Goal: Task Accomplishment & Management: Use online tool/utility

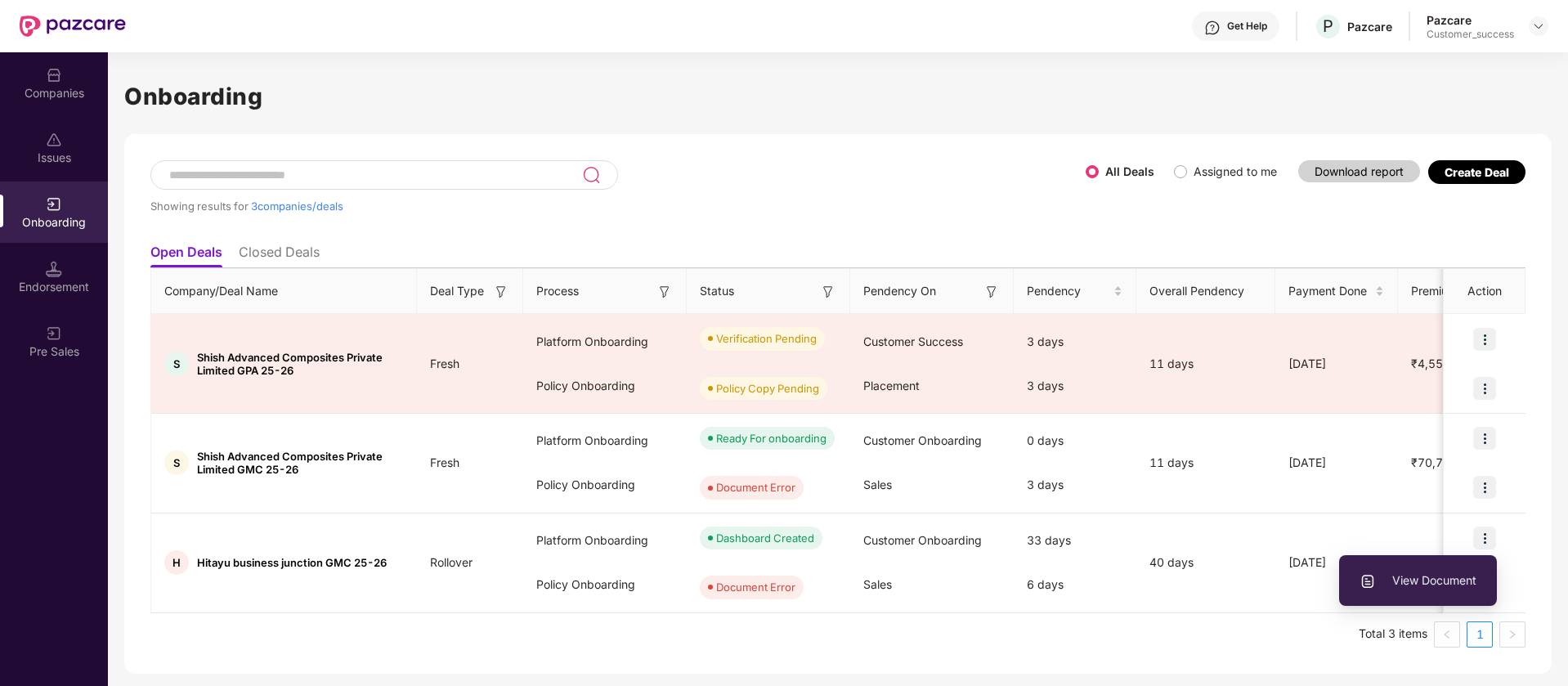
click at [362, 179] on input at bounding box center [374, 174] width 414 height 14
click at [74, 58] on div "Companies" at bounding box center [54, 83] width 108 height 61
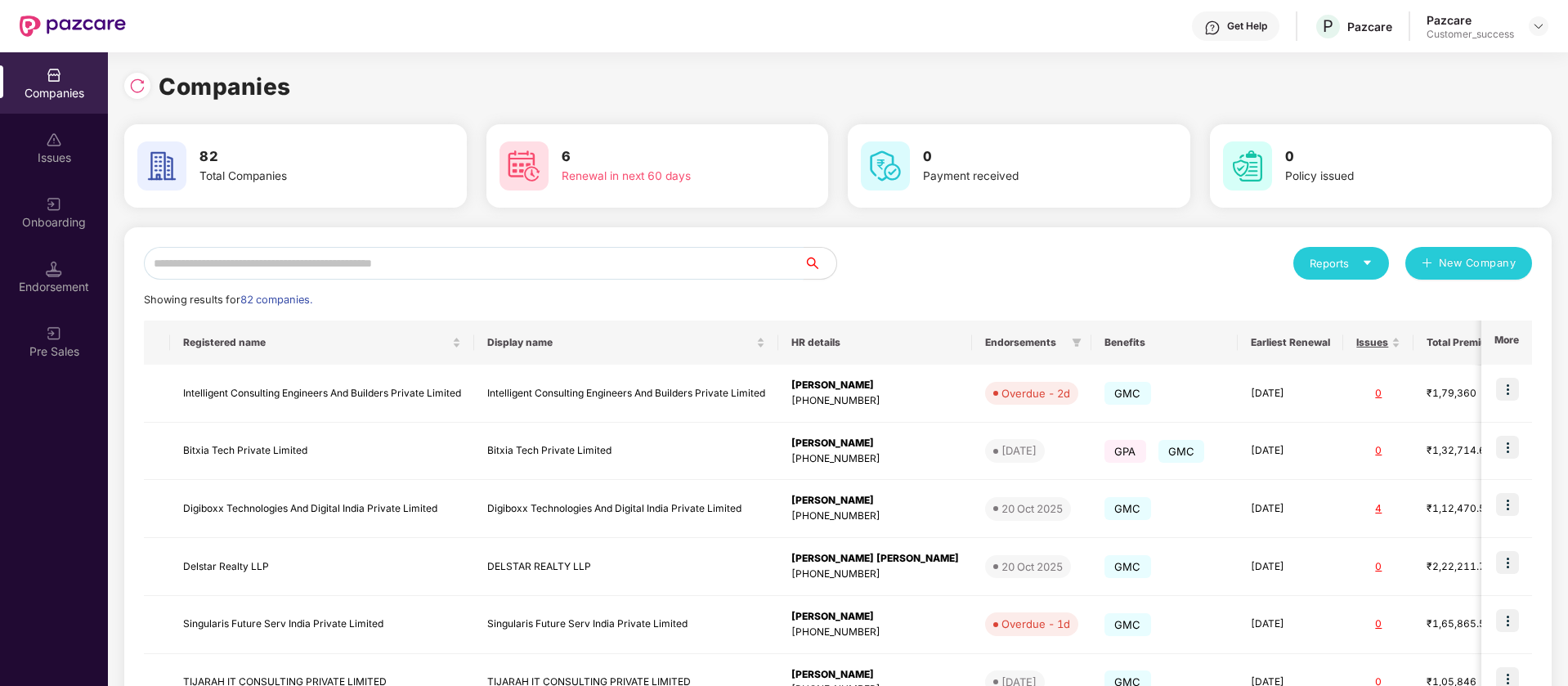
drag, startPoint x: 431, startPoint y: 292, endPoint x: 448, endPoint y: 258, distance: 38.0
click at [433, 277] on div "Reports New Company Showing results for 82 companies. Registered name Display n…" at bounding box center [838, 624] width 1388 height 754
click at [452, 252] on input "text" at bounding box center [473, 263] width 660 height 33
paste input "**********"
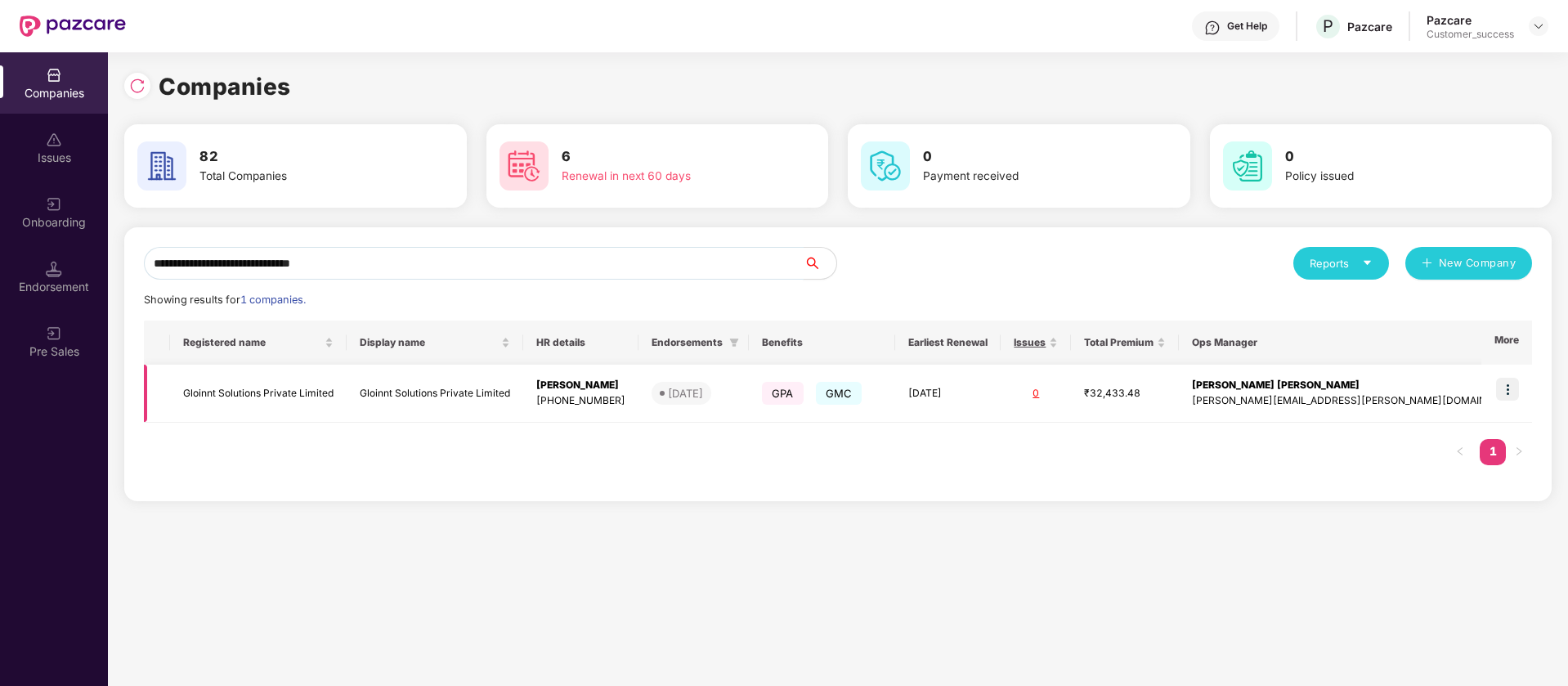
type input "**********"
click at [1501, 391] on img at bounding box center [1506, 389] width 23 height 23
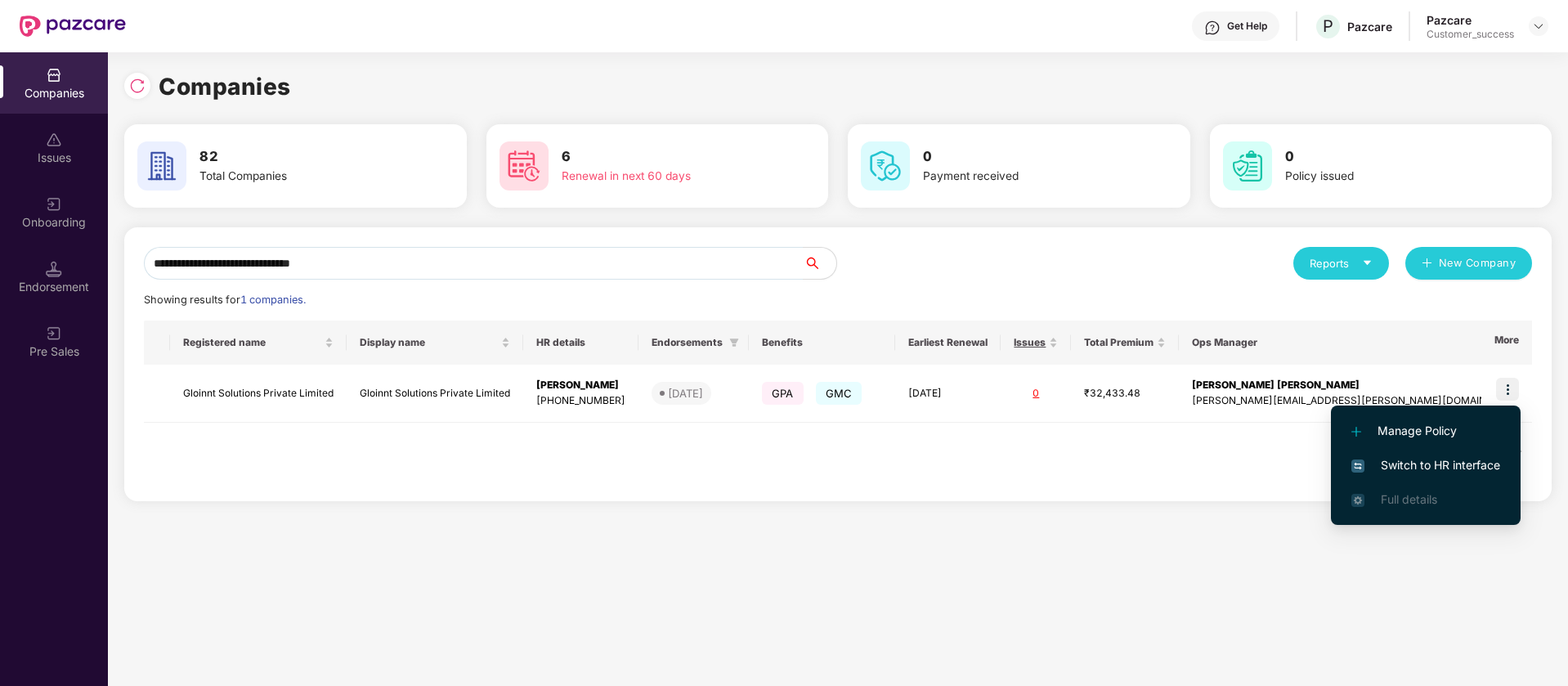
click at [1404, 469] on span "Switch to HR interface" at bounding box center [1425, 465] width 149 height 18
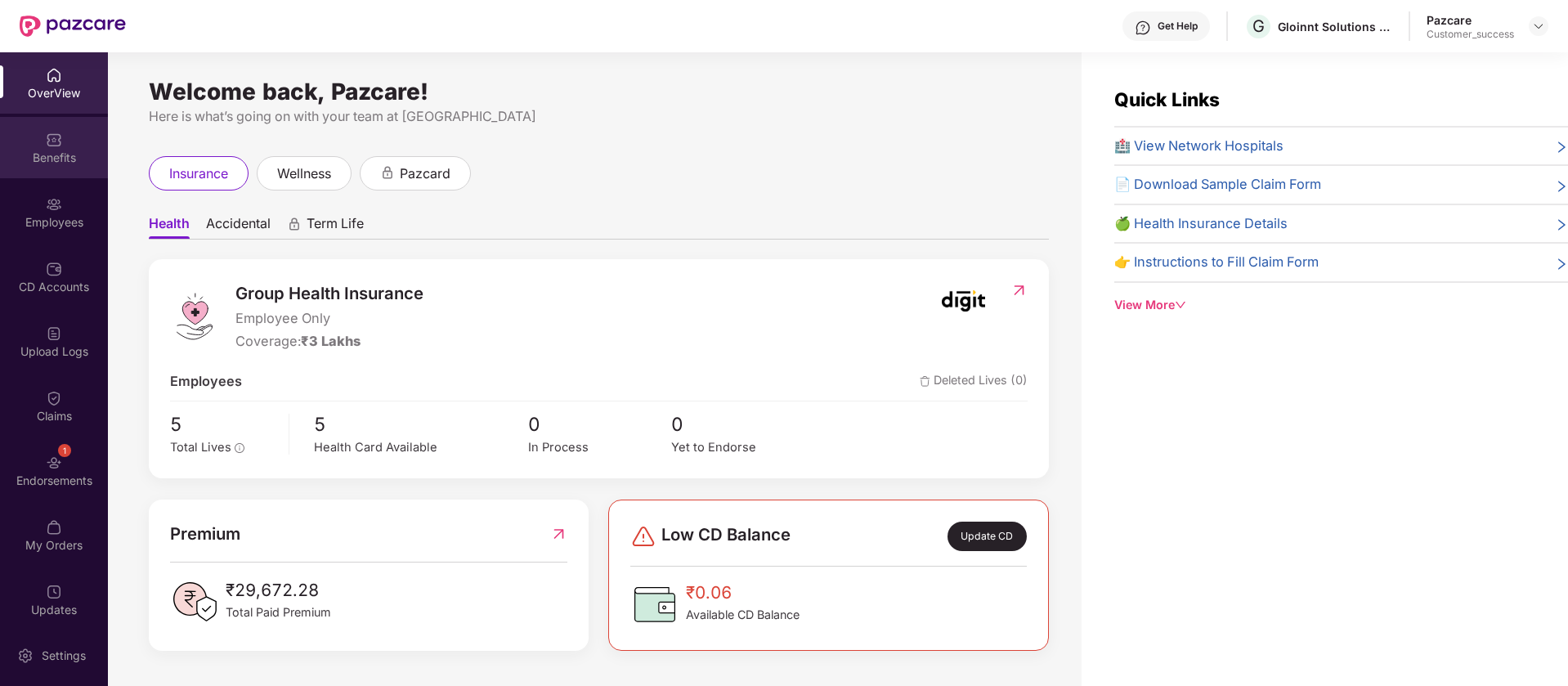
click at [27, 153] on div "Benefits" at bounding box center [54, 158] width 108 height 16
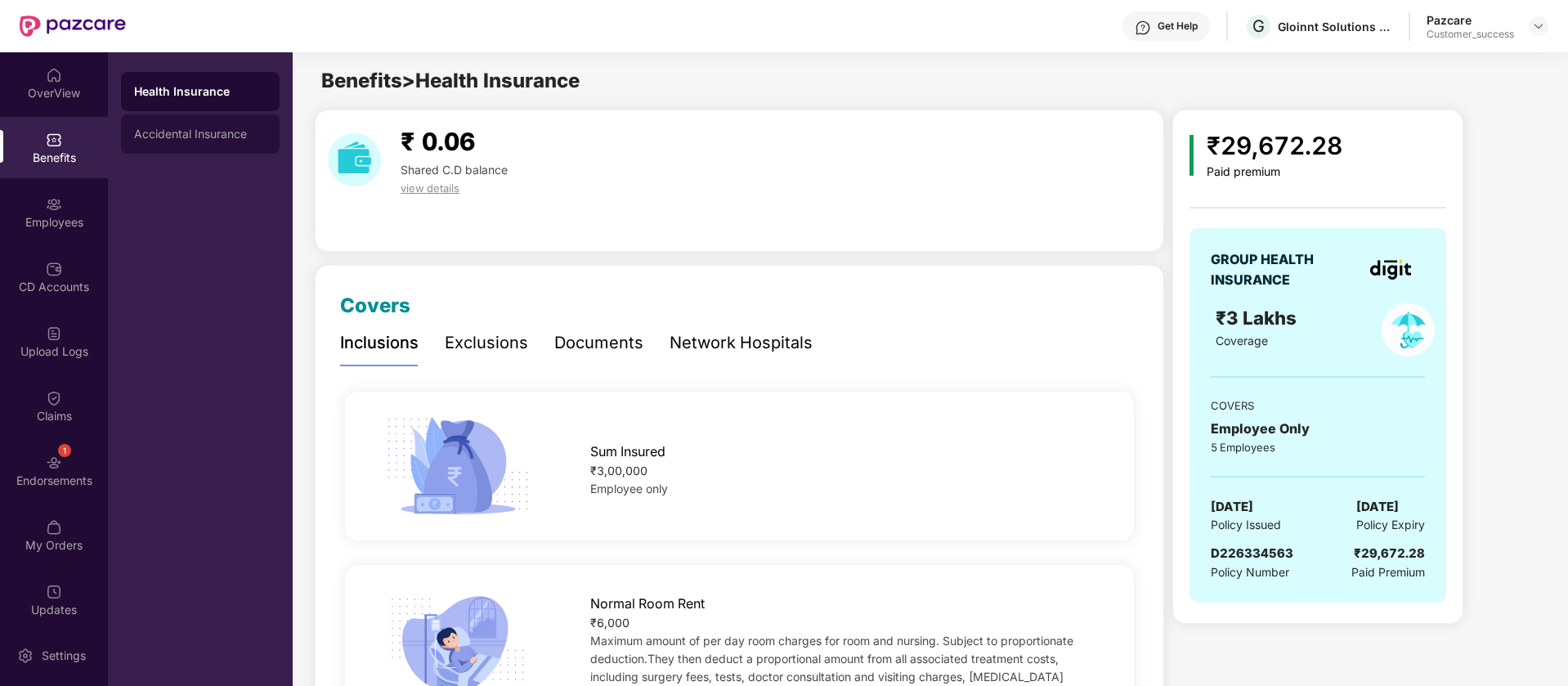
click at [176, 142] on div "Accidental Insurance" at bounding box center [200, 134] width 159 height 39
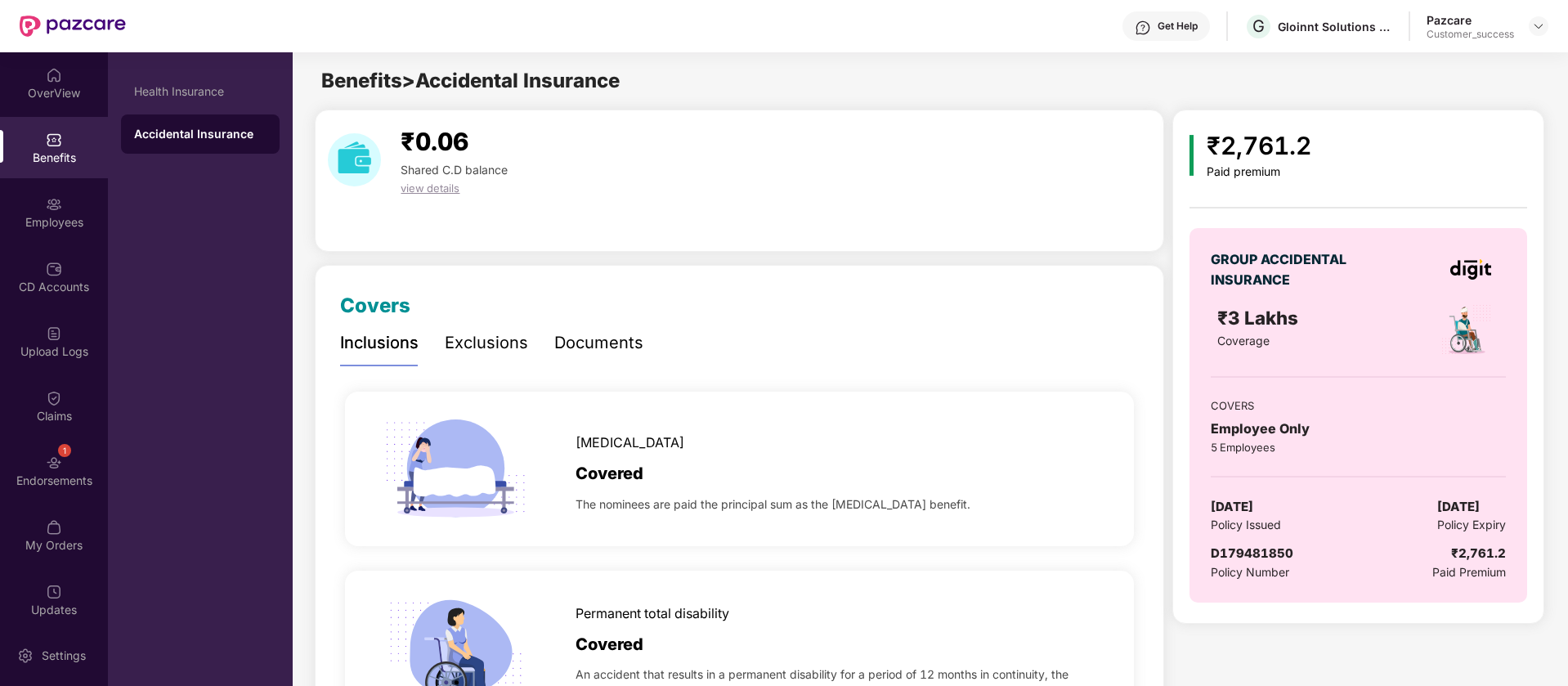
click at [1253, 505] on span "[DATE]" at bounding box center [1231, 507] width 43 height 20
copy span "[DATE]"
click at [1536, 22] on img at bounding box center [1538, 26] width 13 height 13
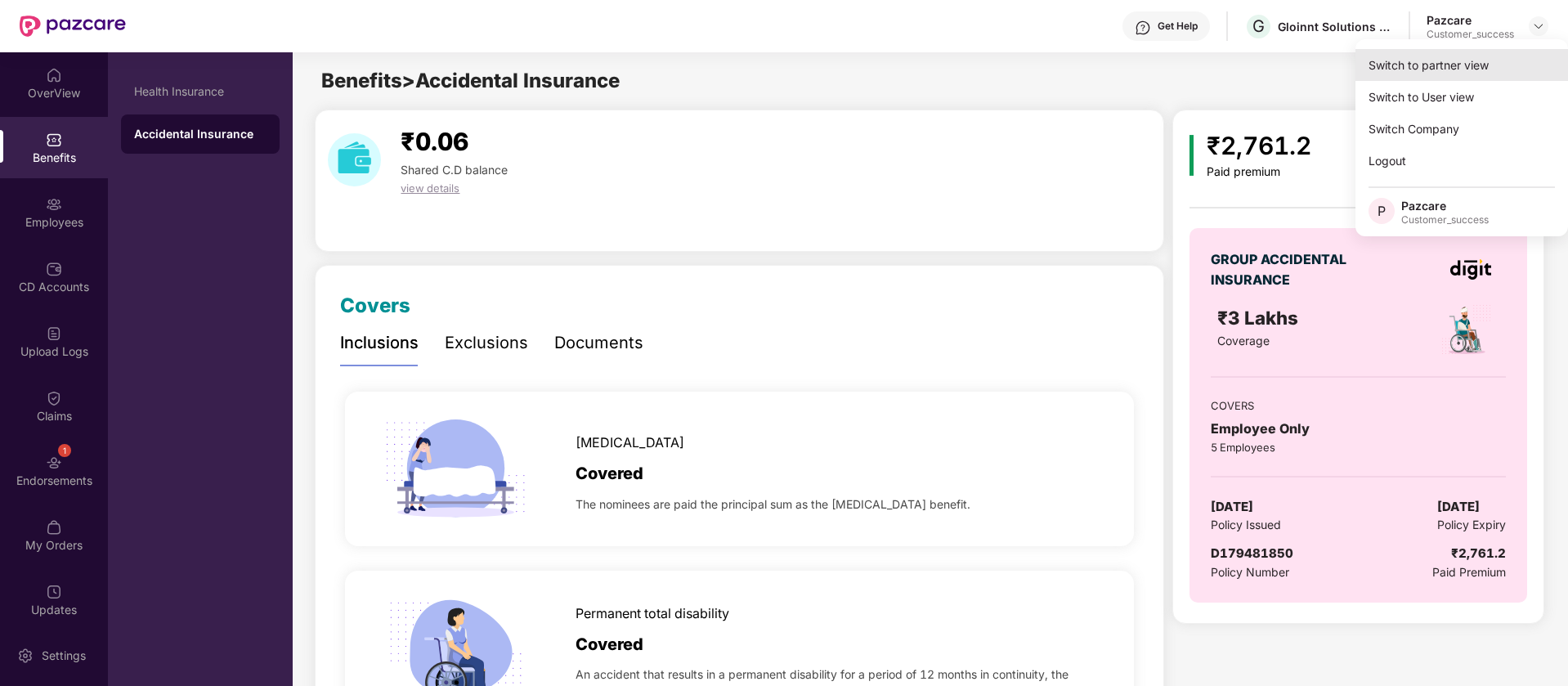
click at [1479, 71] on div "Switch to partner view" at bounding box center [1462, 65] width 213 height 32
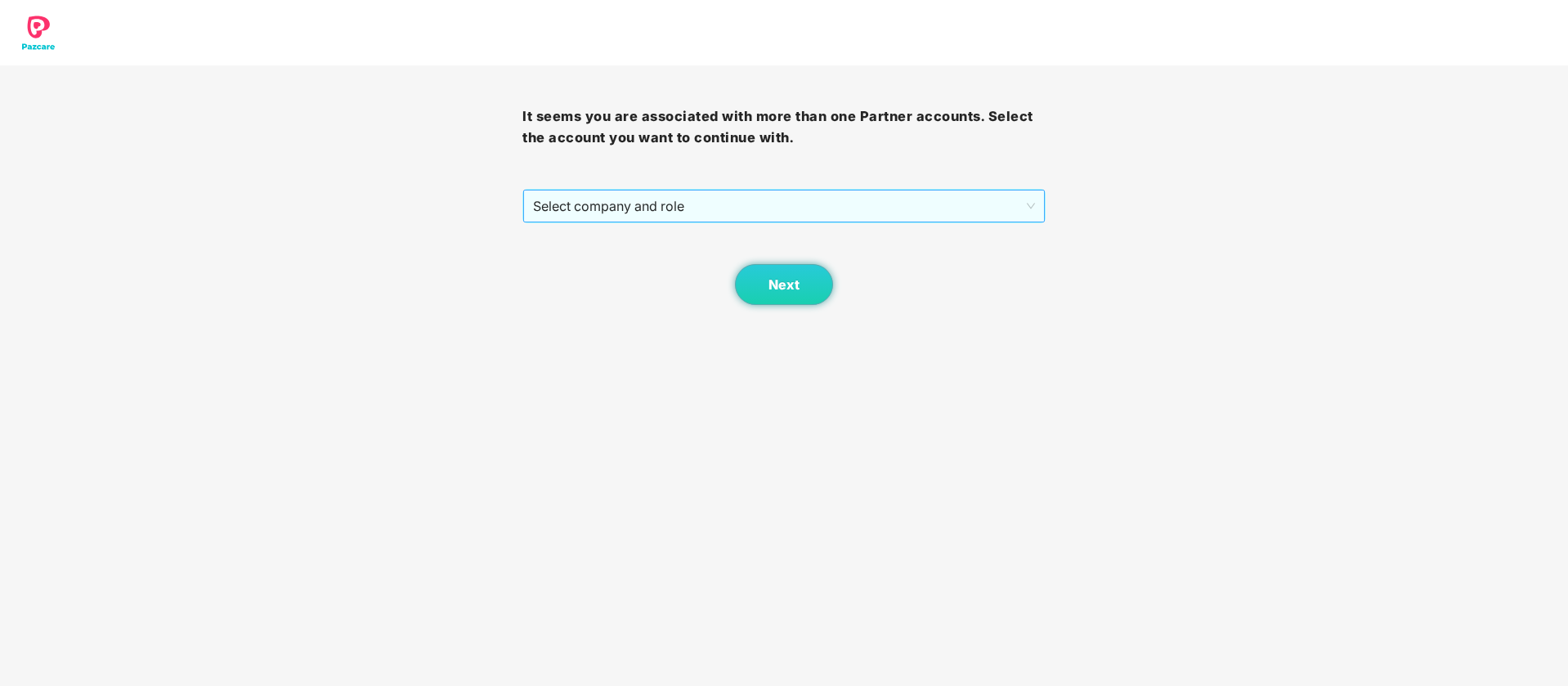
click at [992, 210] on span "Select company and role" at bounding box center [784, 206] width 501 height 31
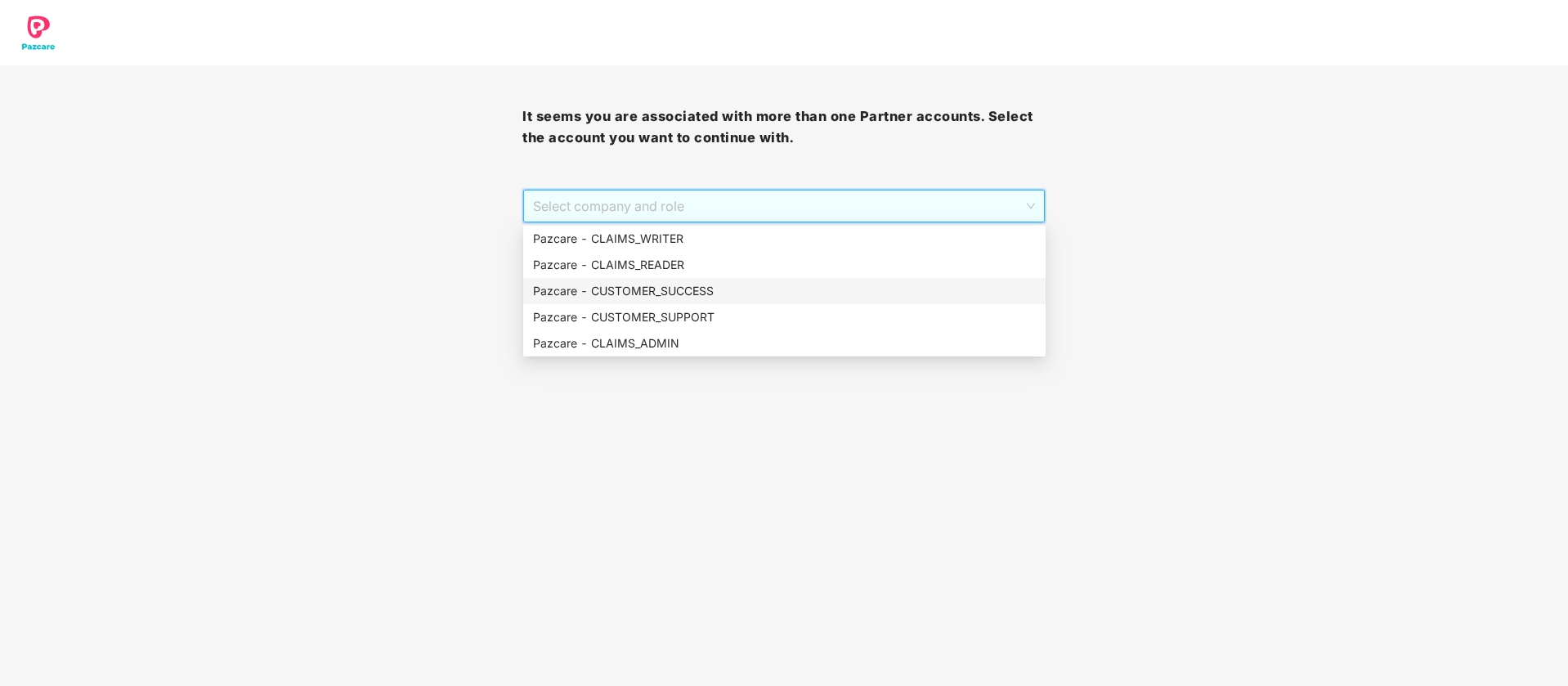
click at [786, 286] on div "Pazcare - CUSTOMER_SUCCESS" at bounding box center [784, 291] width 502 height 18
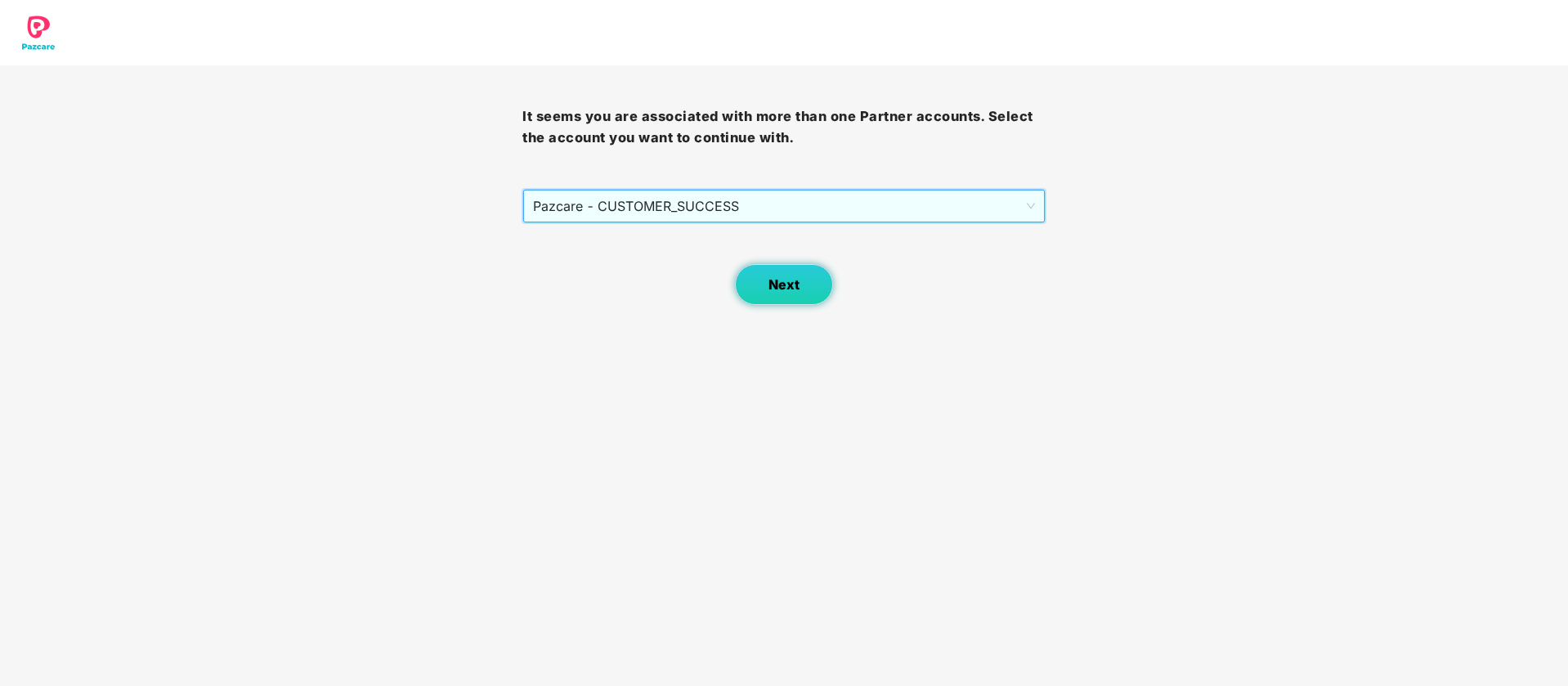
click at [793, 290] on span "Next" at bounding box center [784, 284] width 31 height 15
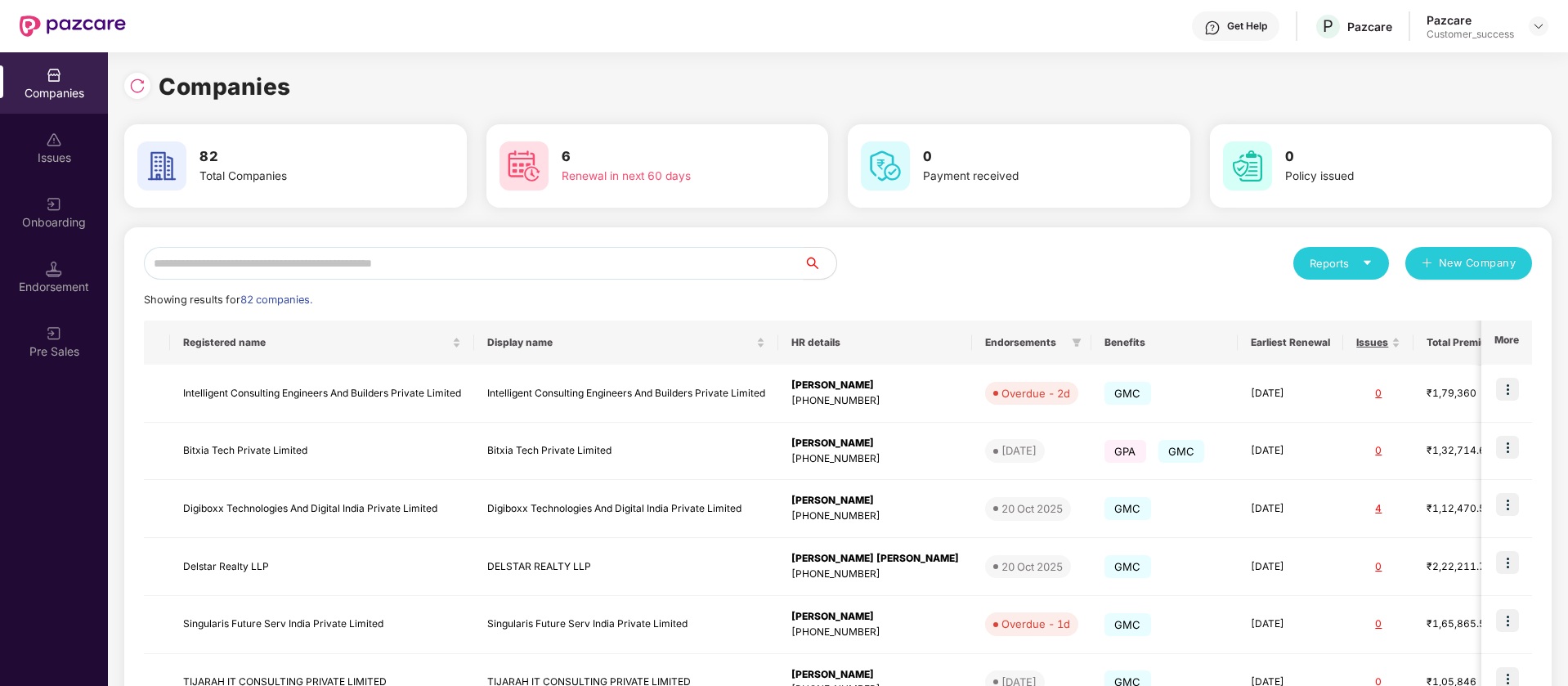
click at [352, 254] on input "text" at bounding box center [473, 263] width 660 height 33
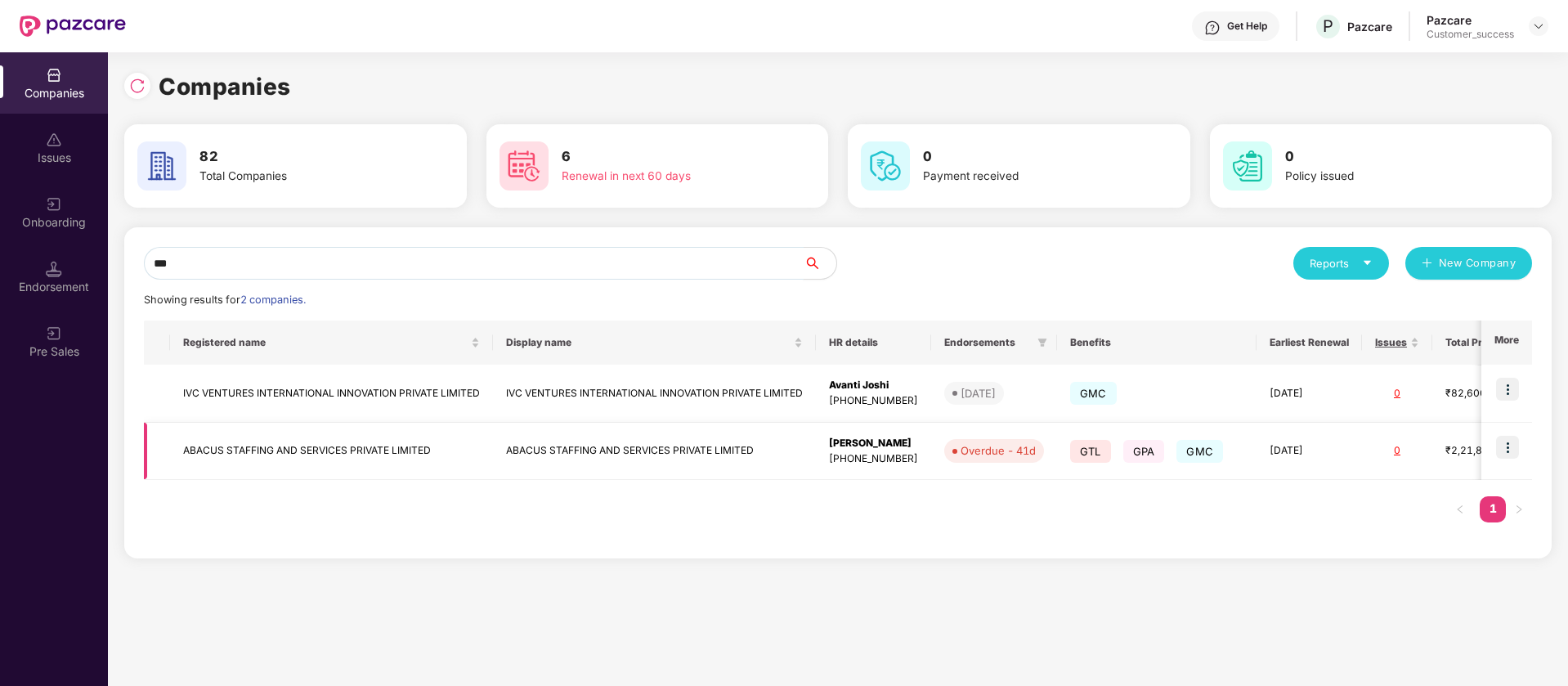
type input "***"
click at [1508, 448] on img at bounding box center [1506, 447] width 23 height 23
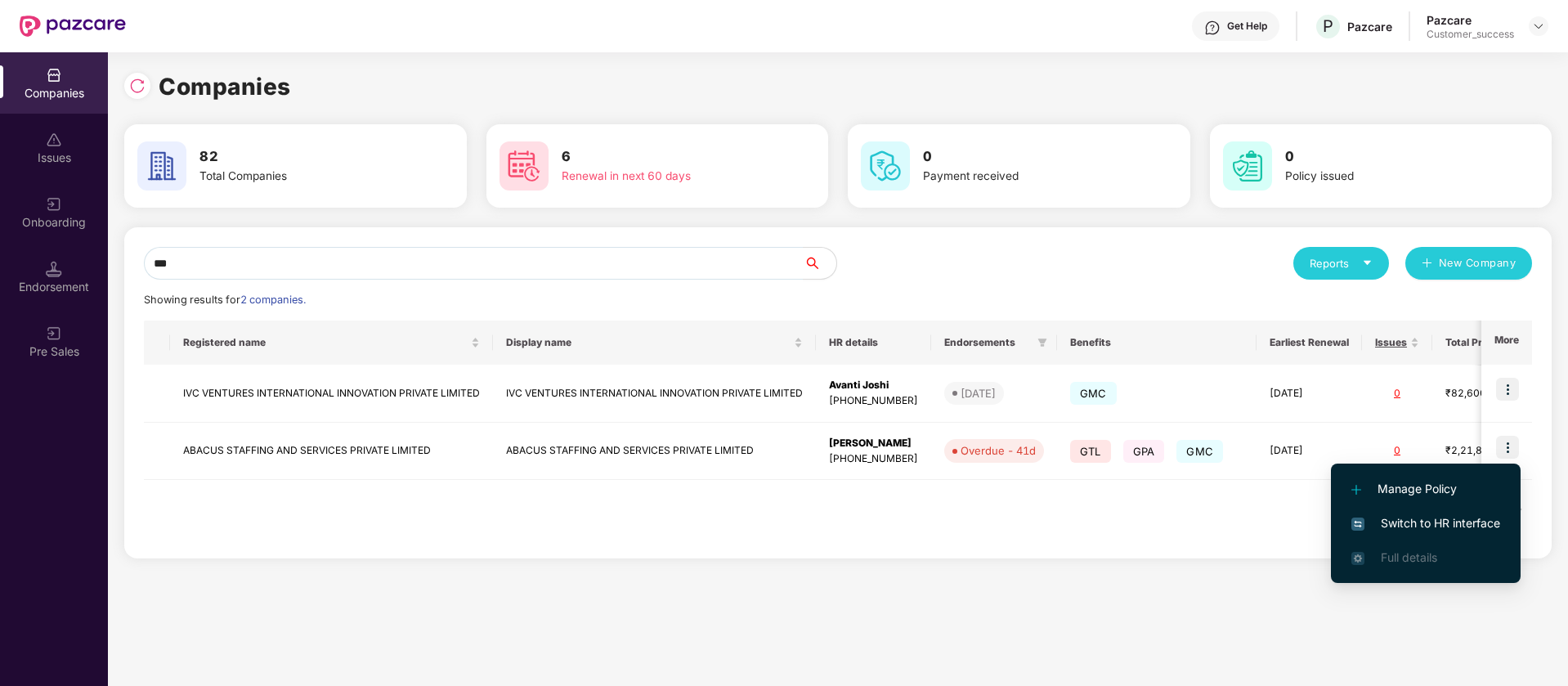
click at [1461, 522] on span "Switch to HR interface" at bounding box center [1425, 523] width 149 height 18
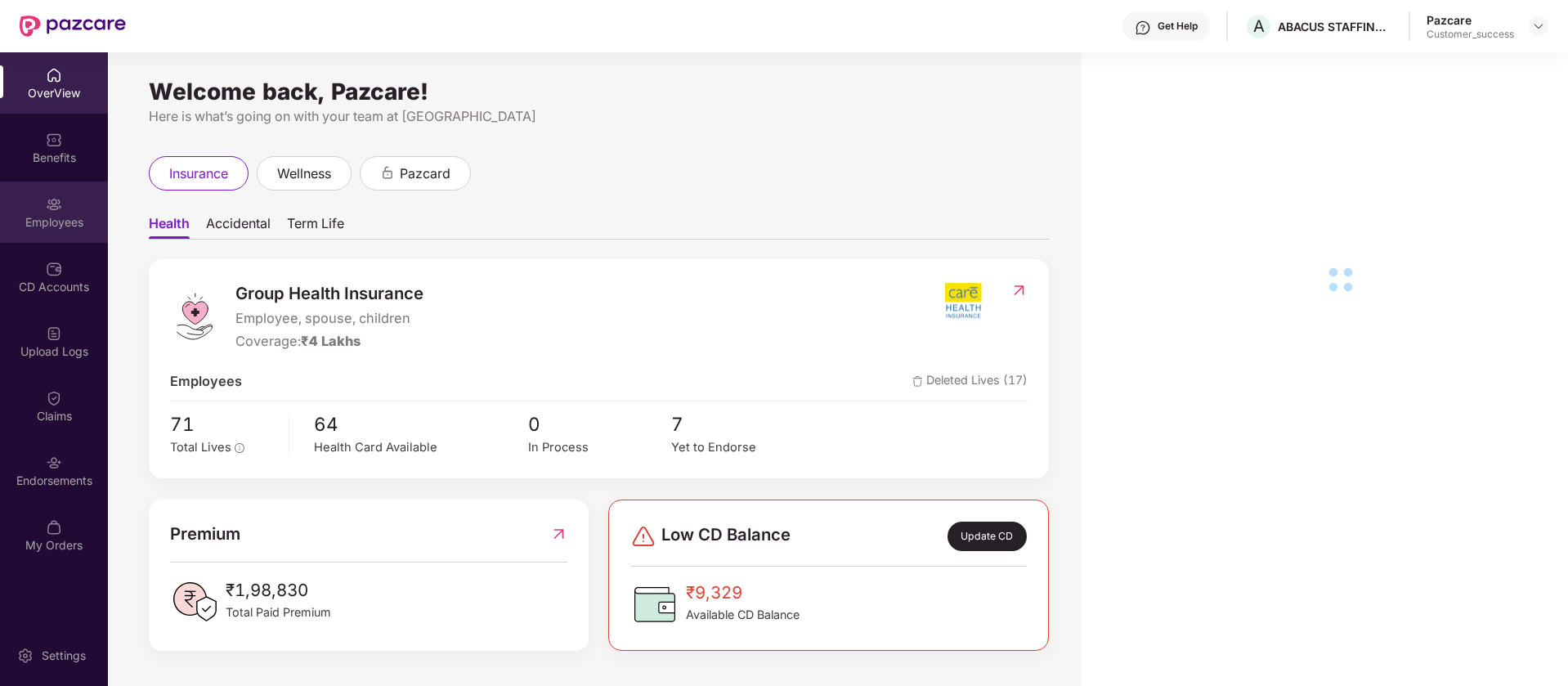
drag, startPoint x: 61, startPoint y: 251, endPoint x: 69, endPoint y: 223, distance: 29.1
click at [61, 243] on div "OverView Benefits Employees CD Accounts Upload Logs Claims Endorsements My Orde…" at bounding box center [54, 311] width 108 height 517
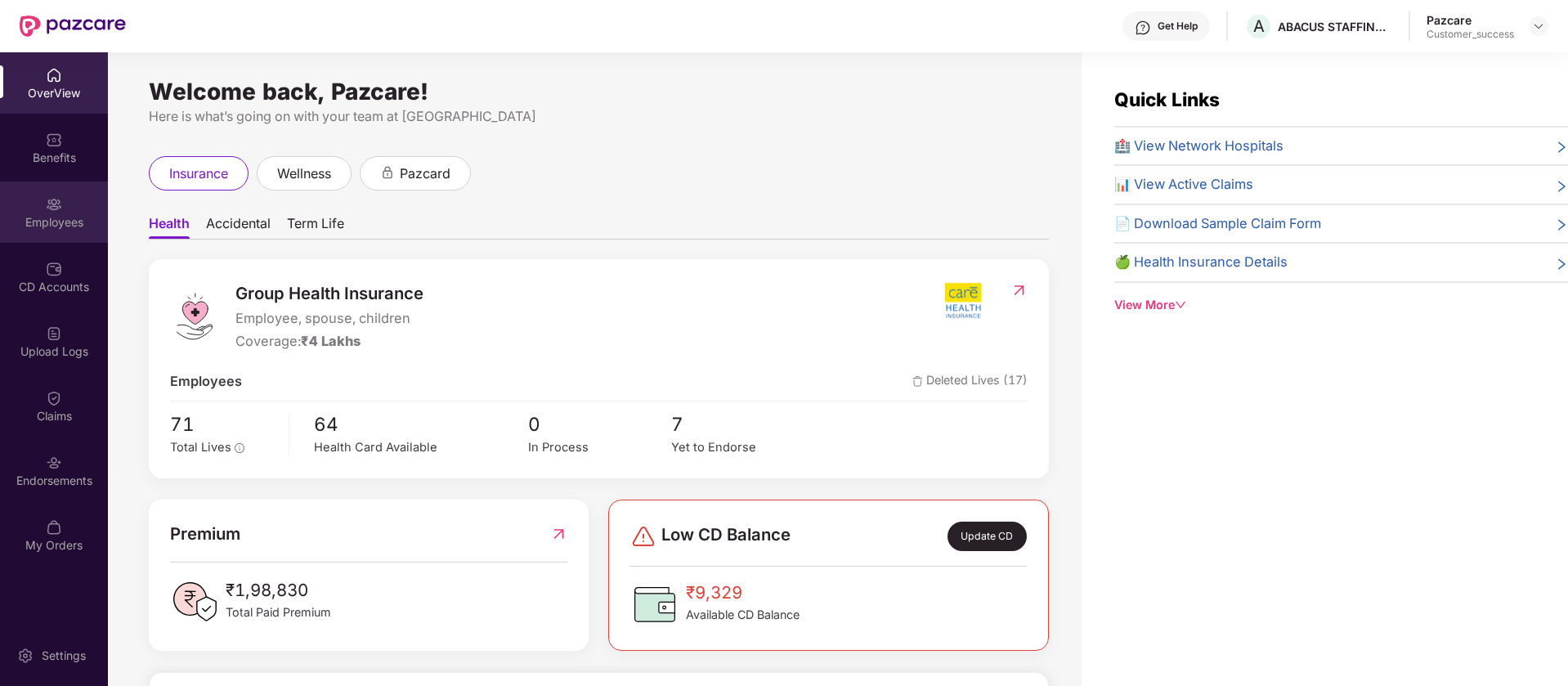
click at [76, 209] on div "Employees" at bounding box center [54, 212] width 108 height 61
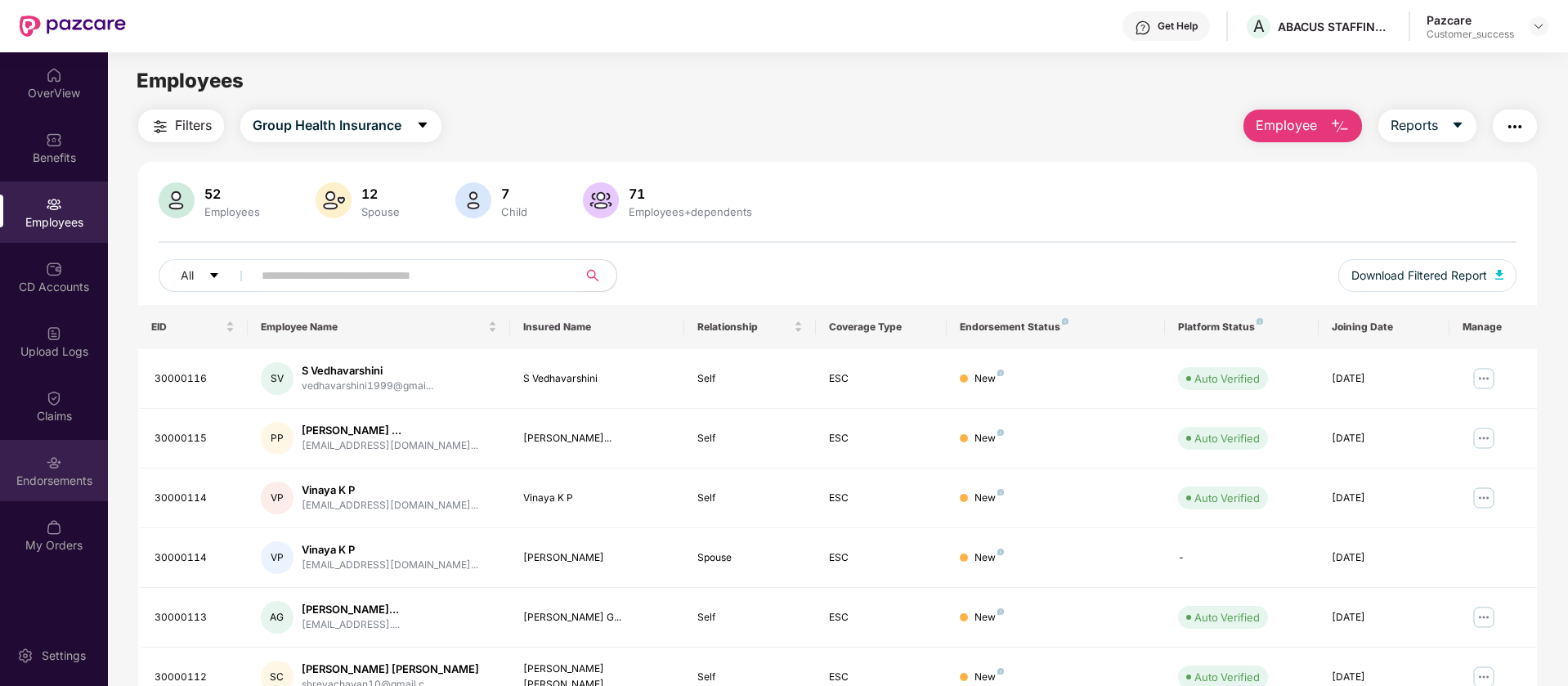
click at [84, 452] on div "Endorsements" at bounding box center [54, 470] width 108 height 61
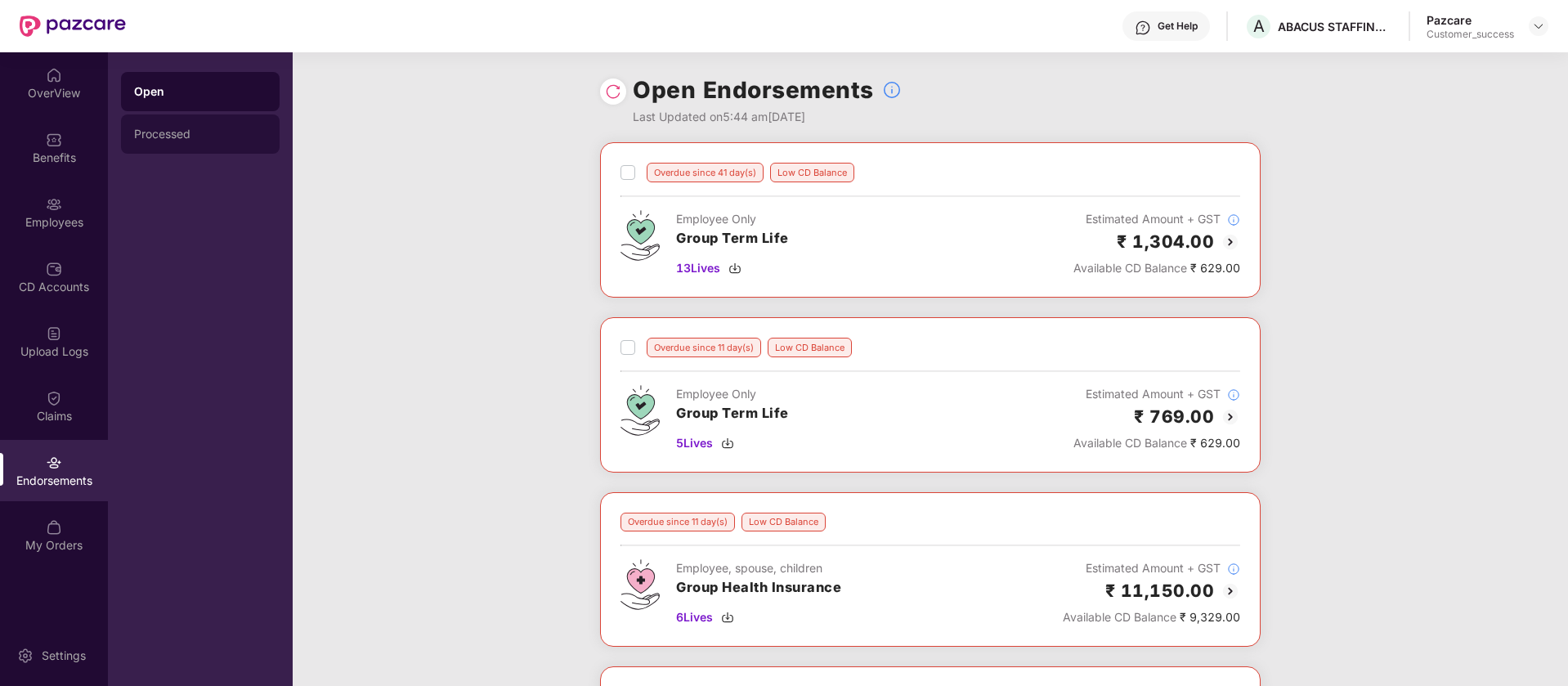
click at [160, 137] on div "Processed" at bounding box center [201, 134] width 133 height 13
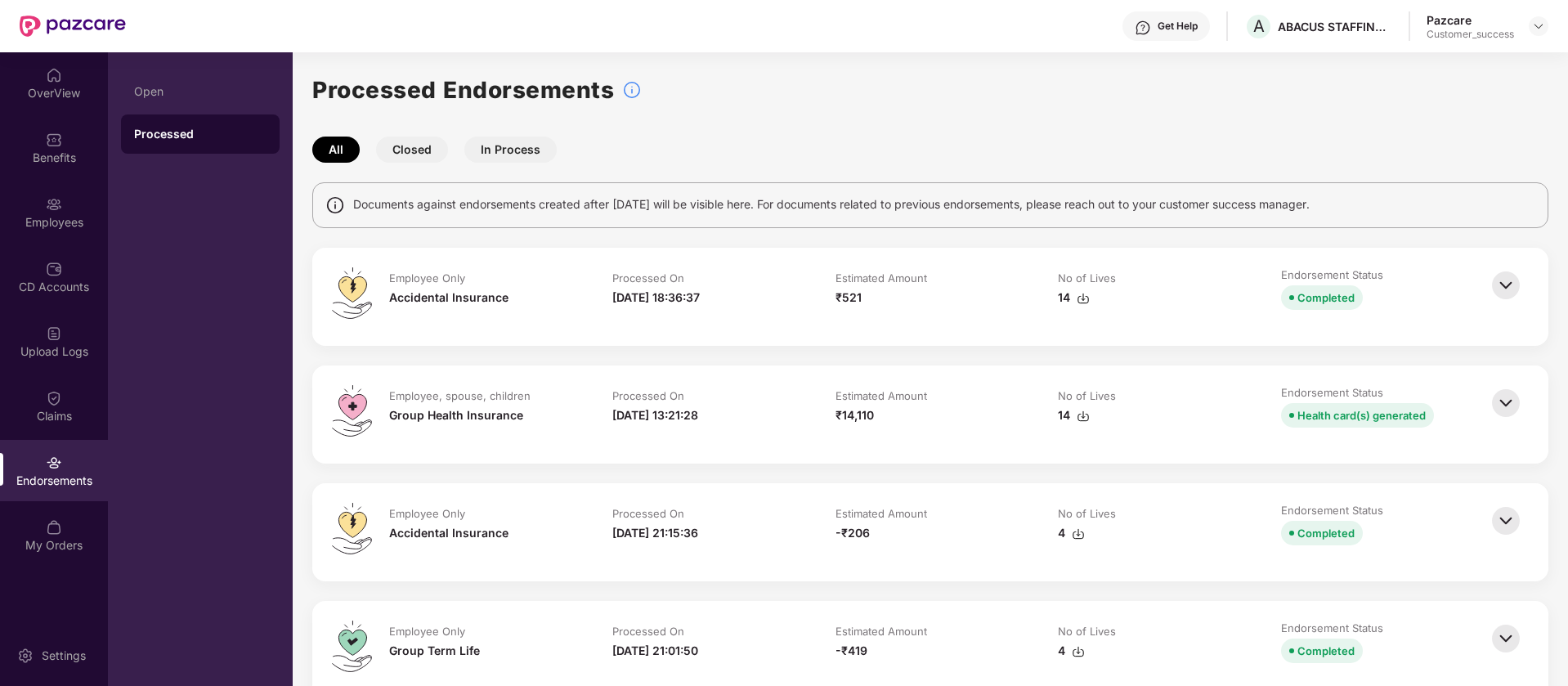
click at [1080, 301] on img at bounding box center [1083, 298] width 13 height 13
click at [61, 99] on div "OverView" at bounding box center [54, 94] width 108 height 16
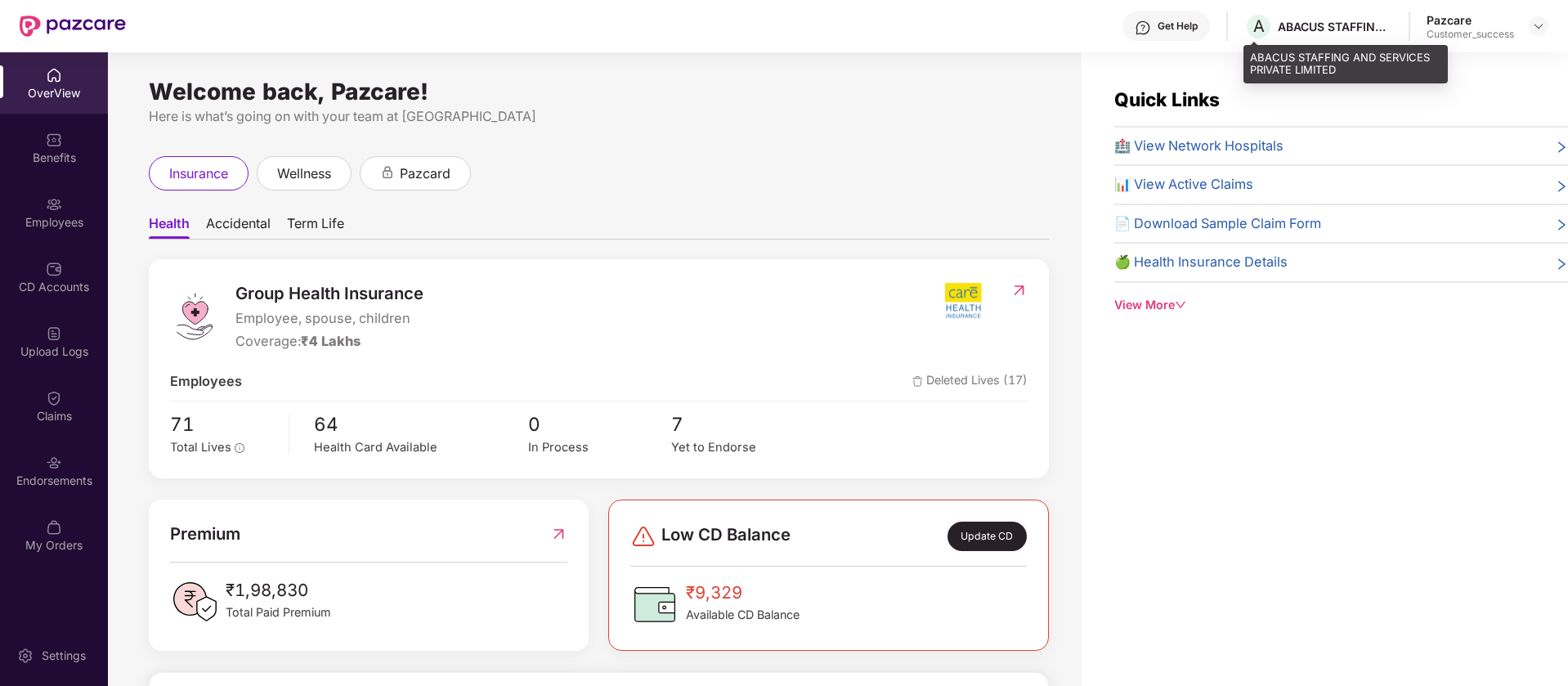
click at [1300, 23] on div "ABACUS STAFFING AND SERVICES PRIVATE LIMITED" at bounding box center [1335, 26] width 114 height 15
copy div "ABACUS"
click at [1539, 28] on img at bounding box center [1538, 26] width 13 height 13
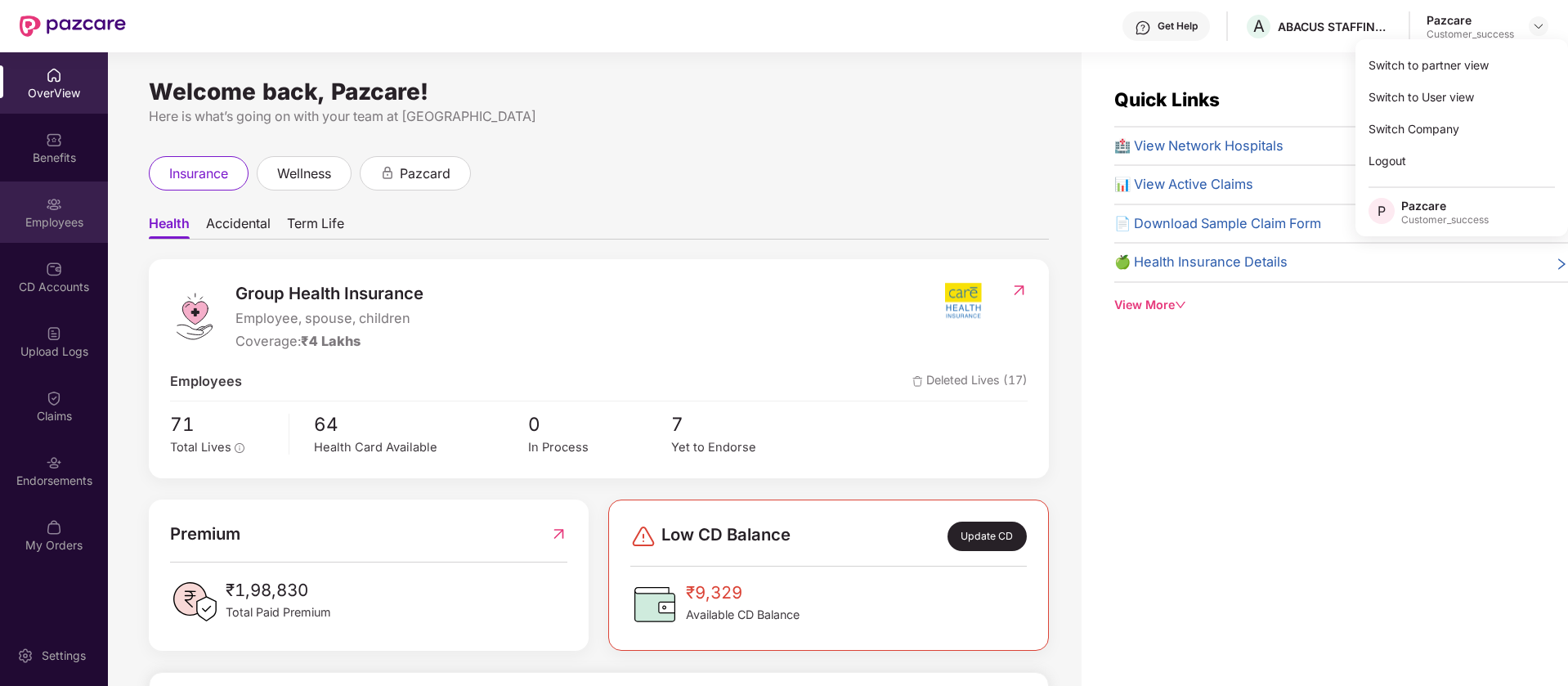
click at [18, 208] on div "Employees" at bounding box center [54, 212] width 108 height 61
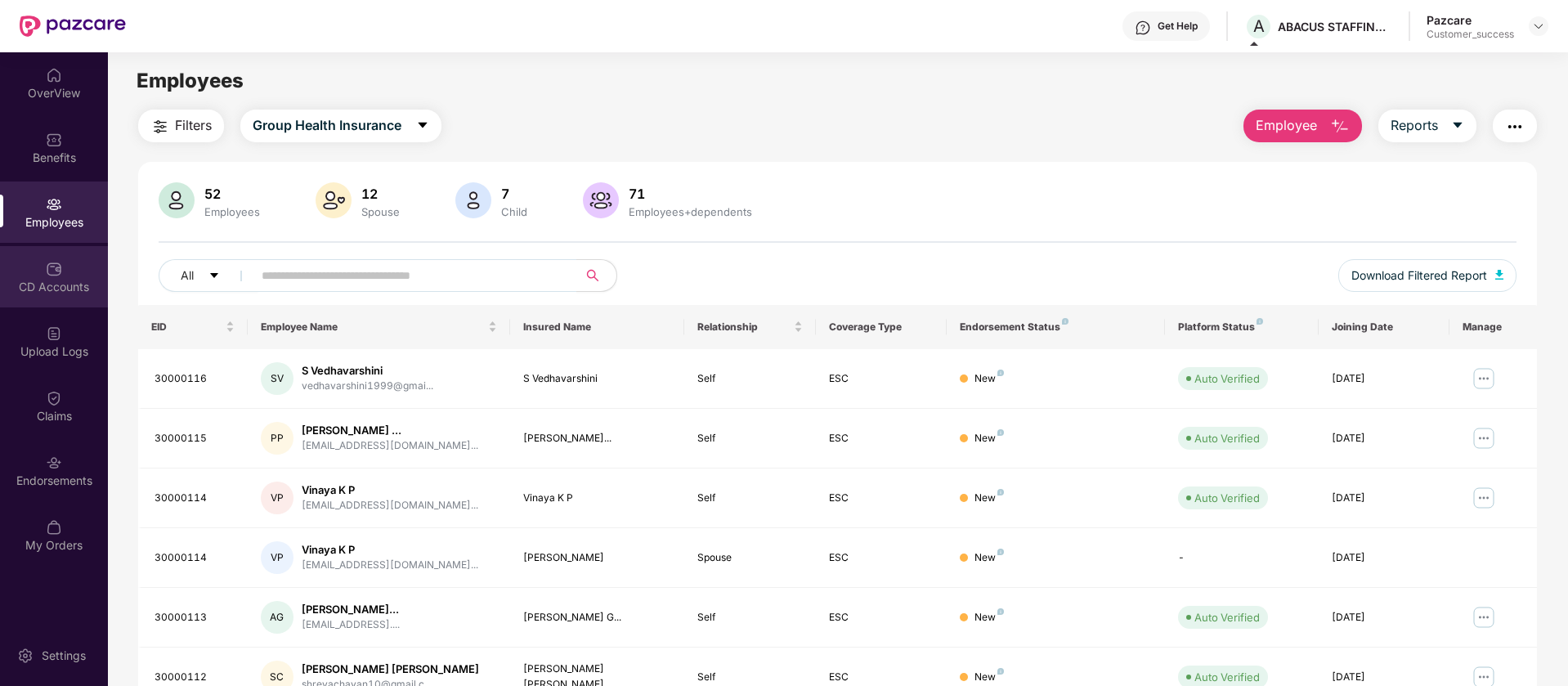
click at [40, 257] on div "CD Accounts" at bounding box center [54, 276] width 108 height 61
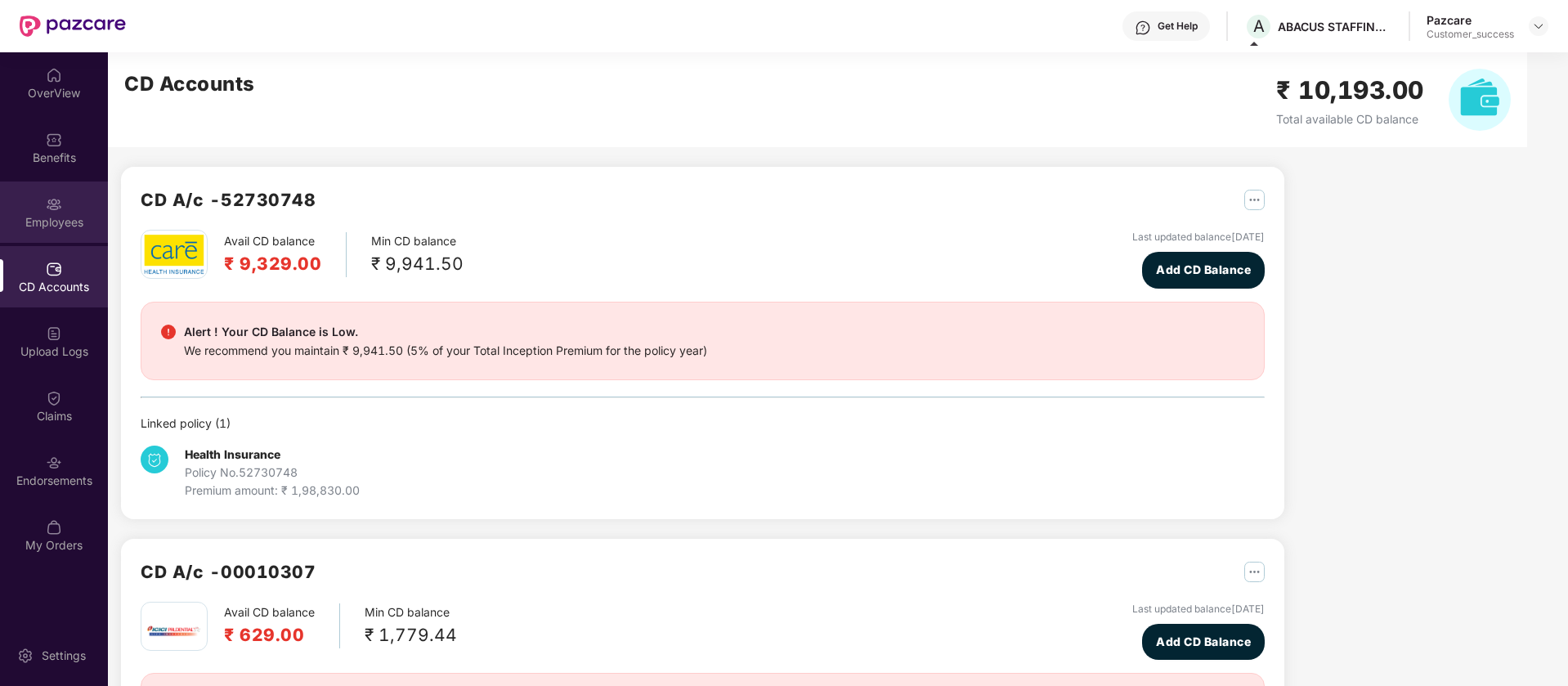
click at [55, 216] on div "Employees" at bounding box center [54, 223] width 108 height 16
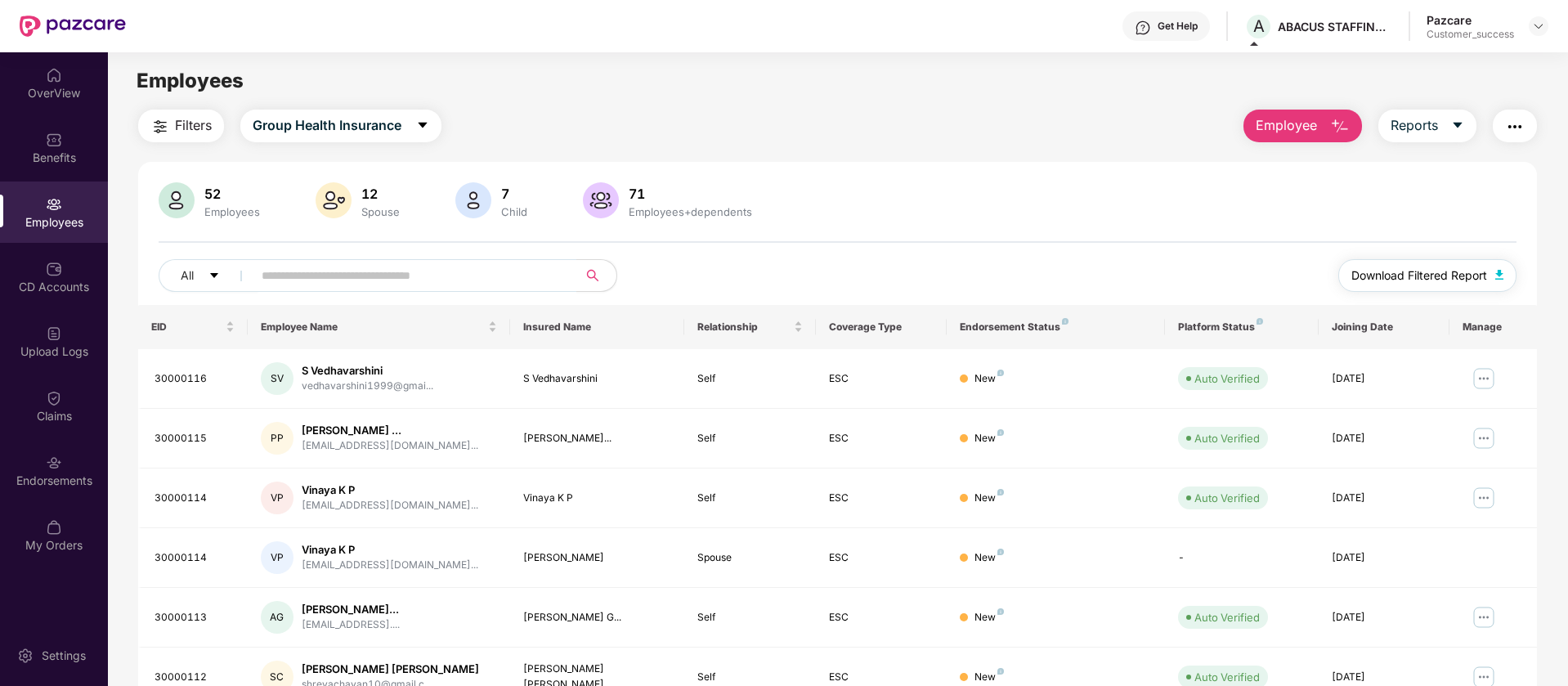
drag, startPoint x: 1423, startPoint y: 276, endPoint x: 1421, endPoint y: 265, distance: 11.2
click at [1421, 268] on span "Download Filtered Report" at bounding box center [1418, 275] width 135 height 18
click at [71, 492] on div "Endorsements" at bounding box center [54, 470] width 108 height 61
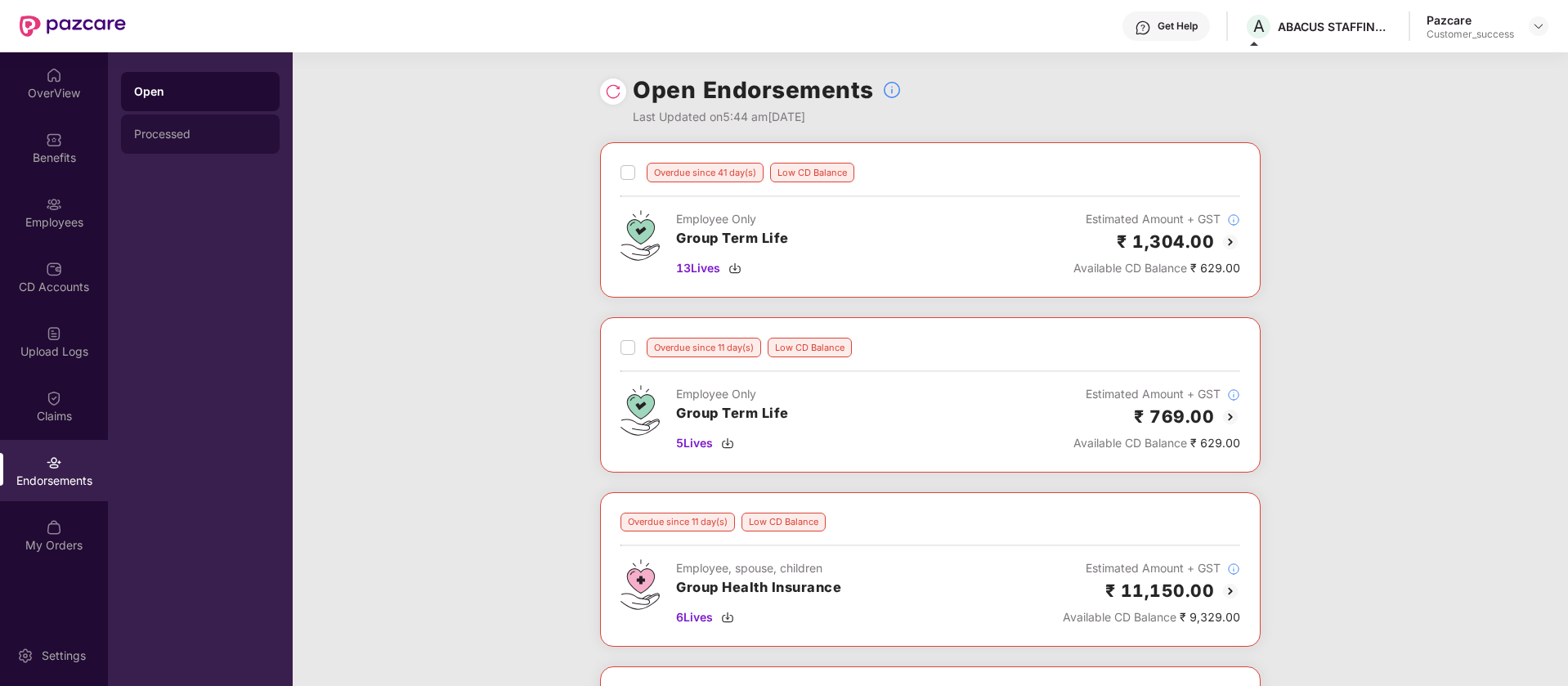
click at [171, 130] on div "Processed" at bounding box center [201, 134] width 133 height 13
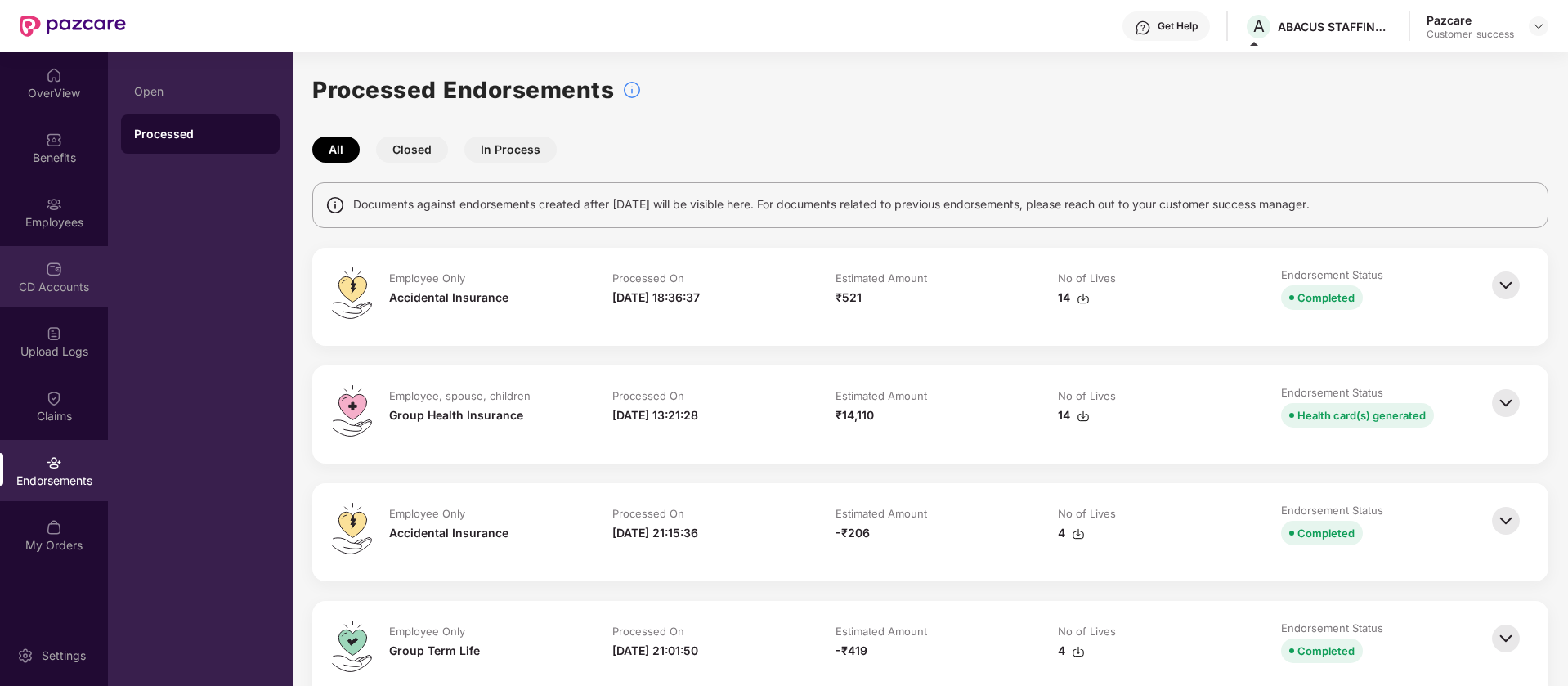
click at [34, 274] on div "CD Accounts" at bounding box center [54, 276] width 108 height 61
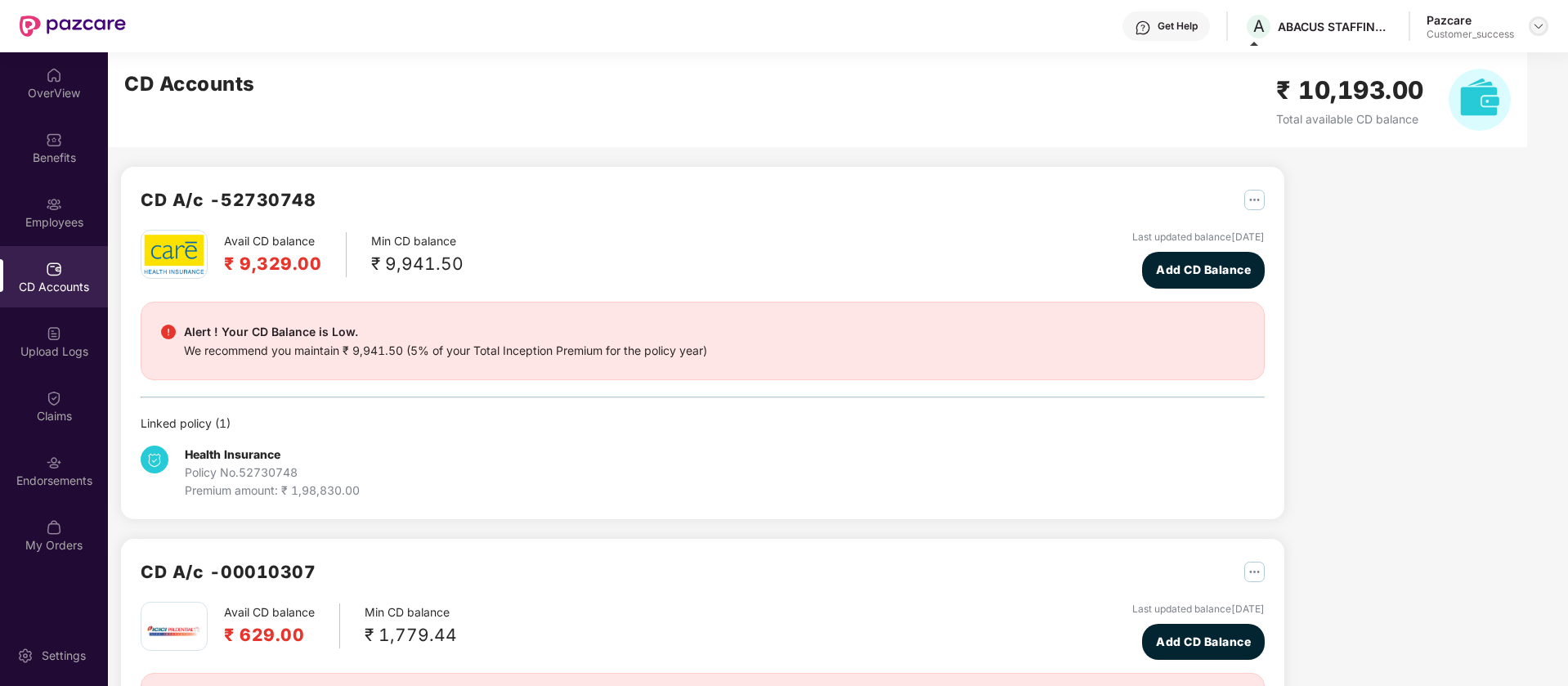
click at [1539, 22] on img at bounding box center [1538, 26] width 13 height 13
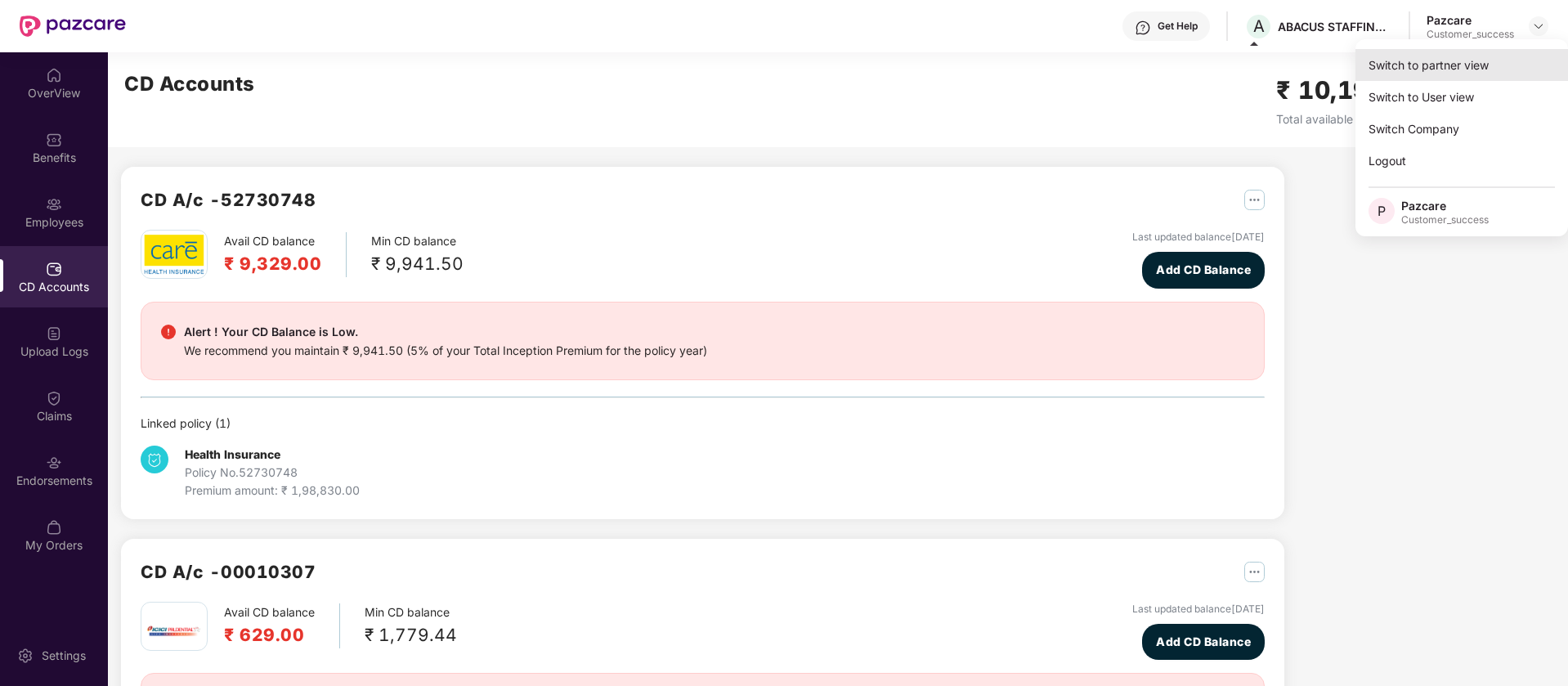
click at [1444, 65] on div "Switch to partner view" at bounding box center [1462, 65] width 213 height 32
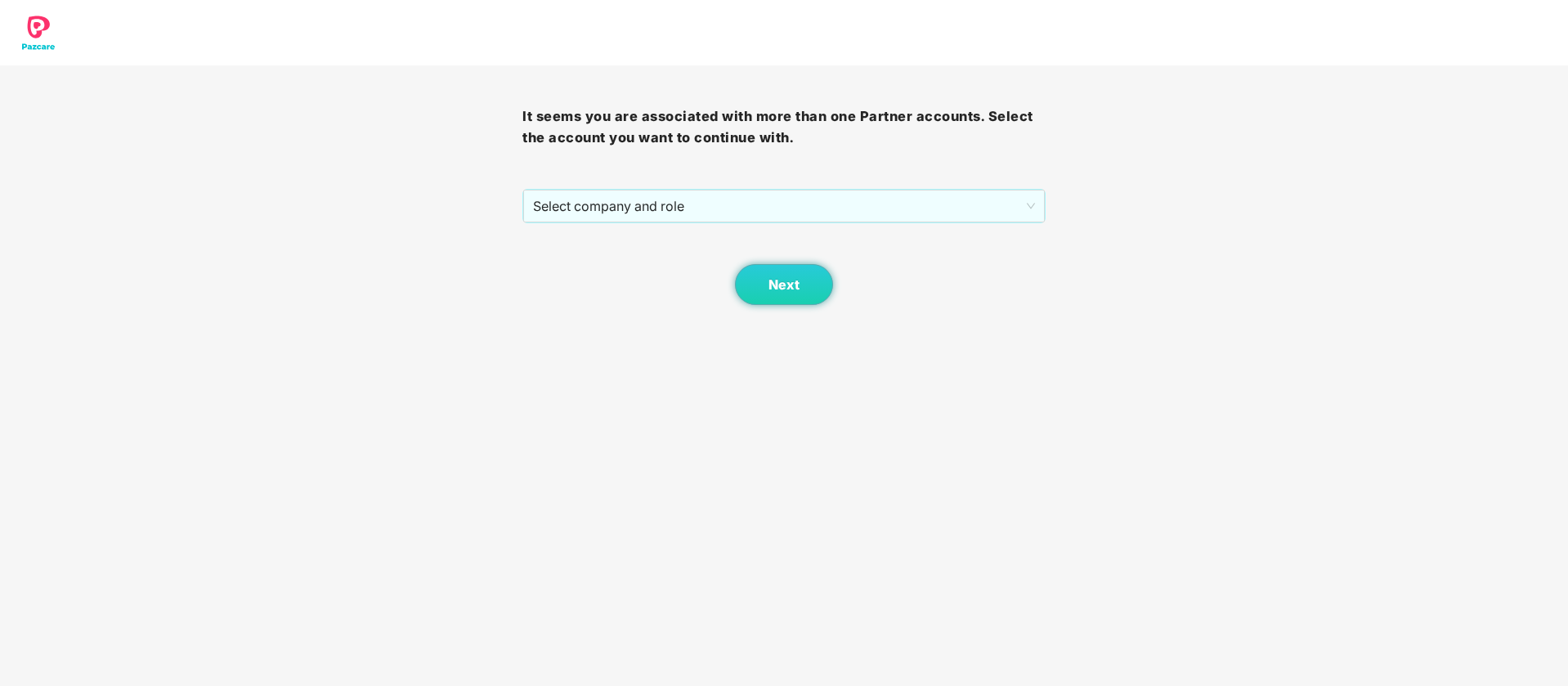
click at [683, 218] on span "Select company and role" at bounding box center [784, 206] width 501 height 31
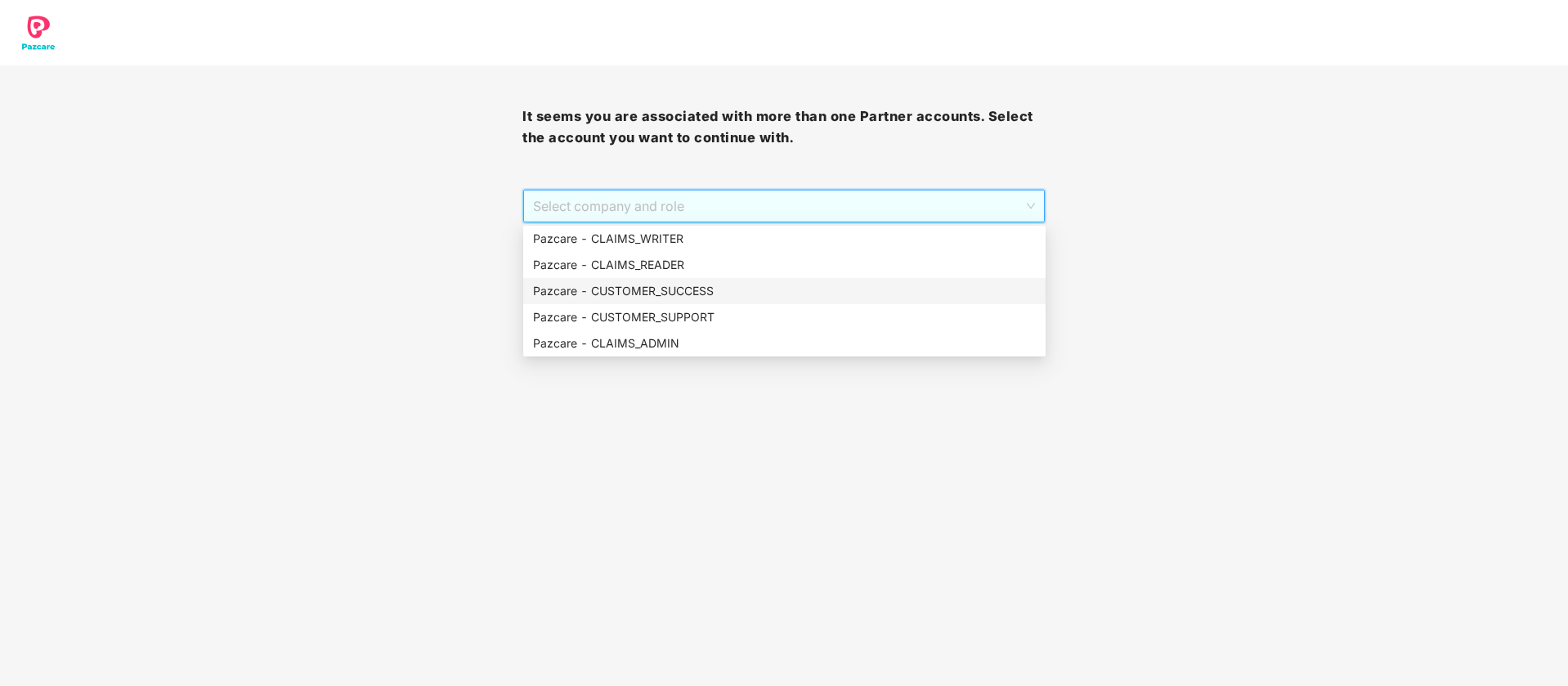
click at [679, 285] on div "Pazcare - CUSTOMER_SUCCESS" at bounding box center [784, 291] width 502 height 18
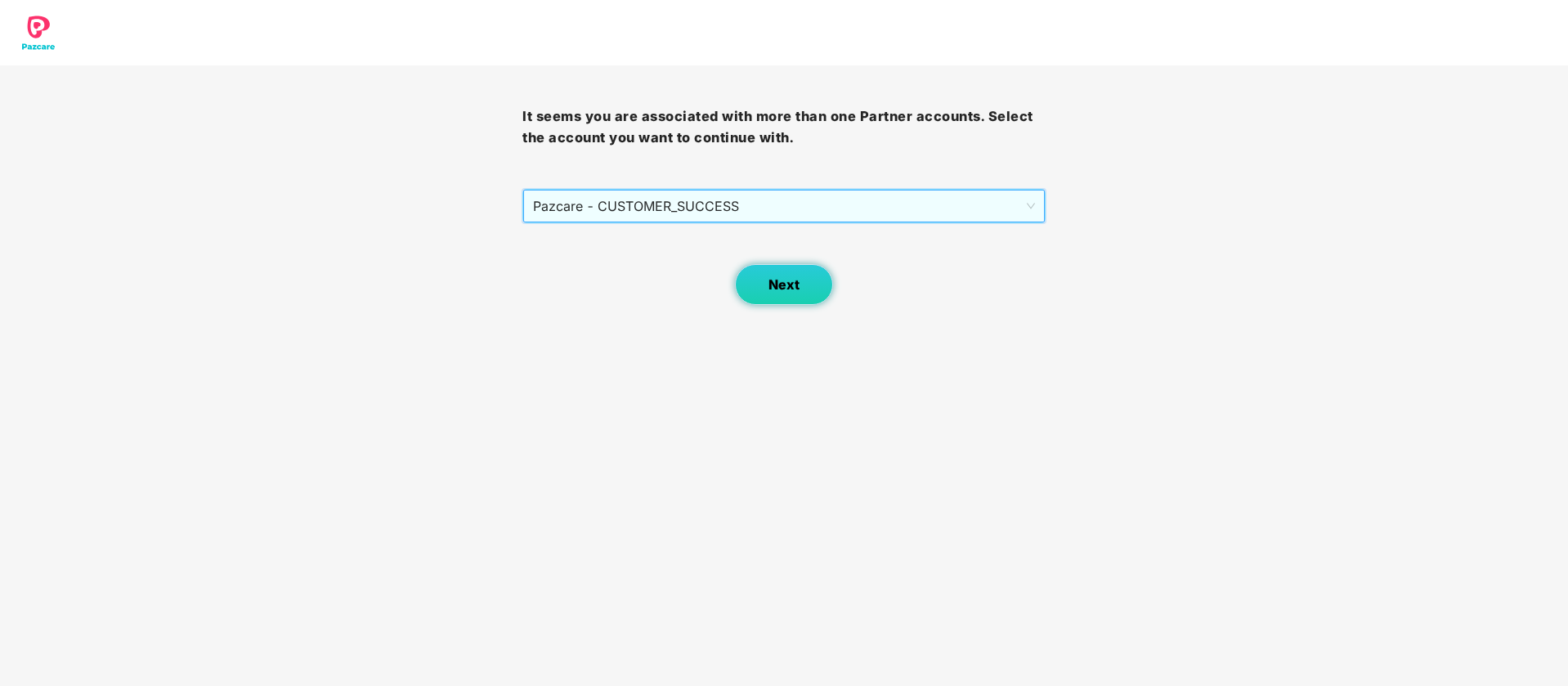
click at [779, 294] on button "Next" at bounding box center [784, 284] width 98 height 41
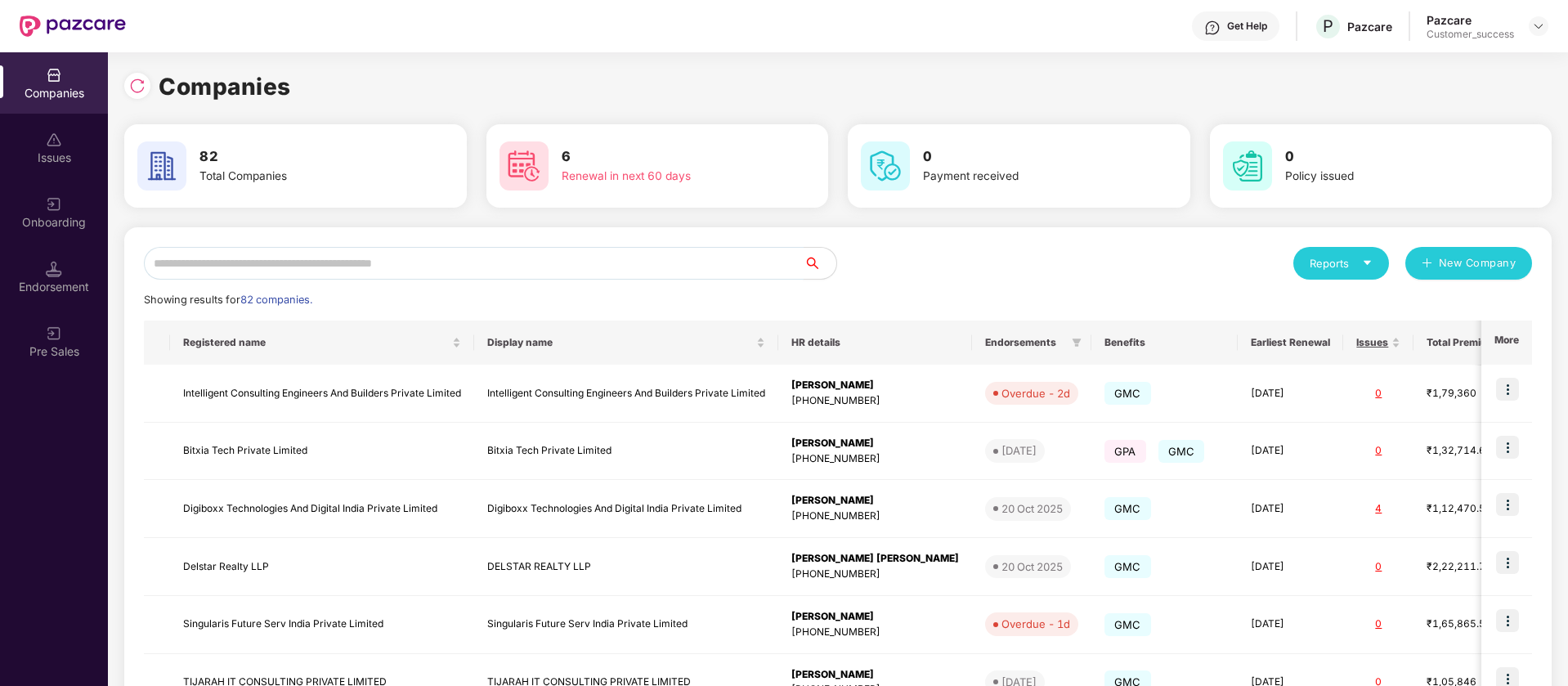
click at [359, 265] on input "text" at bounding box center [473, 263] width 660 height 33
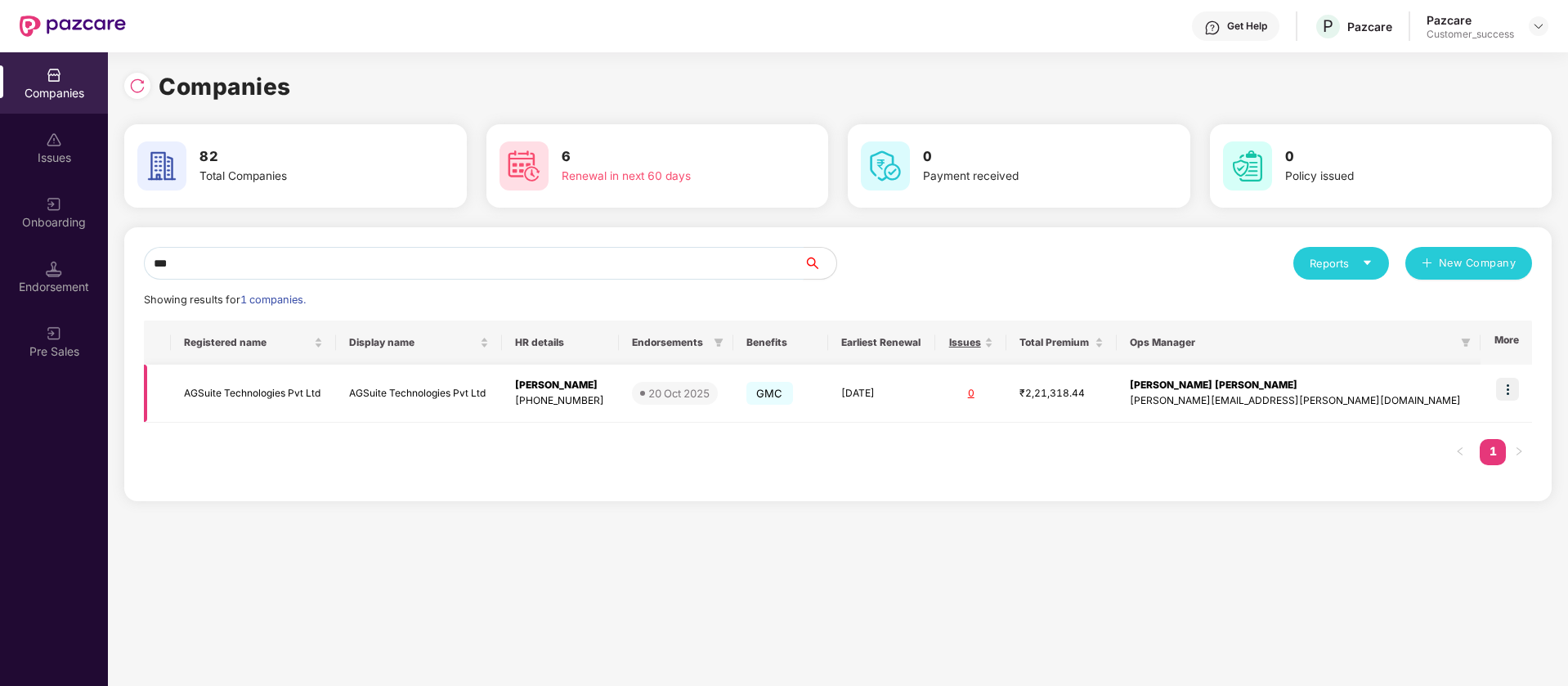
type input "***"
click at [1513, 386] on img at bounding box center [1506, 389] width 23 height 23
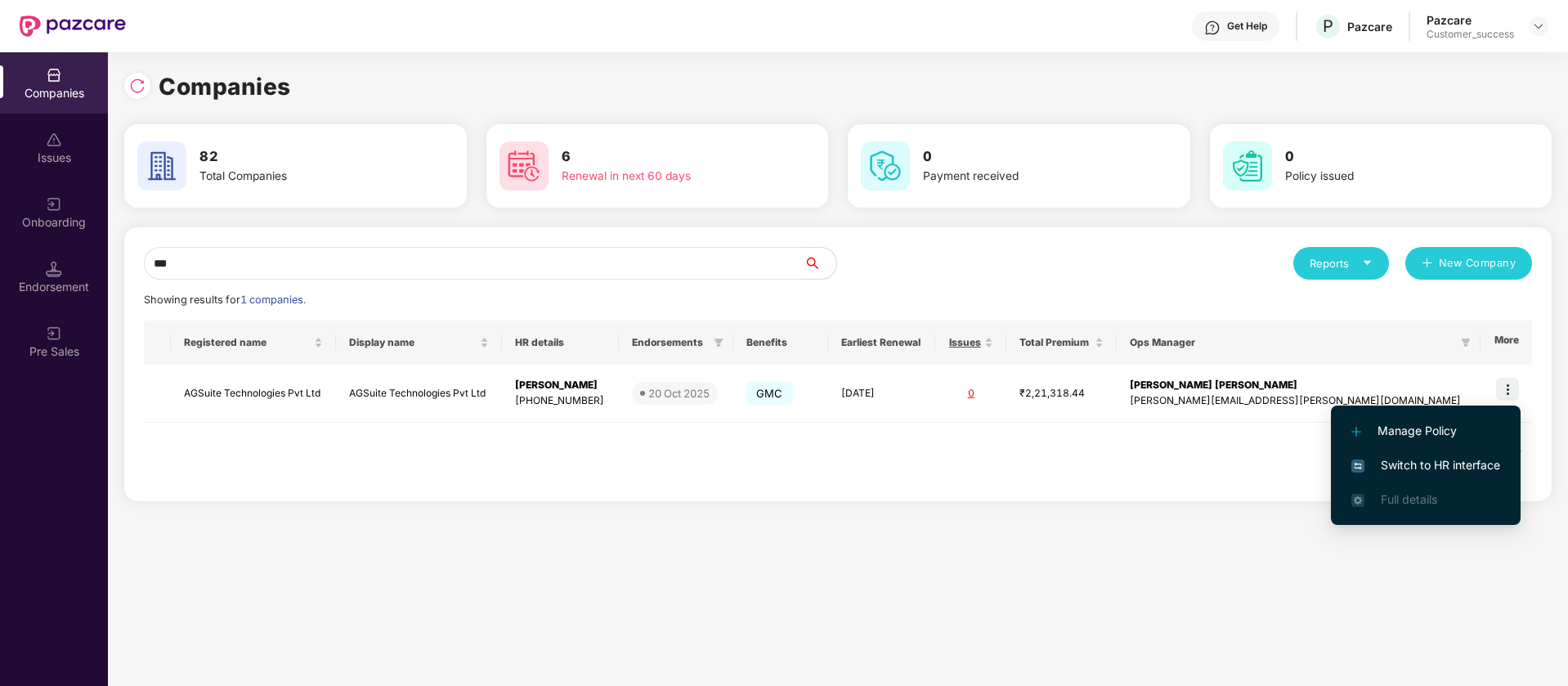
click at [1481, 466] on span "Switch to HR interface" at bounding box center [1425, 465] width 149 height 18
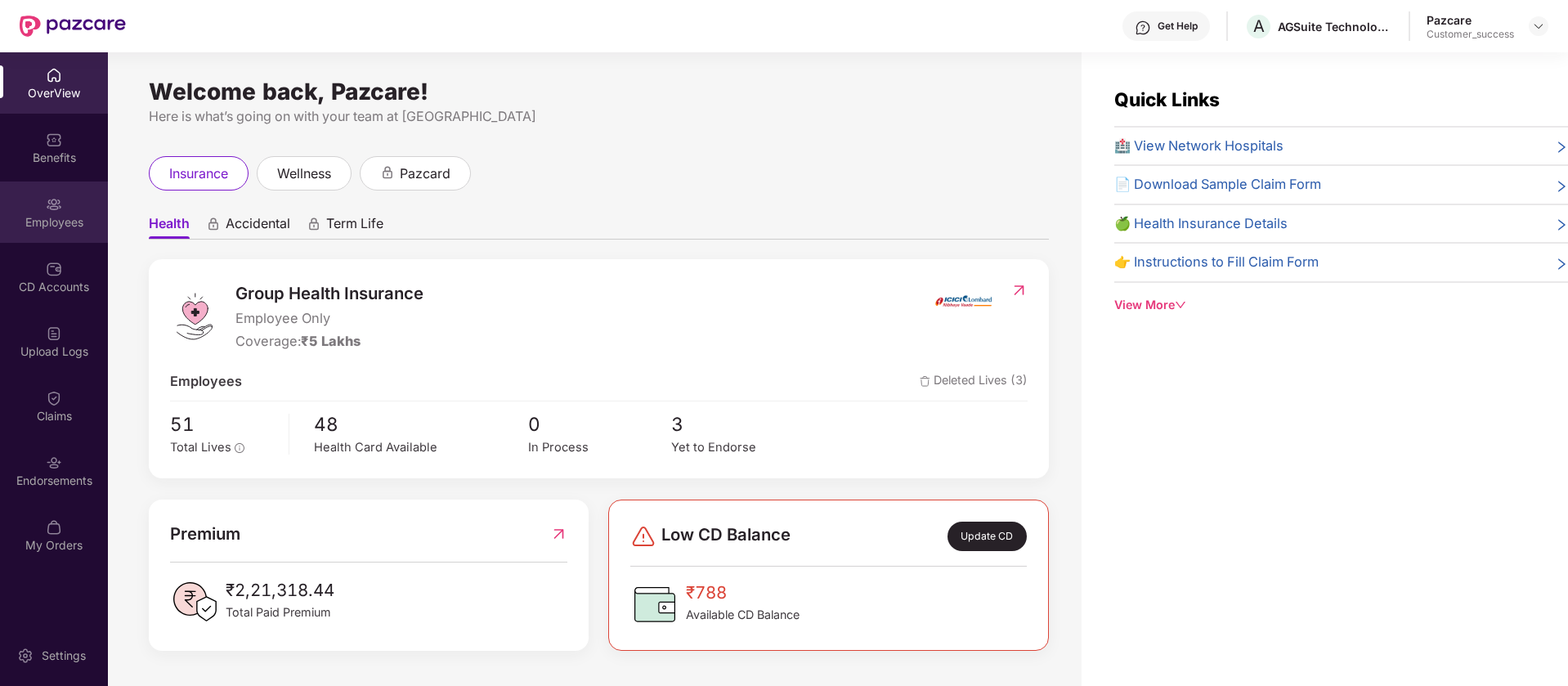
click at [54, 203] on img at bounding box center [54, 204] width 16 height 16
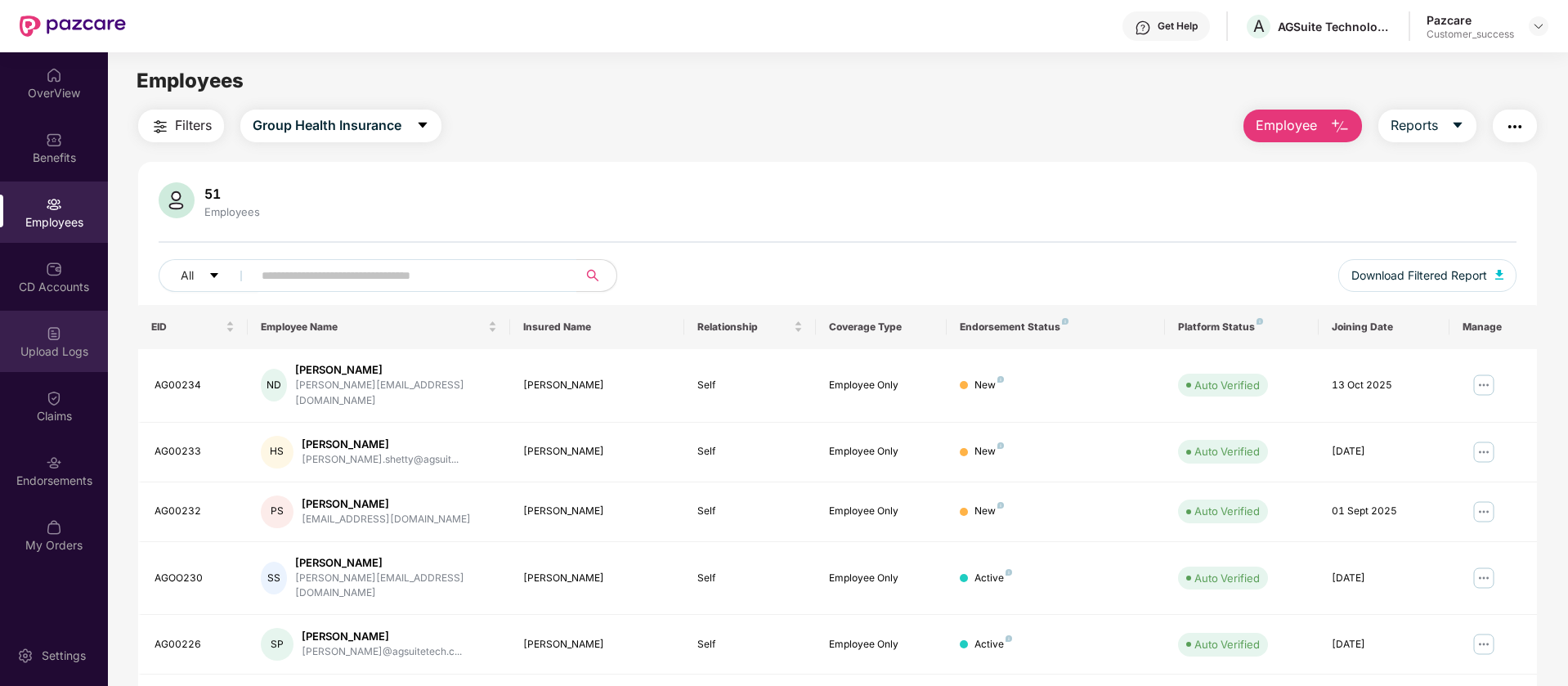
click at [53, 339] on img at bounding box center [54, 333] width 16 height 16
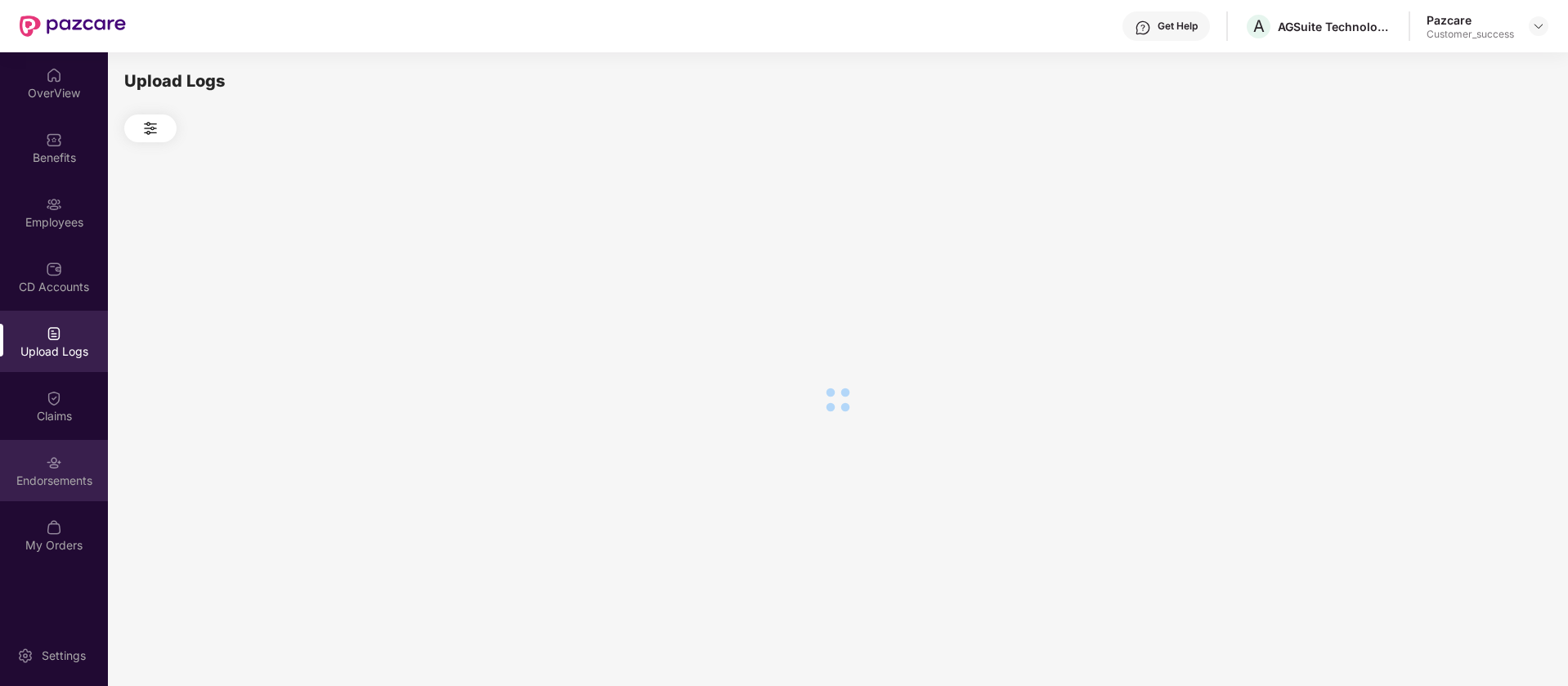
click at [61, 495] on div "Endorsements" at bounding box center [54, 470] width 108 height 61
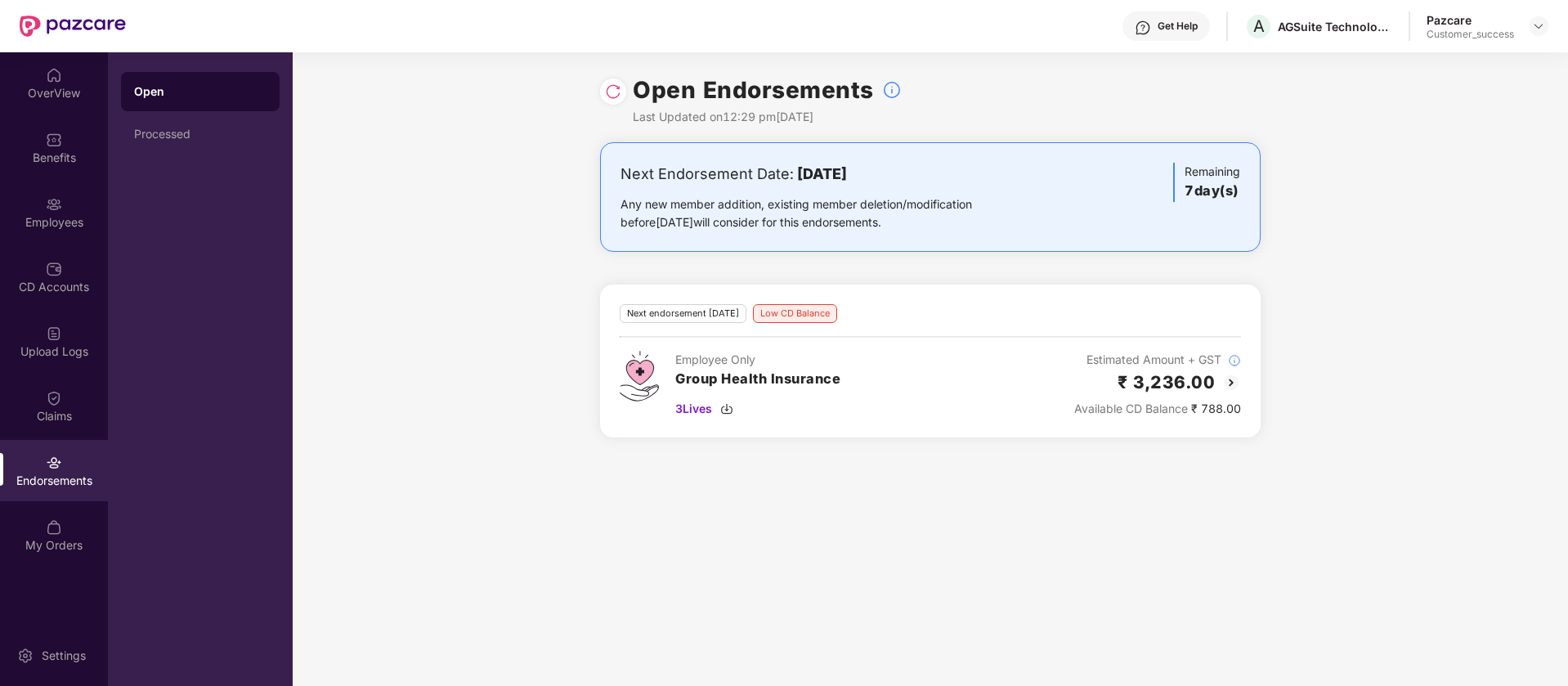
click at [1233, 386] on img at bounding box center [1231, 383] width 20 height 20
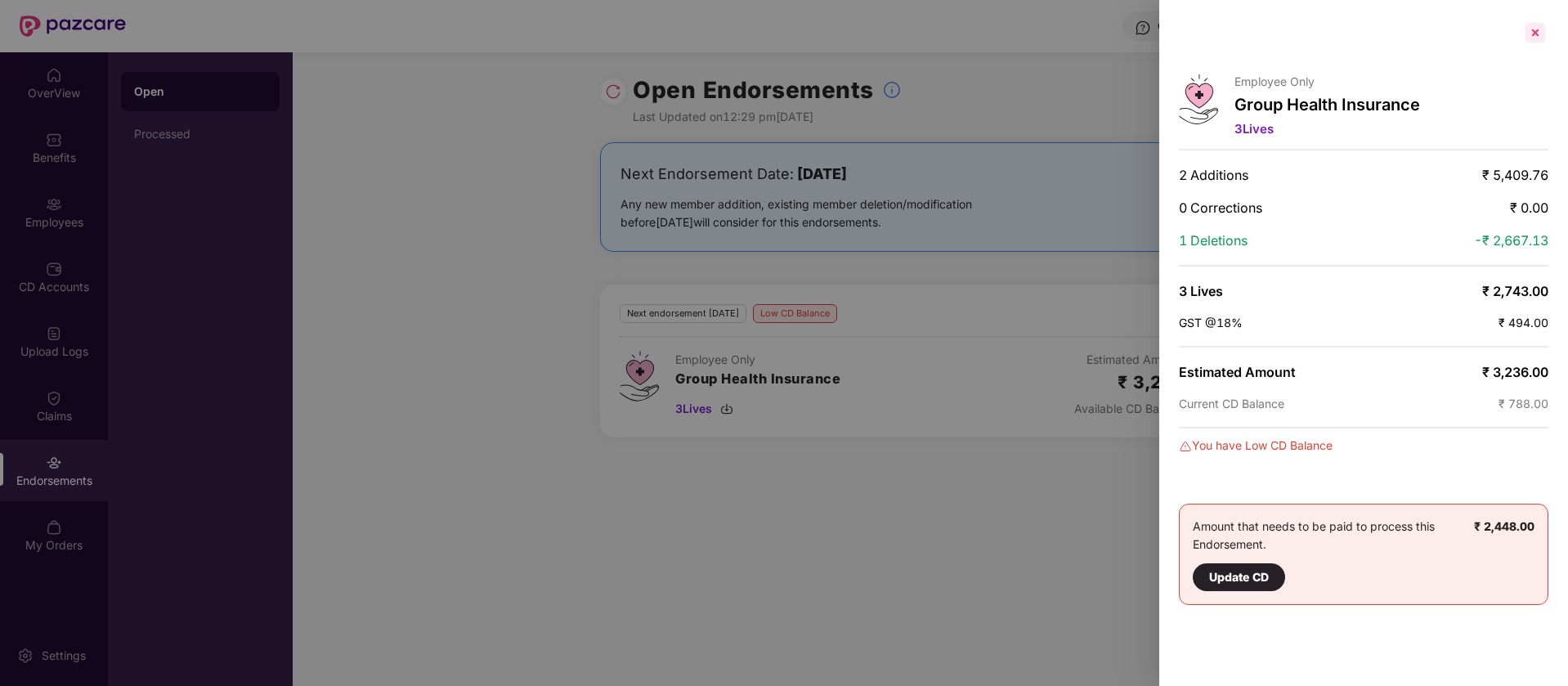
click at [1536, 25] on div at bounding box center [1534, 33] width 26 height 26
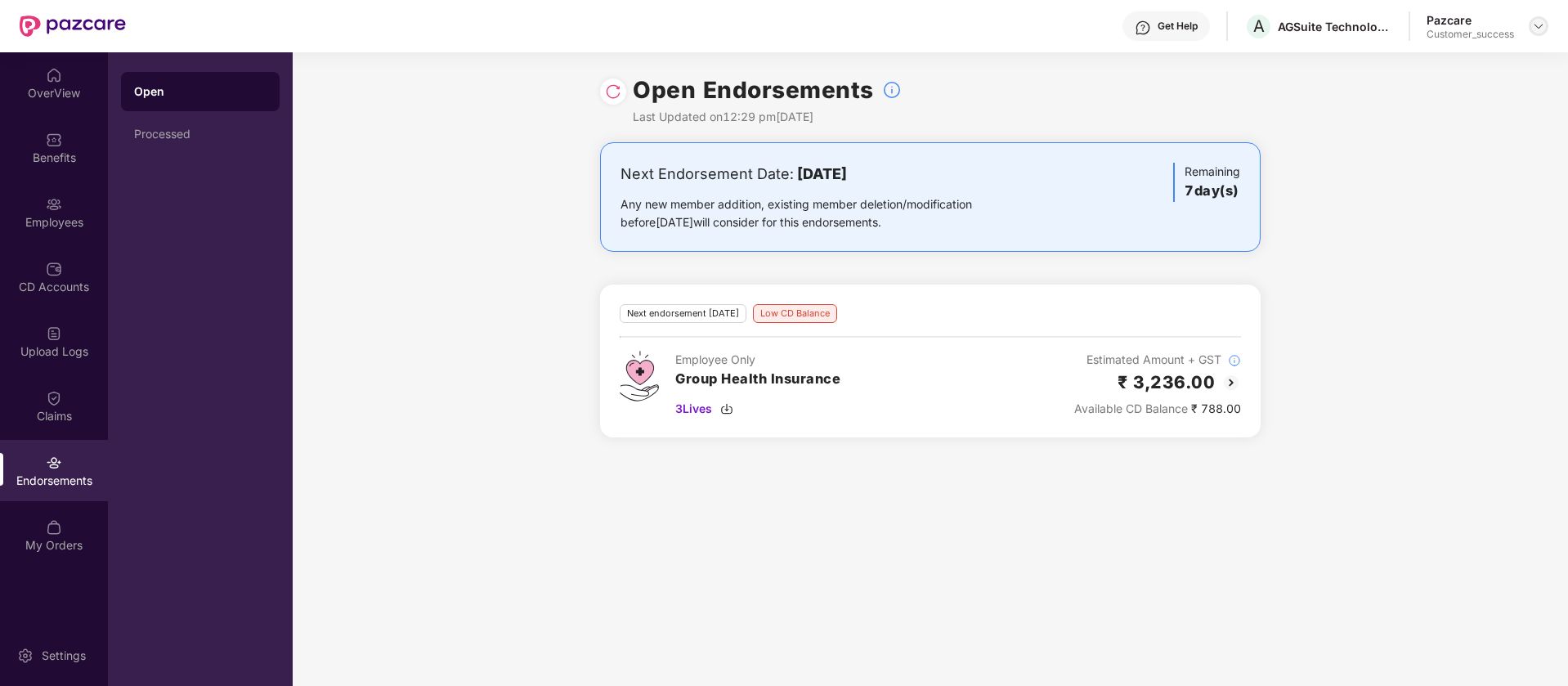
click at [1545, 25] on div at bounding box center [1538, 26] width 20 height 20
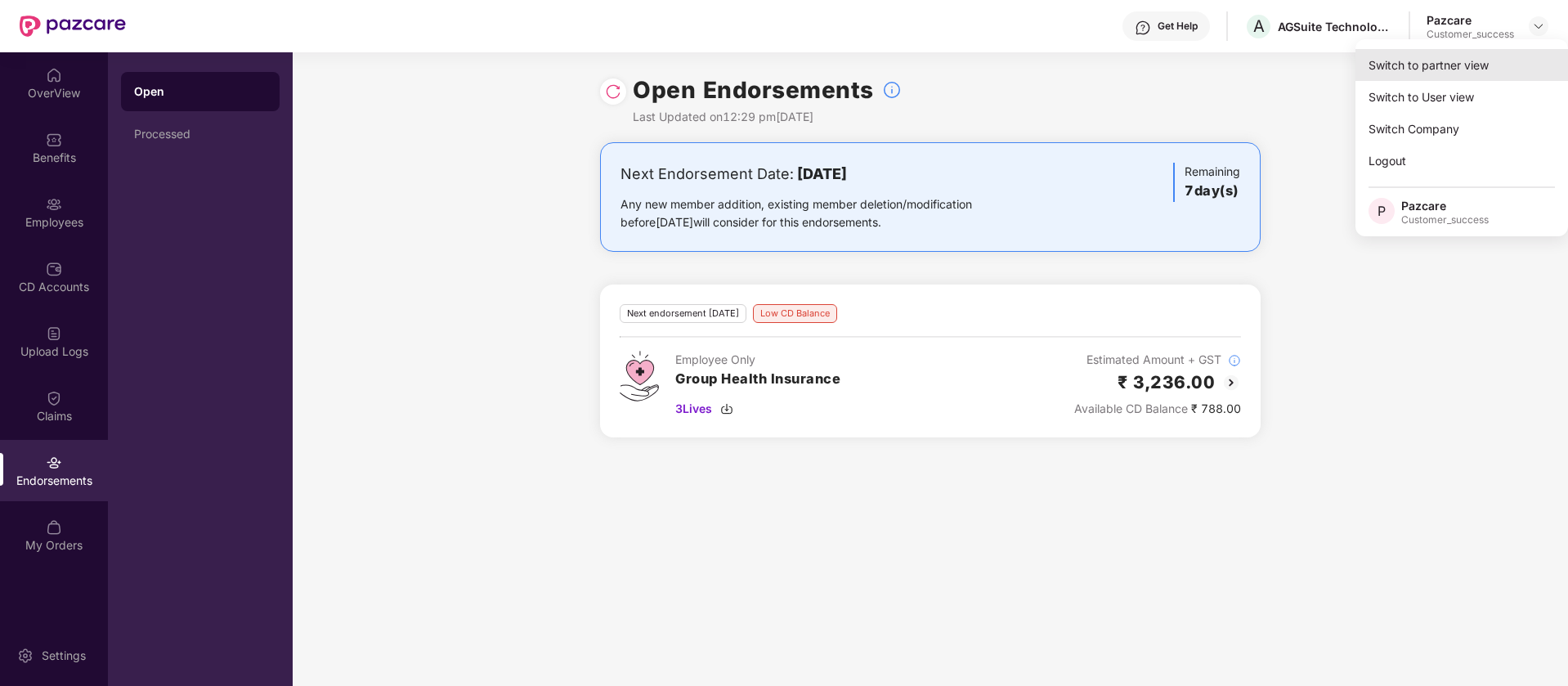
click at [1504, 55] on div "Switch to partner view" at bounding box center [1462, 65] width 213 height 32
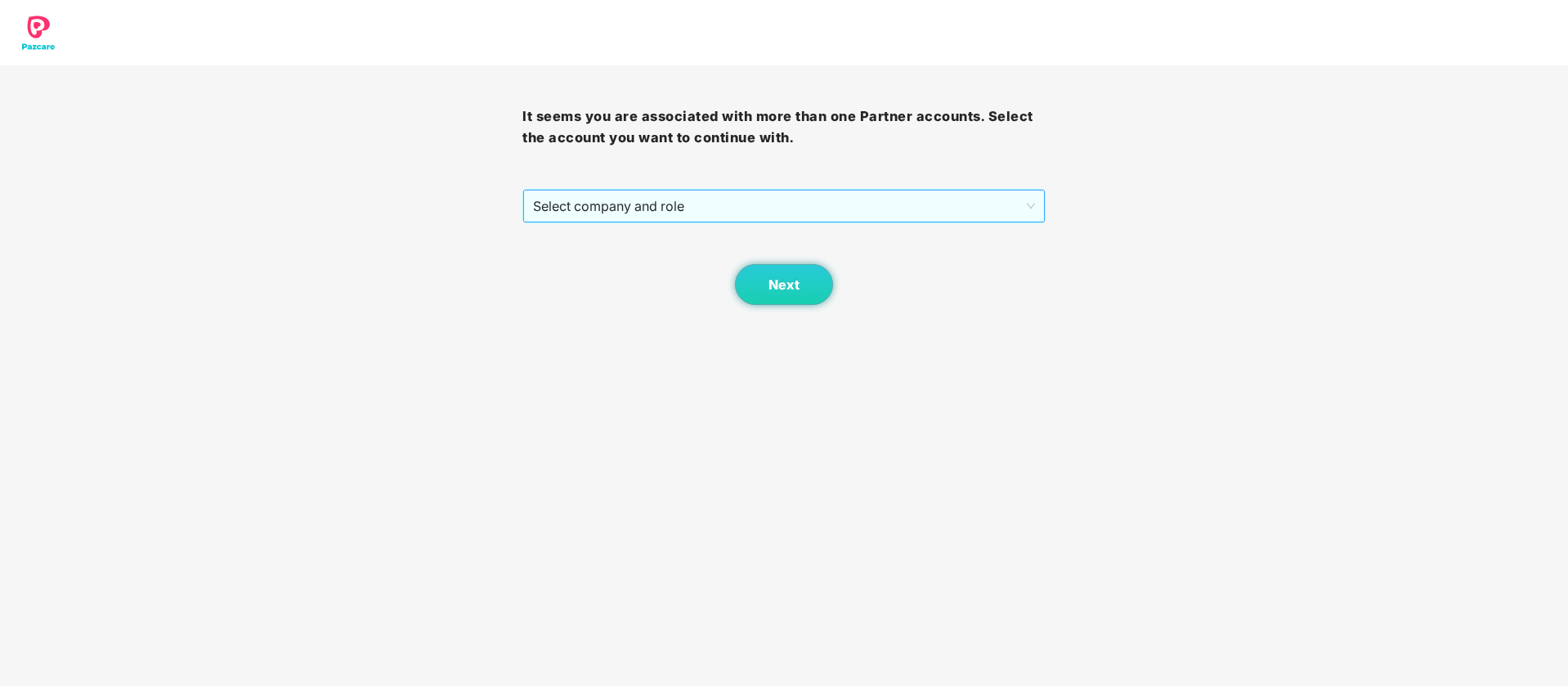
click at [676, 196] on span "Select company and role" at bounding box center [784, 206] width 501 height 31
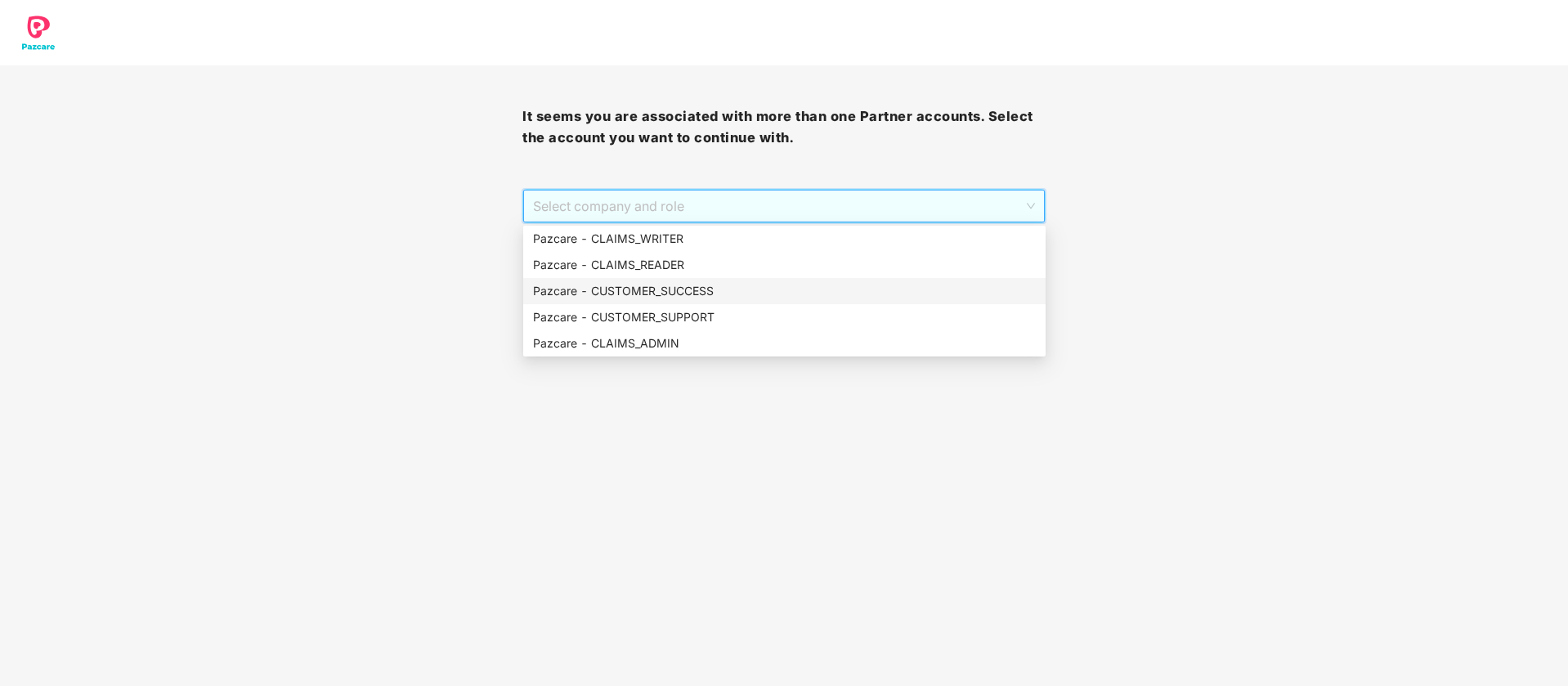
click at [680, 293] on div "Pazcare - CUSTOMER_SUCCESS" at bounding box center [784, 291] width 502 height 18
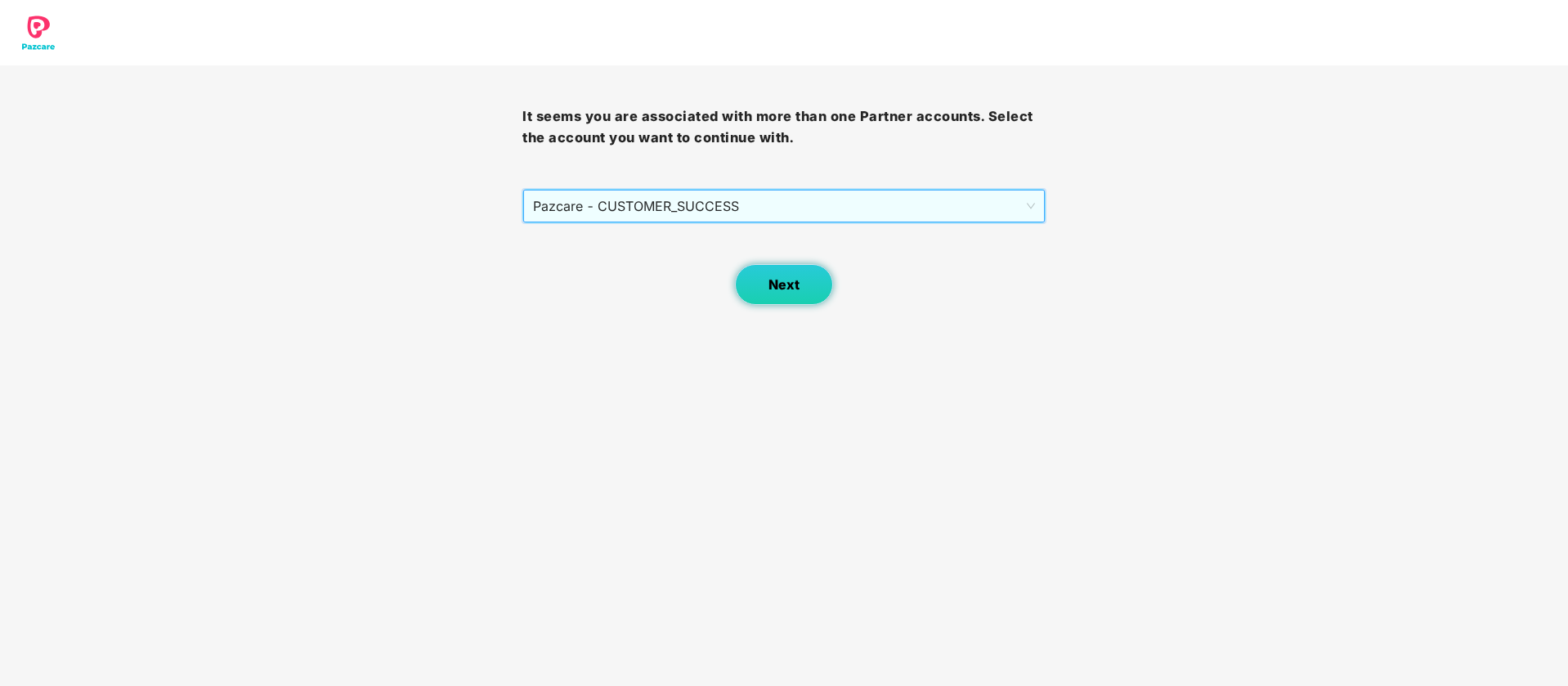
click at [774, 290] on span "Next" at bounding box center [784, 284] width 31 height 15
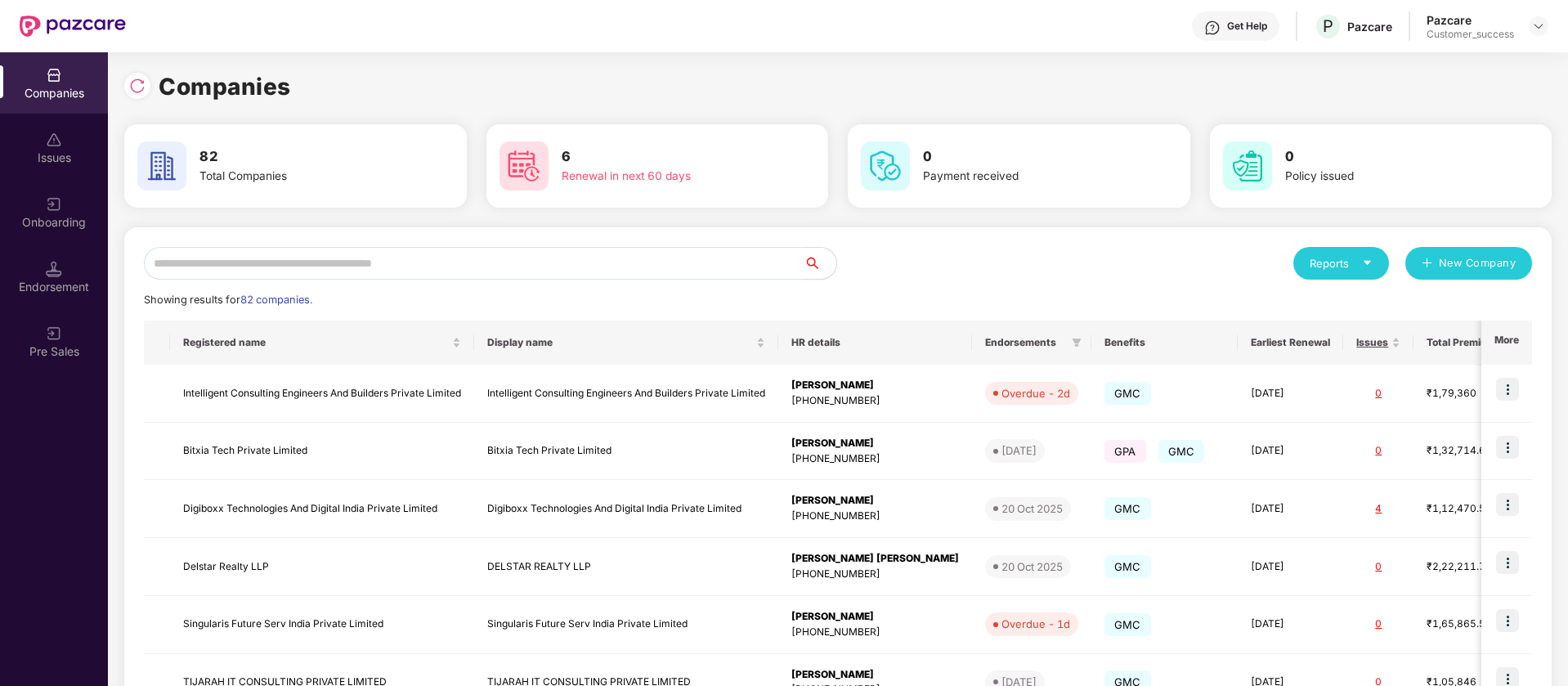
click at [396, 272] on input "text" at bounding box center [473, 263] width 660 height 33
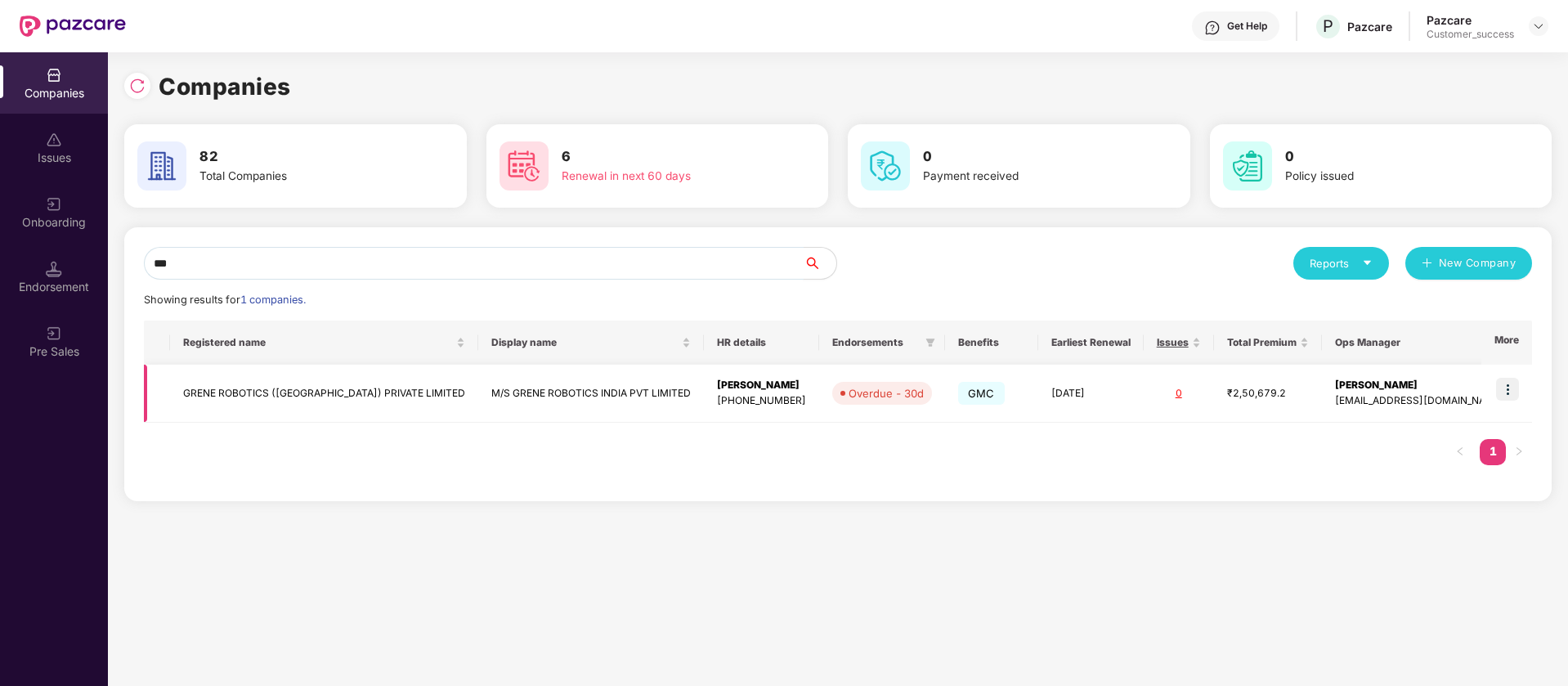
type input "***"
click at [1508, 391] on img at bounding box center [1506, 389] width 23 height 23
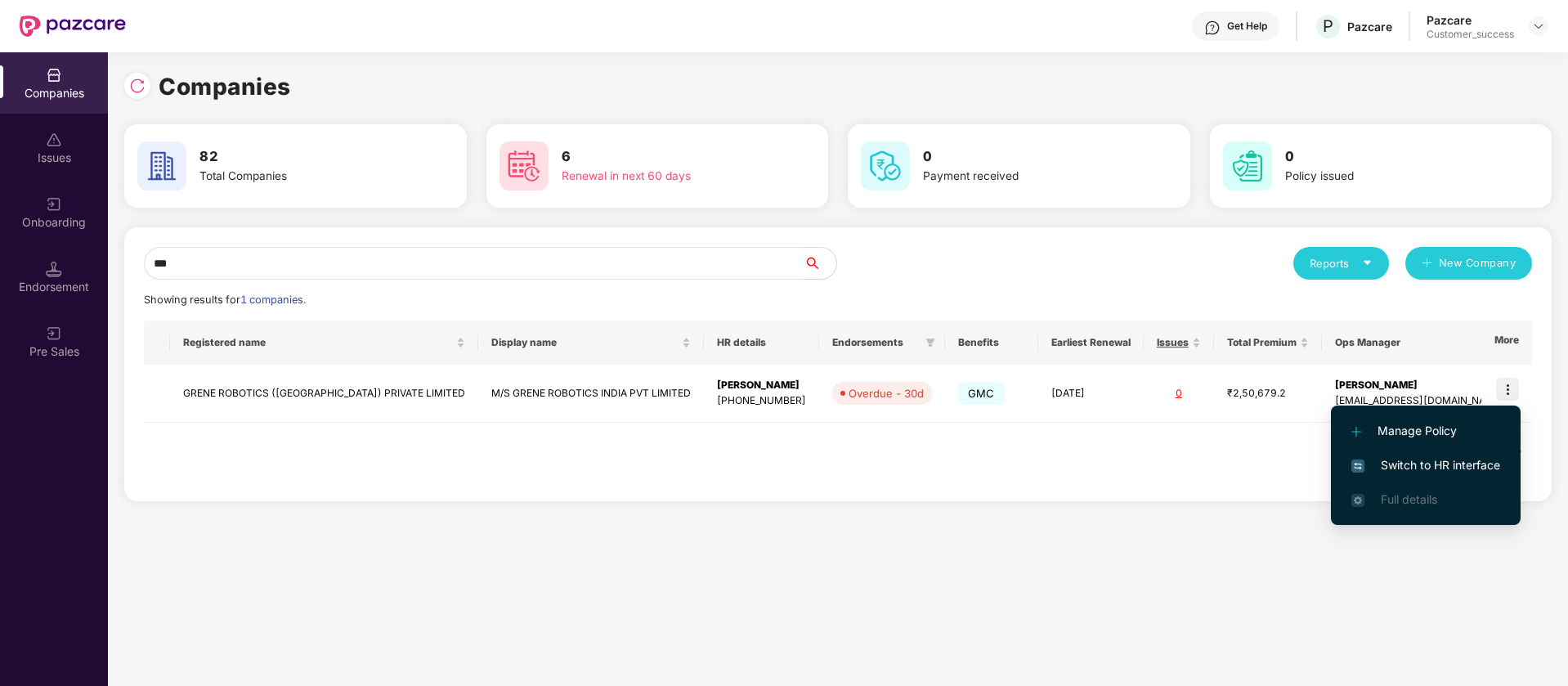
click at [1474, 469] on span "Switch to HR interface" at bounding box center [1425, 465] width 149 height 18
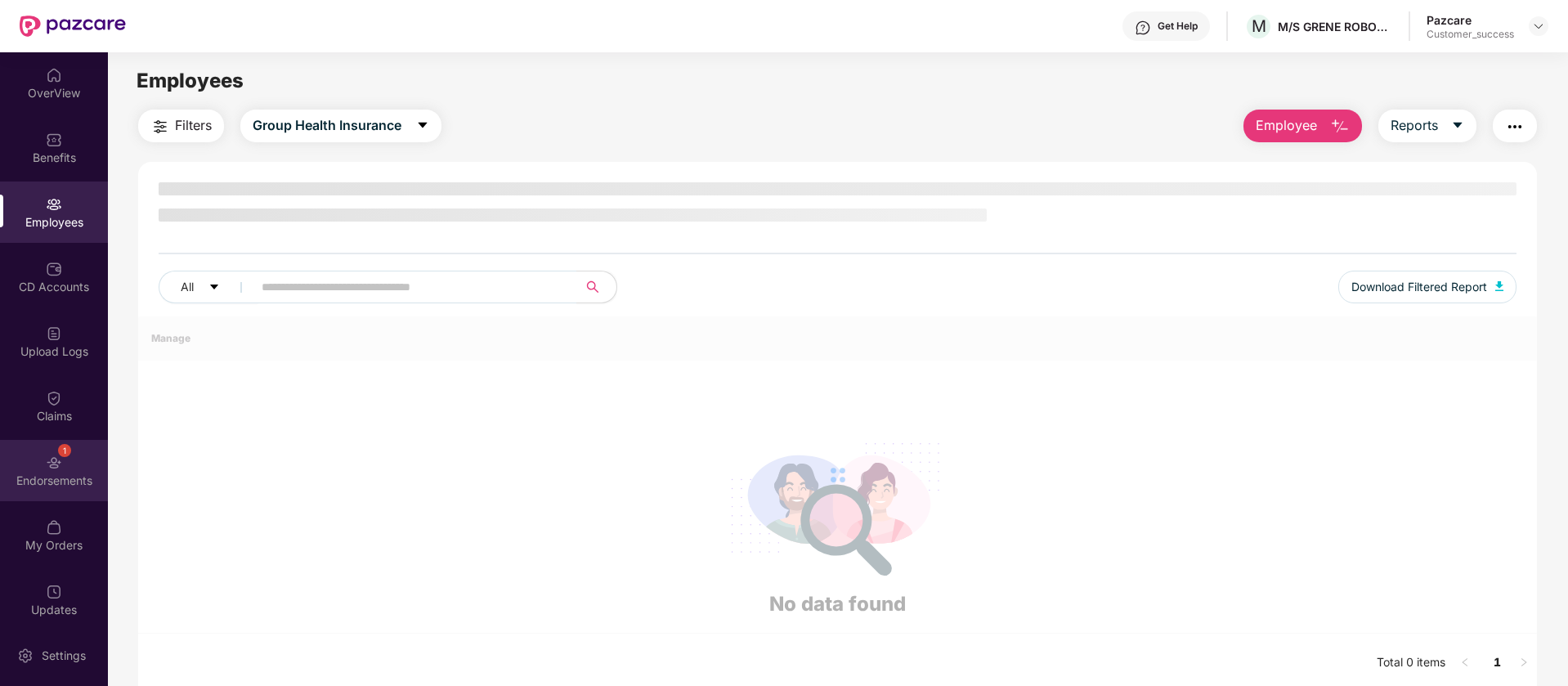
click at [65, 471] on div "1 Endorsements" at bounding box center [54, 470] width 108 height 61
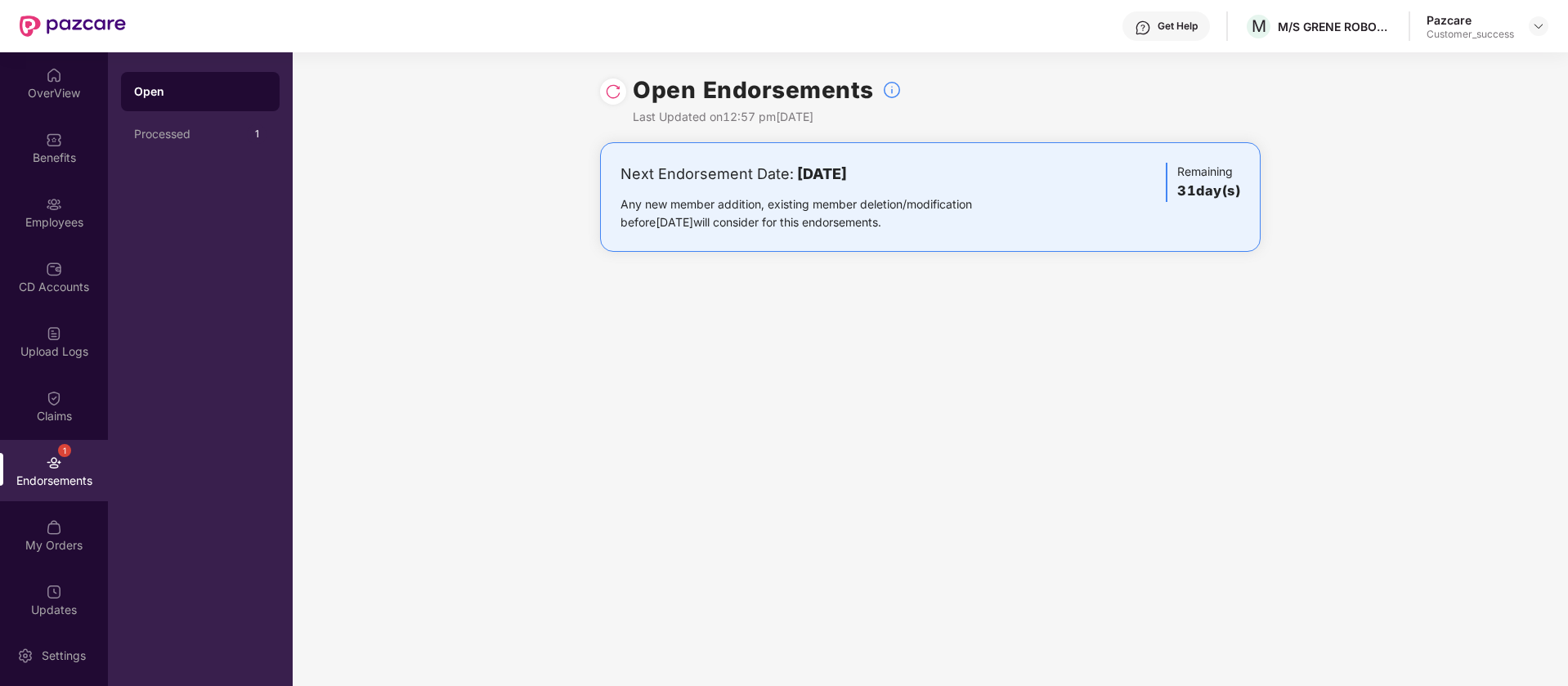
click at [607, 95] on img at bounding box center [613, 92] width 16 height 16
click at [45, 221] on div "Employees" at bounding box center [54, 223] width 108 height 16
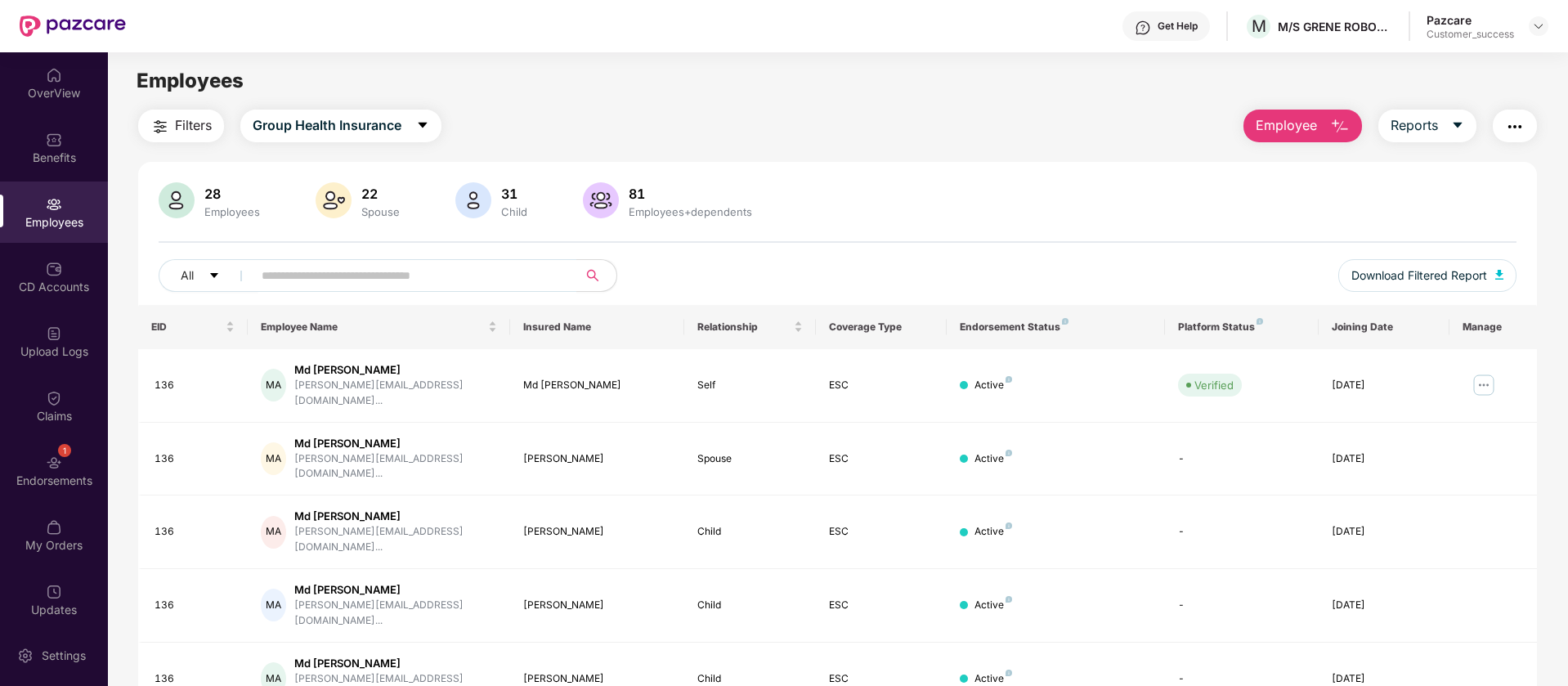
scroll to position [319, 0]
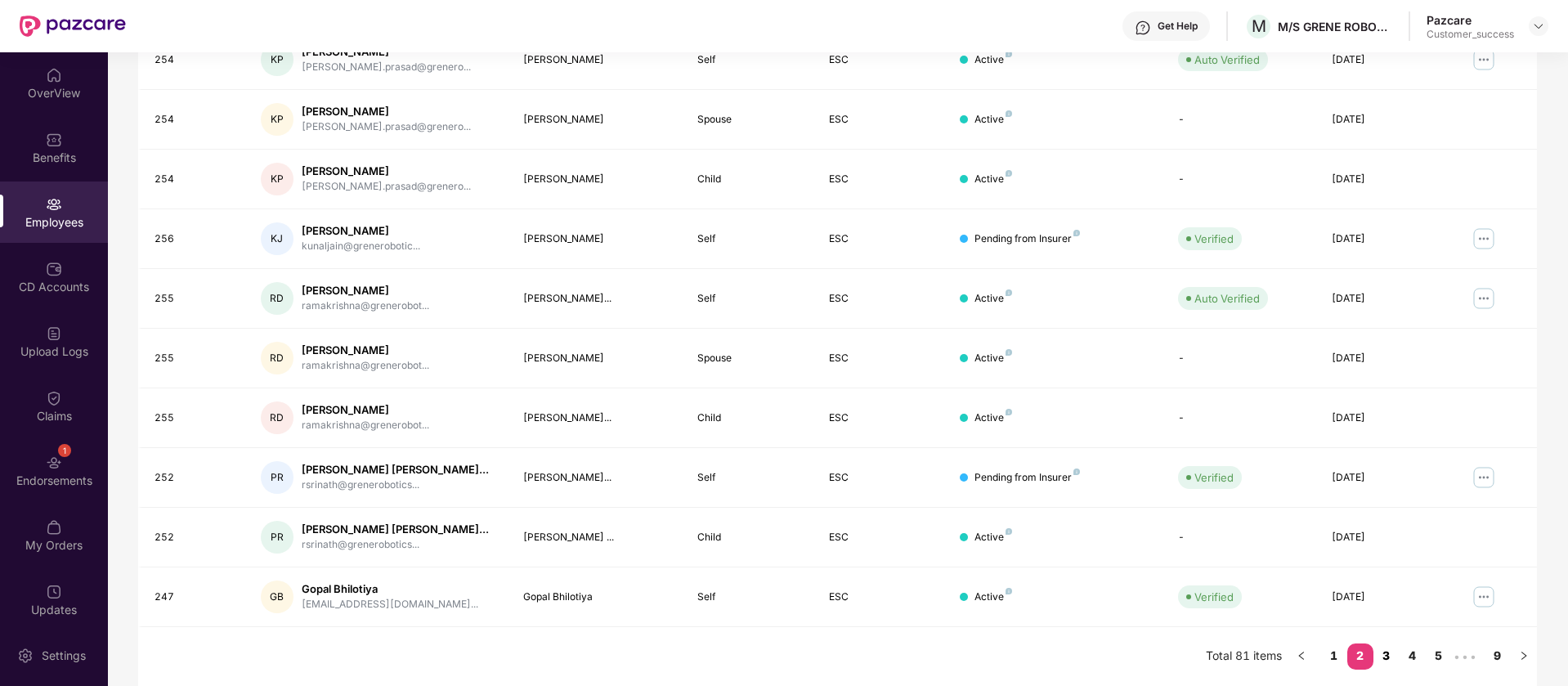
click at [1389, 661] on link "3" at bounding box center [1386, 655] width 26 height 25
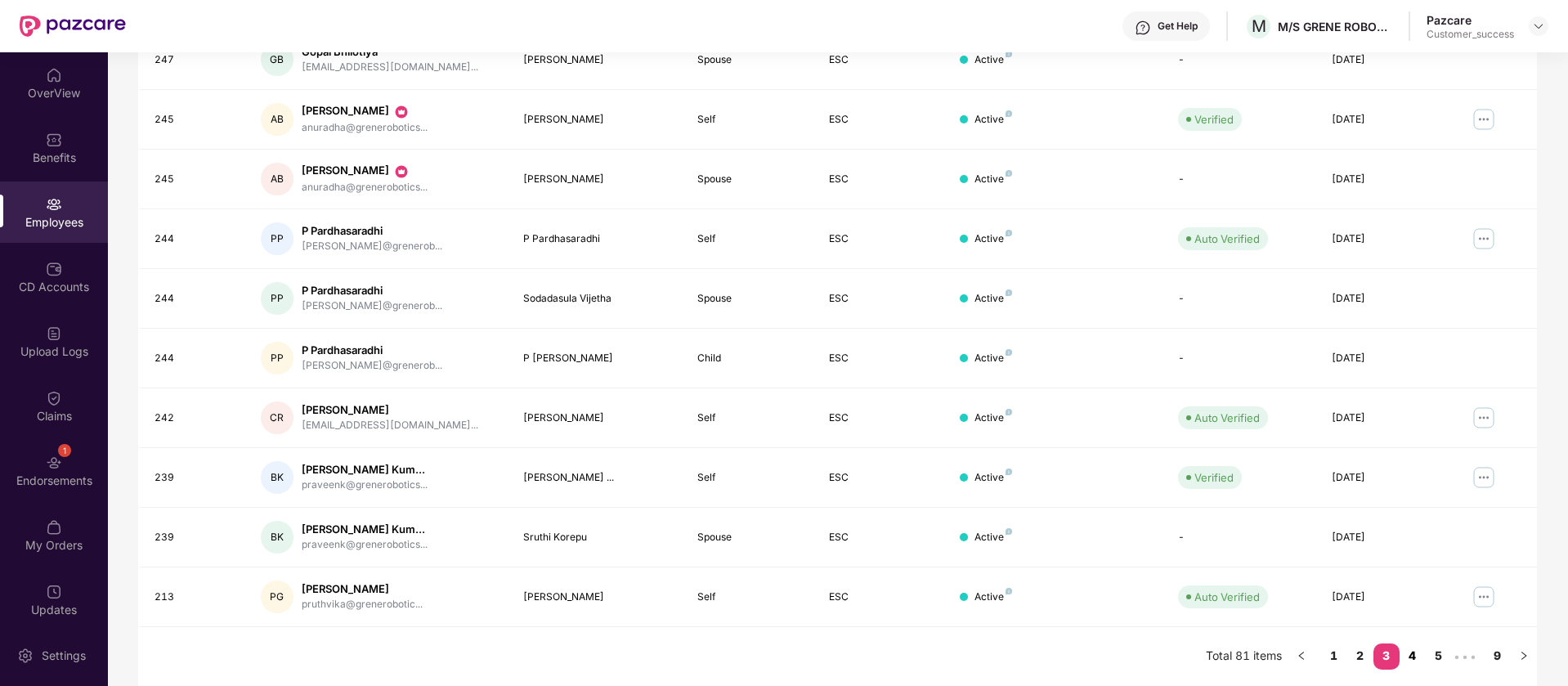
click at [1413, 663] on link "4" at bounding box center [1412, 655] width 26 height 25
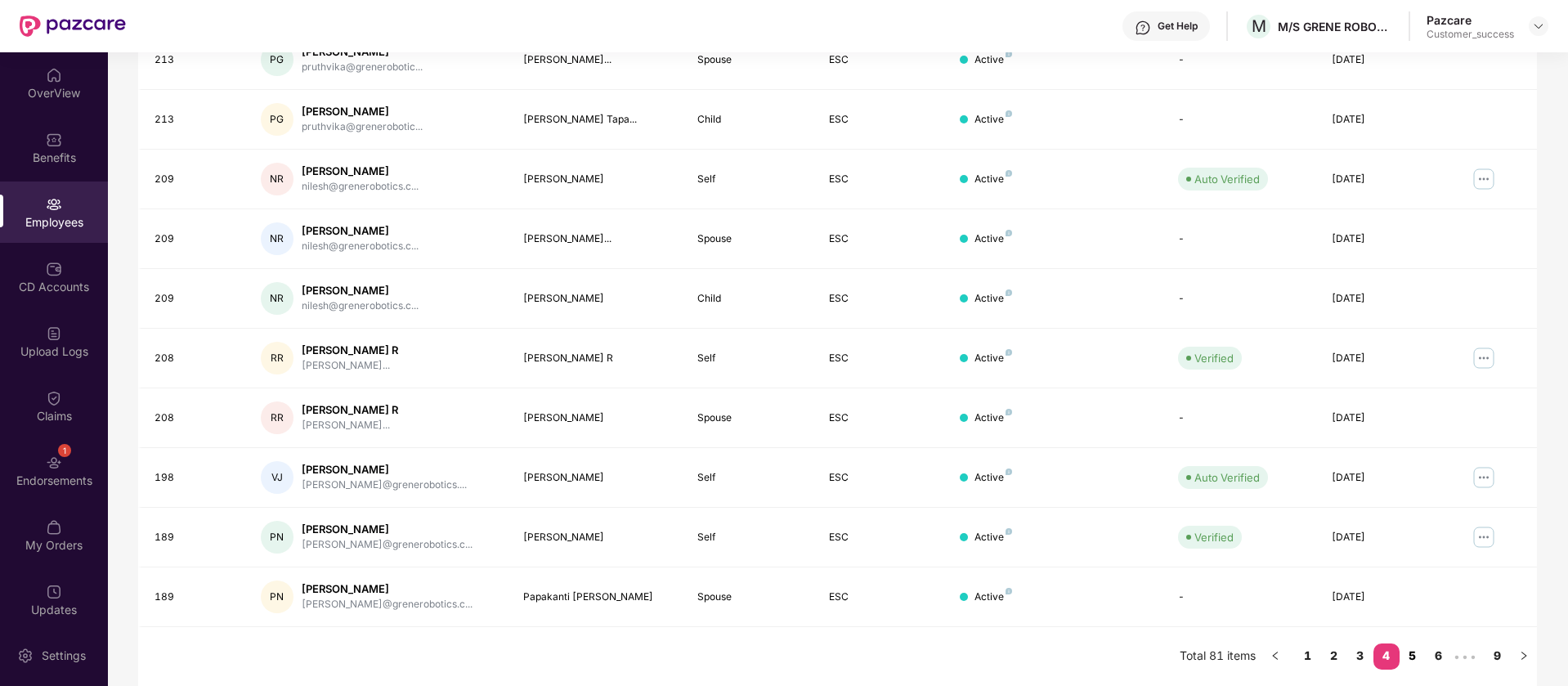
click at [1411, 656] on link "5" at bounding box center [1412, 655] width 26 height 25
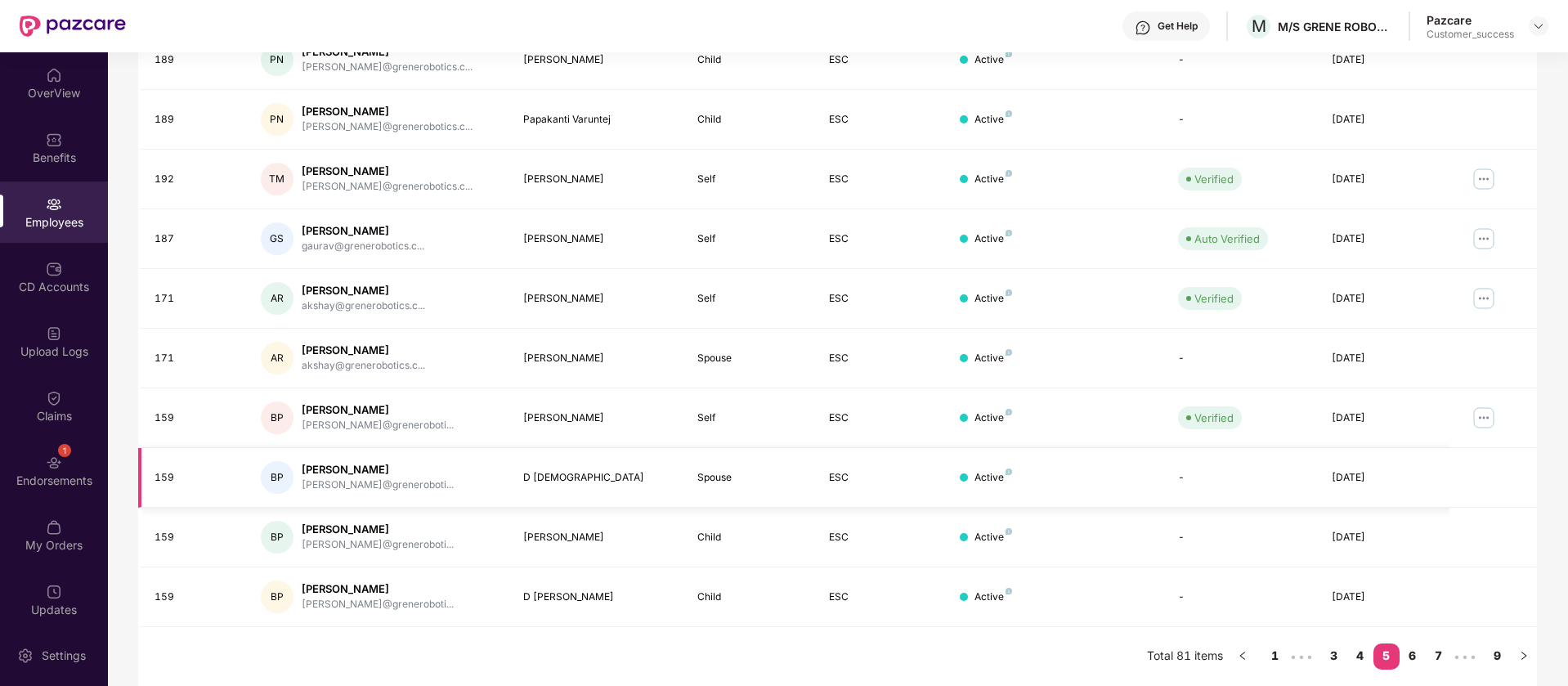
scroll to position [0, 0]
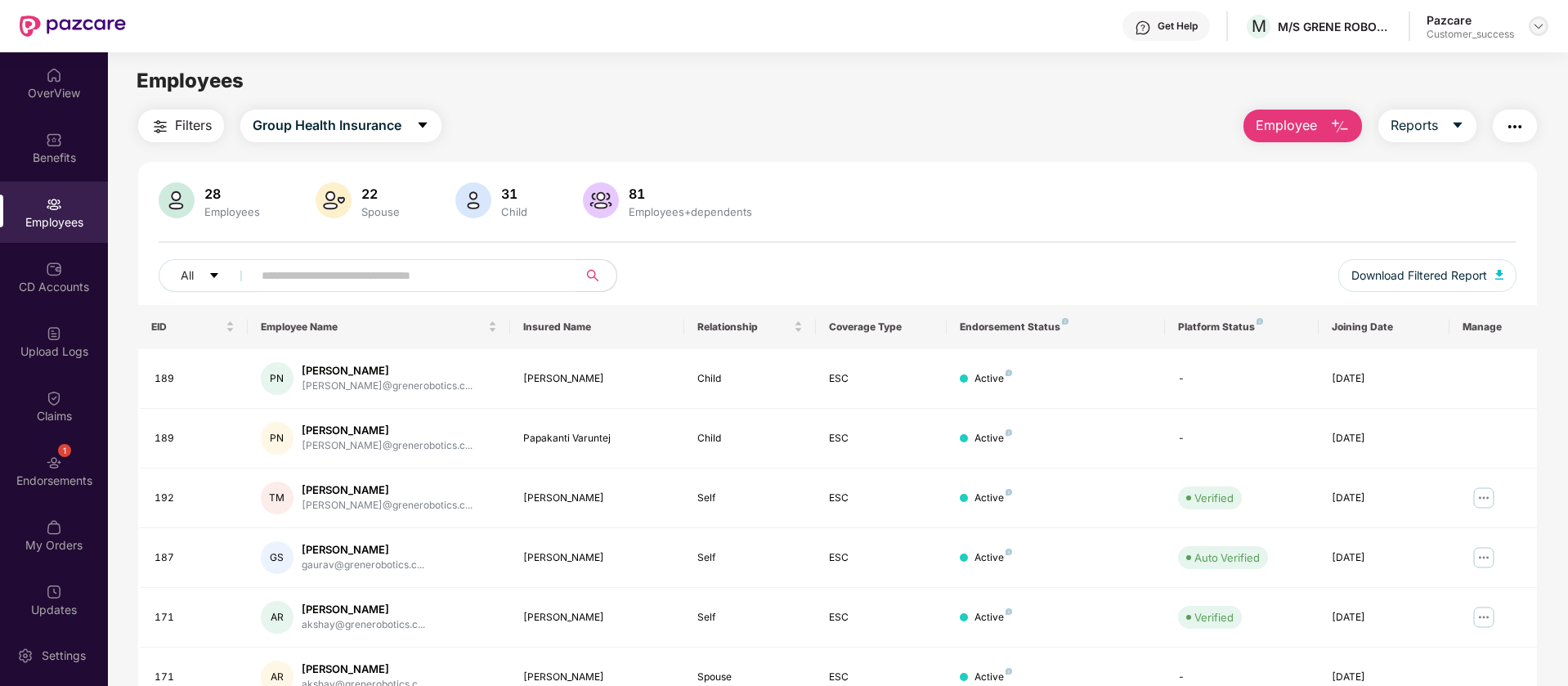
click at [1535, 20] on img at bounding box center [1538, 26] width 13 height 13
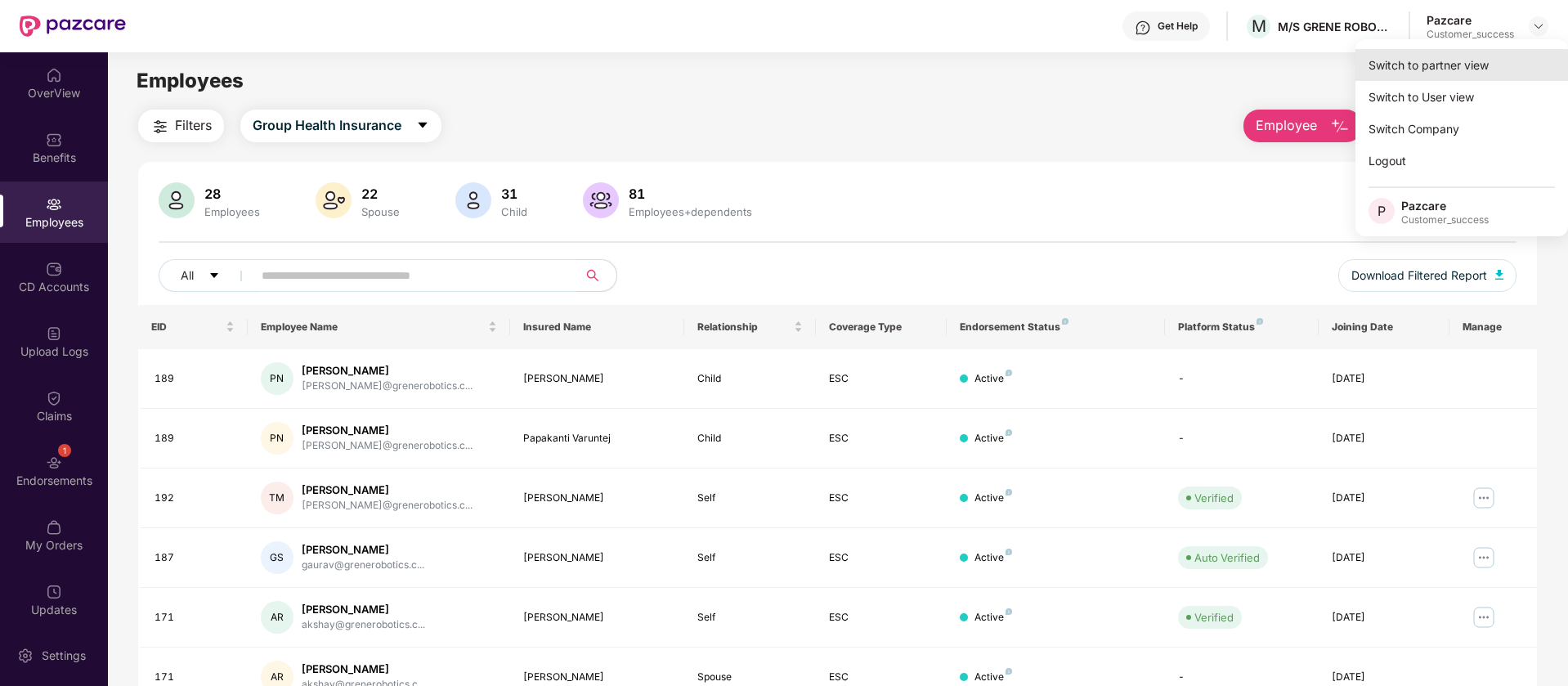
click at [1487, 65] on div "Switch to partner view" at bounding box center [1462, 65] width 213 height 32
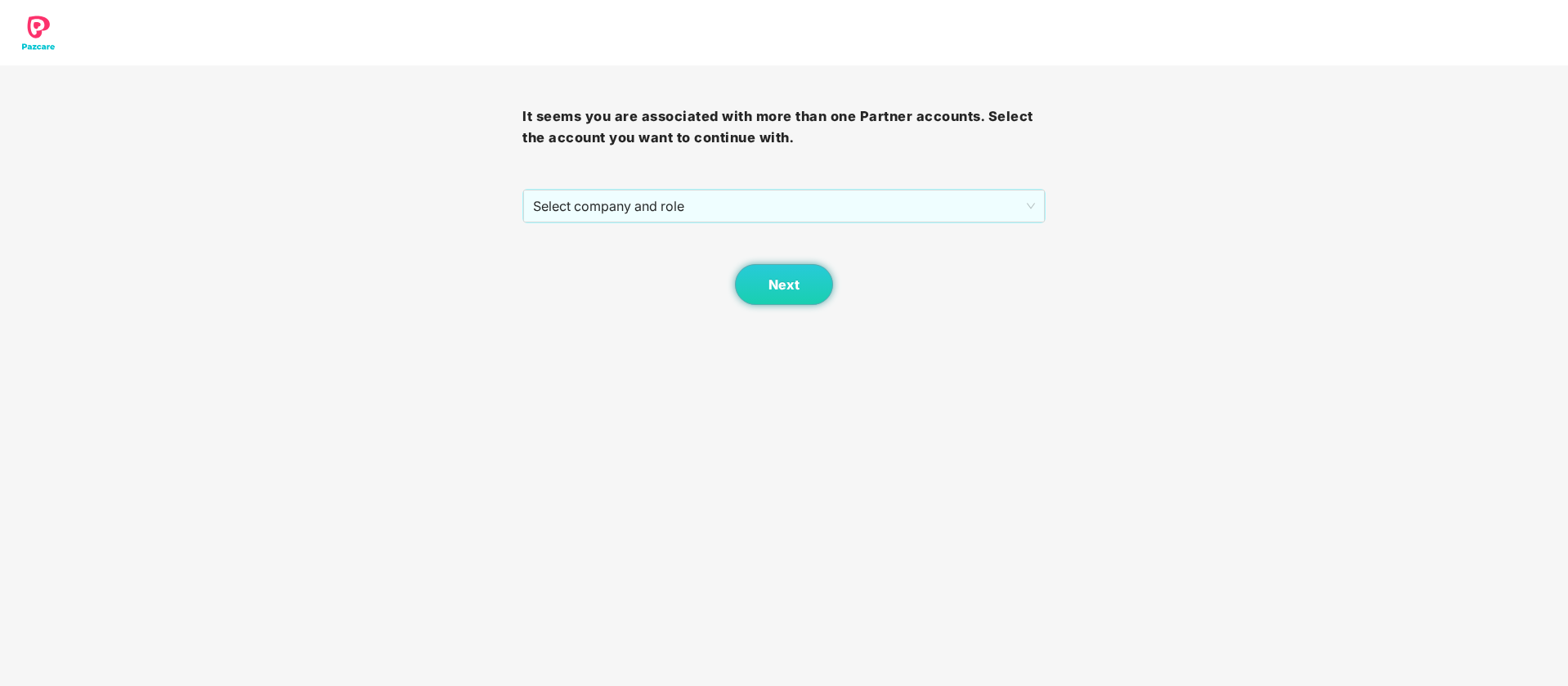
click at [804, 184] on div "It seems you are associated with more than one Partner accounts. Select the acc…" at bounding box center [783, 185] width 522 height 240
click at [777, 216] on span "Select company and role" at bounding box center [784, 206] width 501 height 31
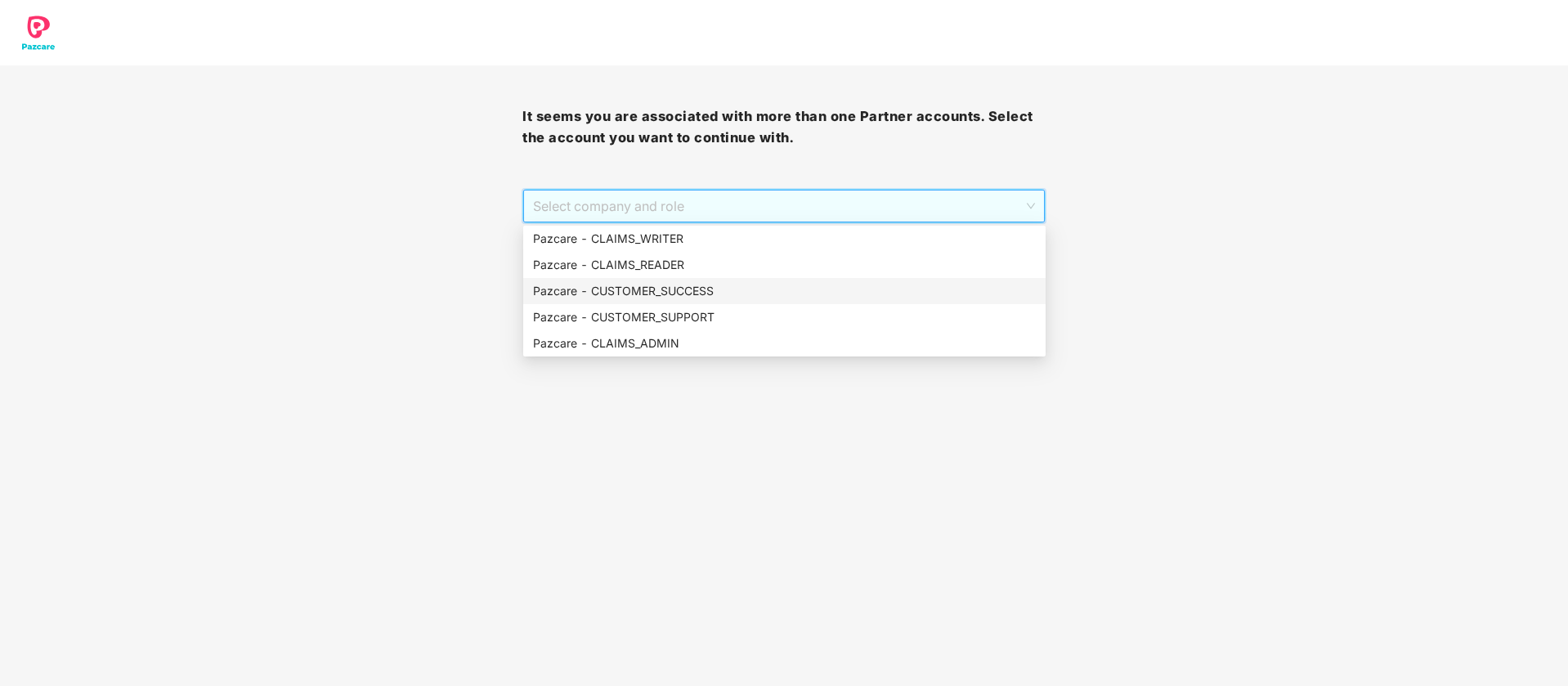
click at [697, 291] on div "Pazcare - CUSTOMER_SUCCESS" at bounding box center [784, 291] width 502 height 18
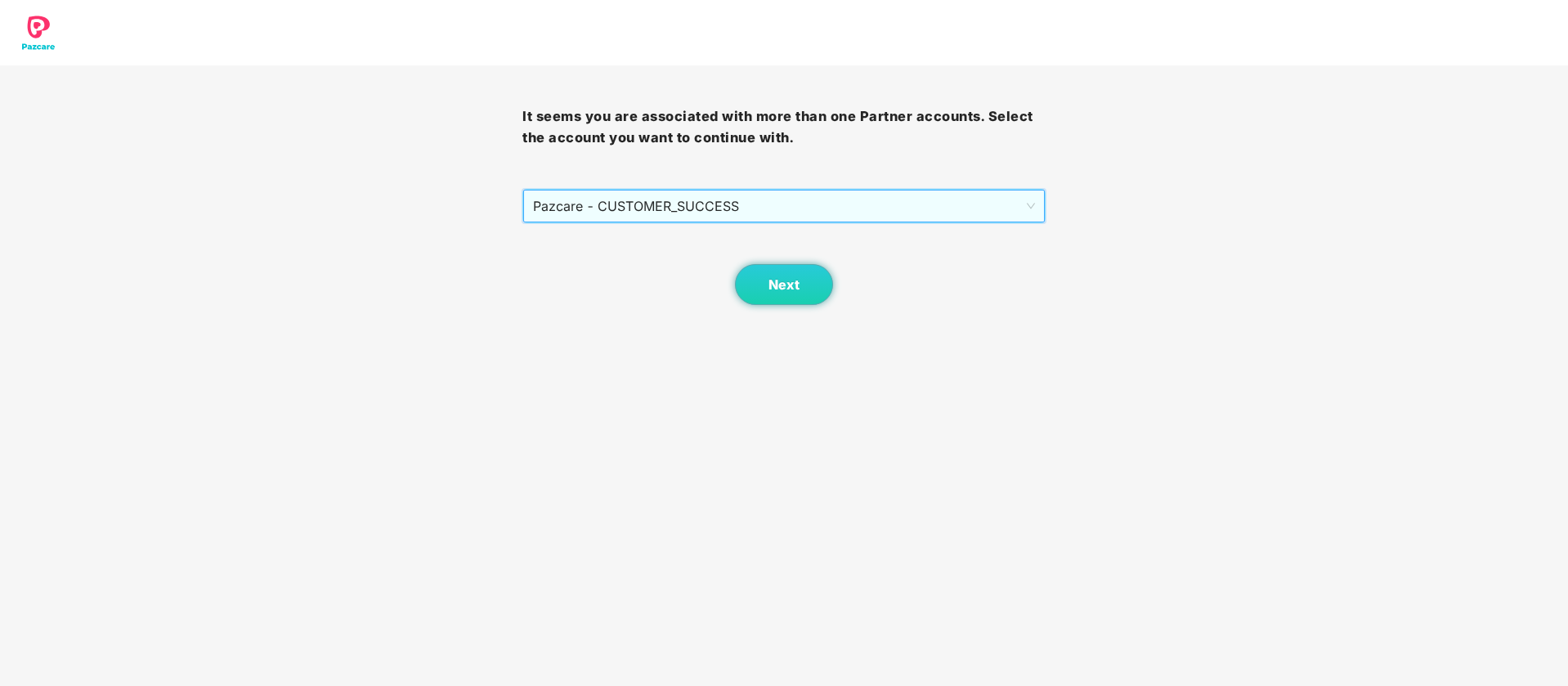
click at [746, 211] on span "Pazcare - CUSTOMER_SUCCESS" at bounding box center [784, 206] width 501 height 31
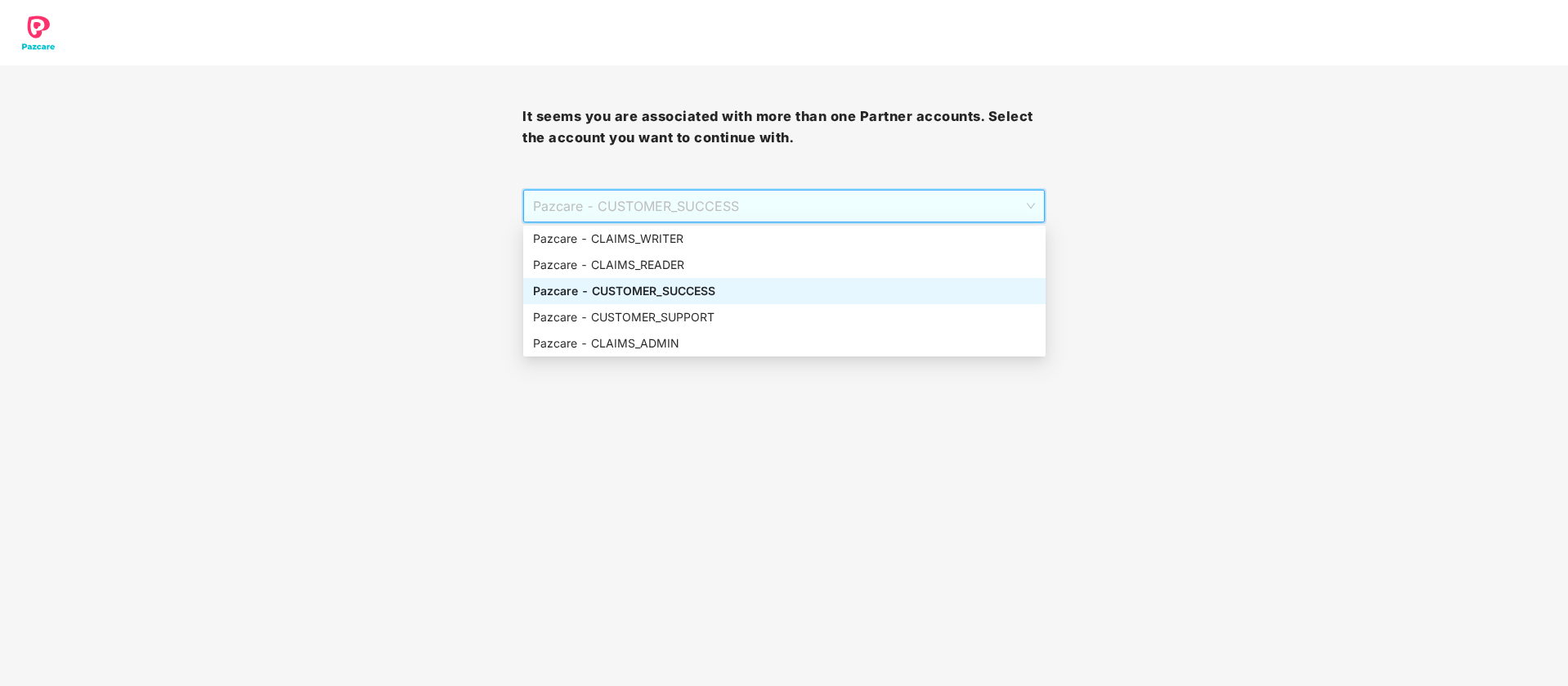
click at [714, 300] on div "Pazcare - CUSTOMER_SUCCESS" at bounding box center [784, 291] width 522 height 26
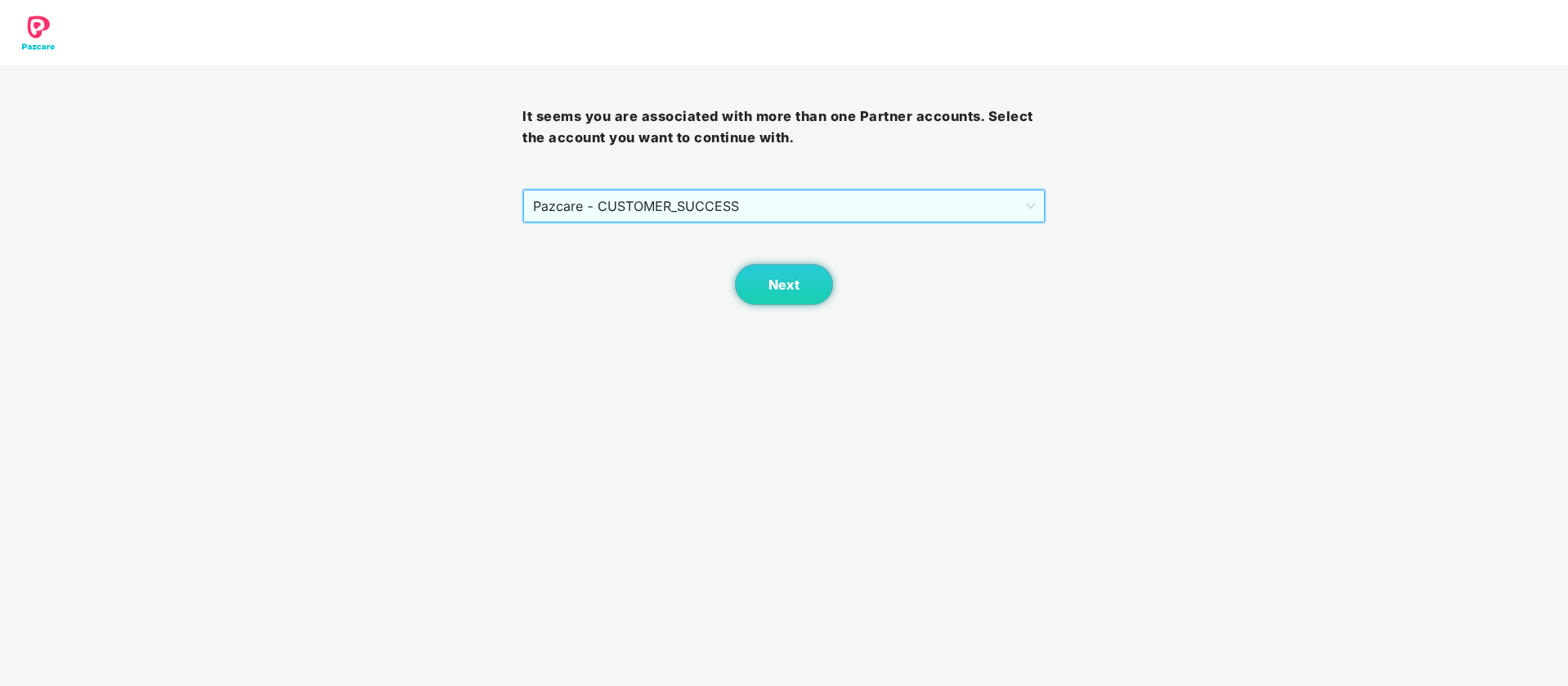
click at [764, 214] on span "Pazcare - CUSTOMER_SUCCESS" at bounding box center [784, 206] width 501 height 31
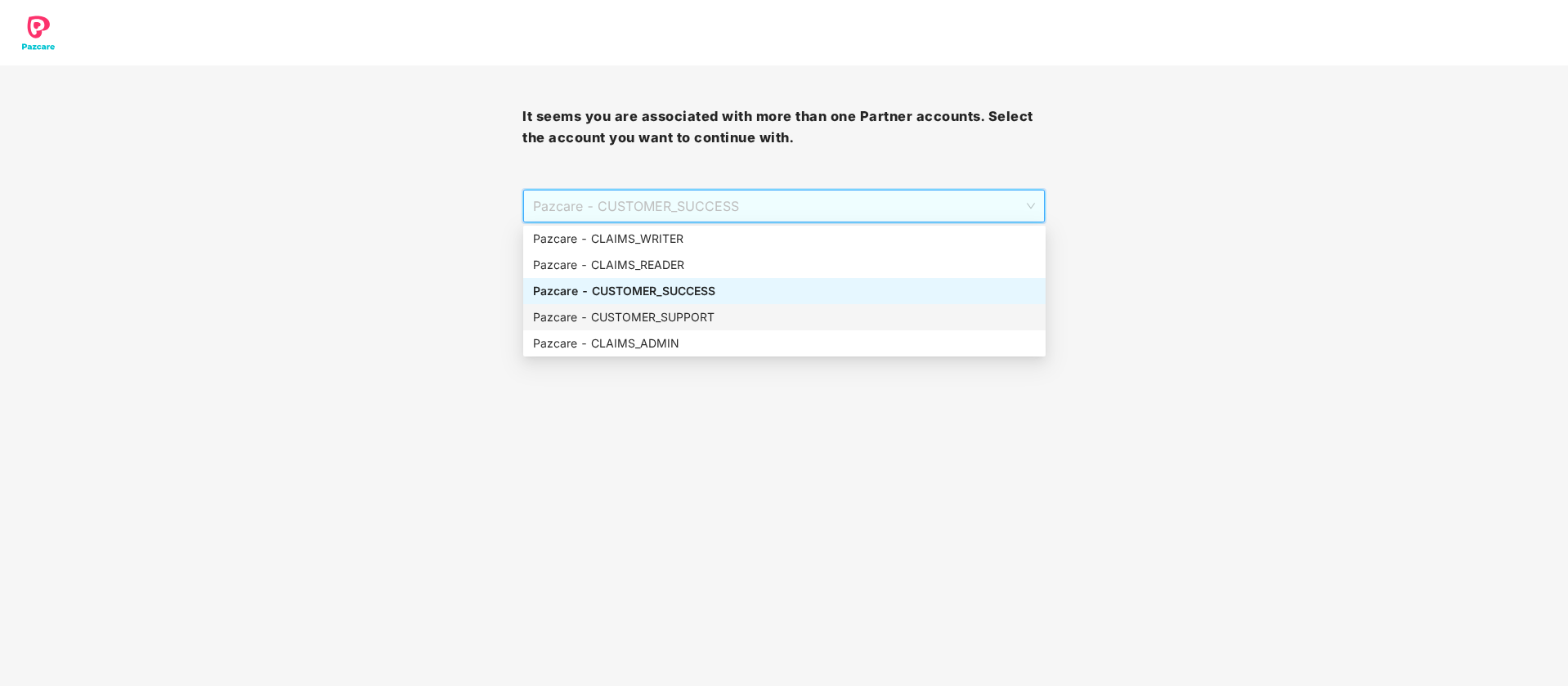
click at [719, 322] on div "Pazcare - CUSTOMER_SUPPORT" at bounding box center [784, 317] width 502 height 18
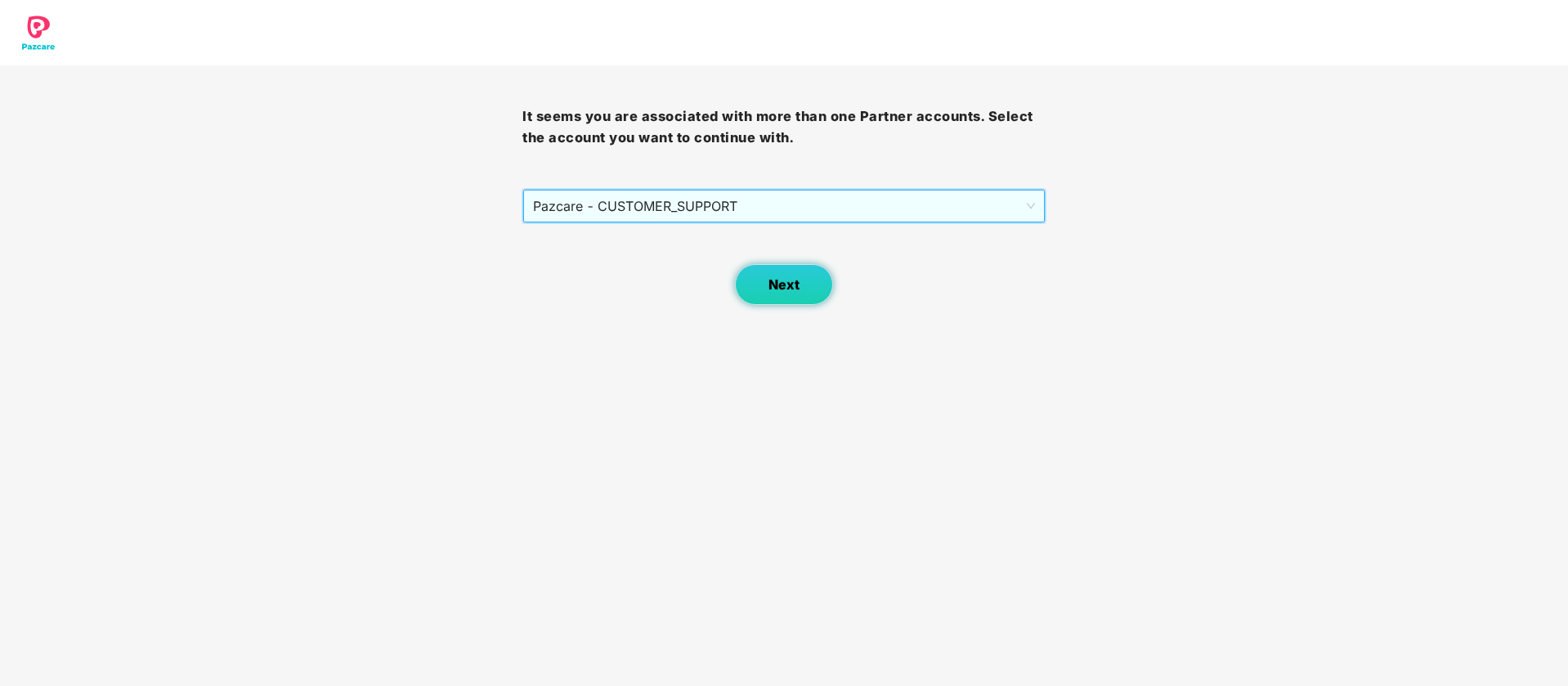
click at [787, 294] on button "Next" at bounding box center [784, 284] width 98 height 41
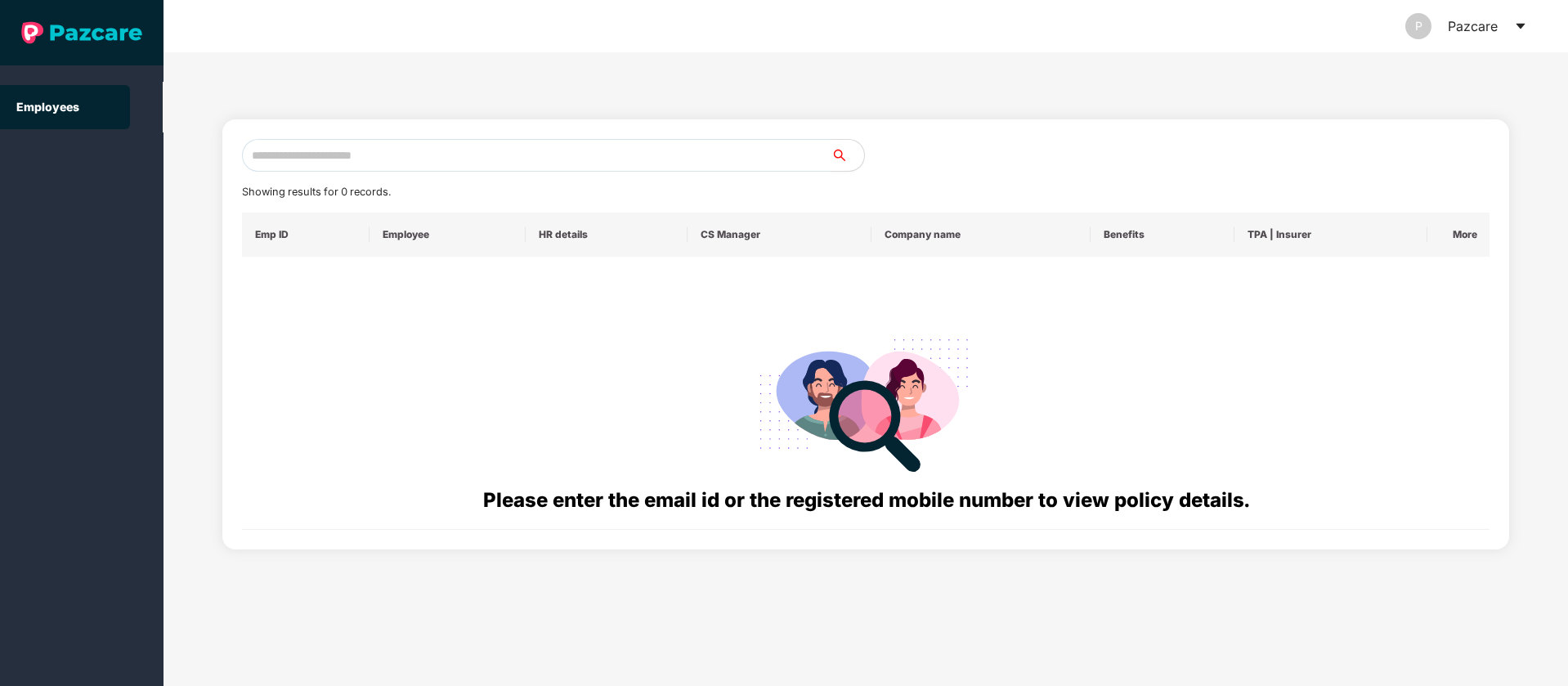
click at [442, 145] on input "text" at bounding box center [536, 155] width 590 height 33
click at [1515, 23] on icon "caret-down" at bounding box center [1520, 26] width 13 height 13
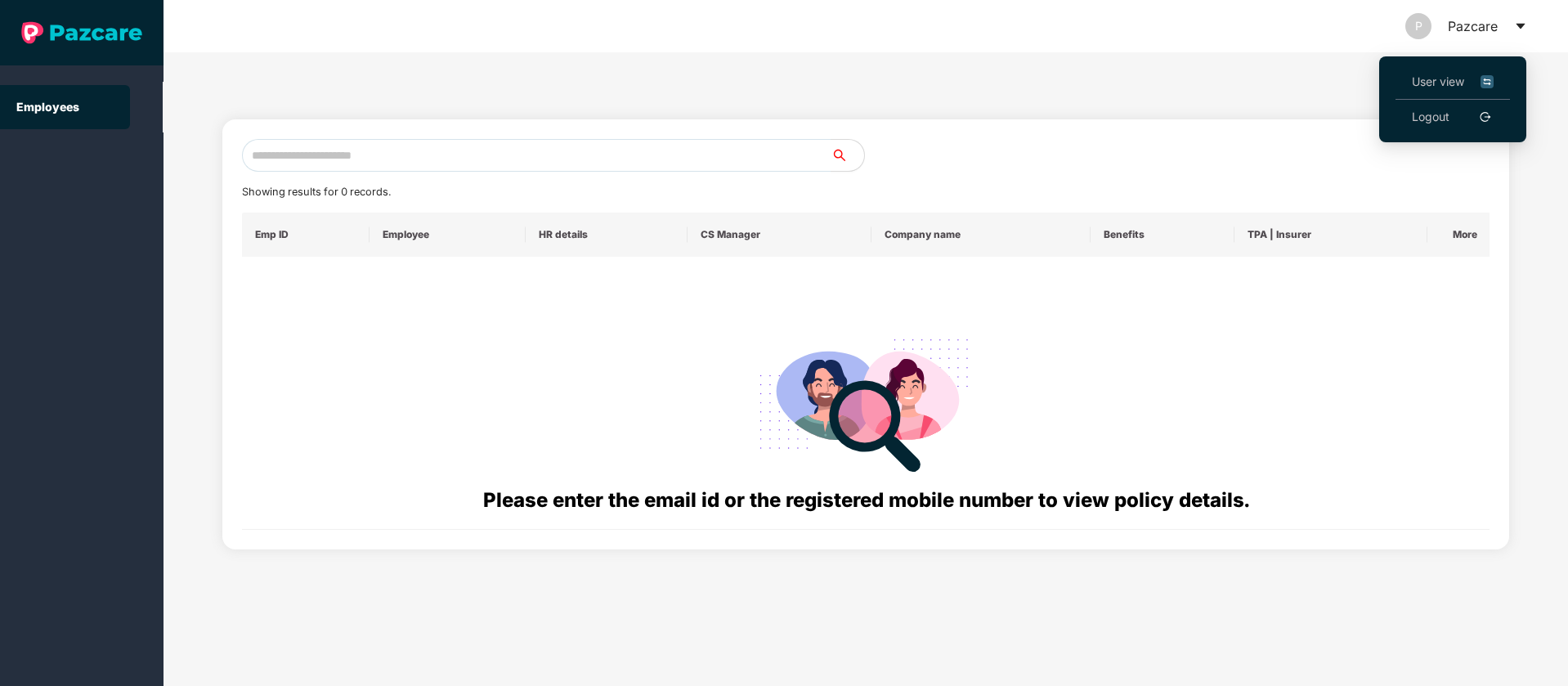
click at [1493, 79] on img at bounding box center [1486, 82] width 13 height 18
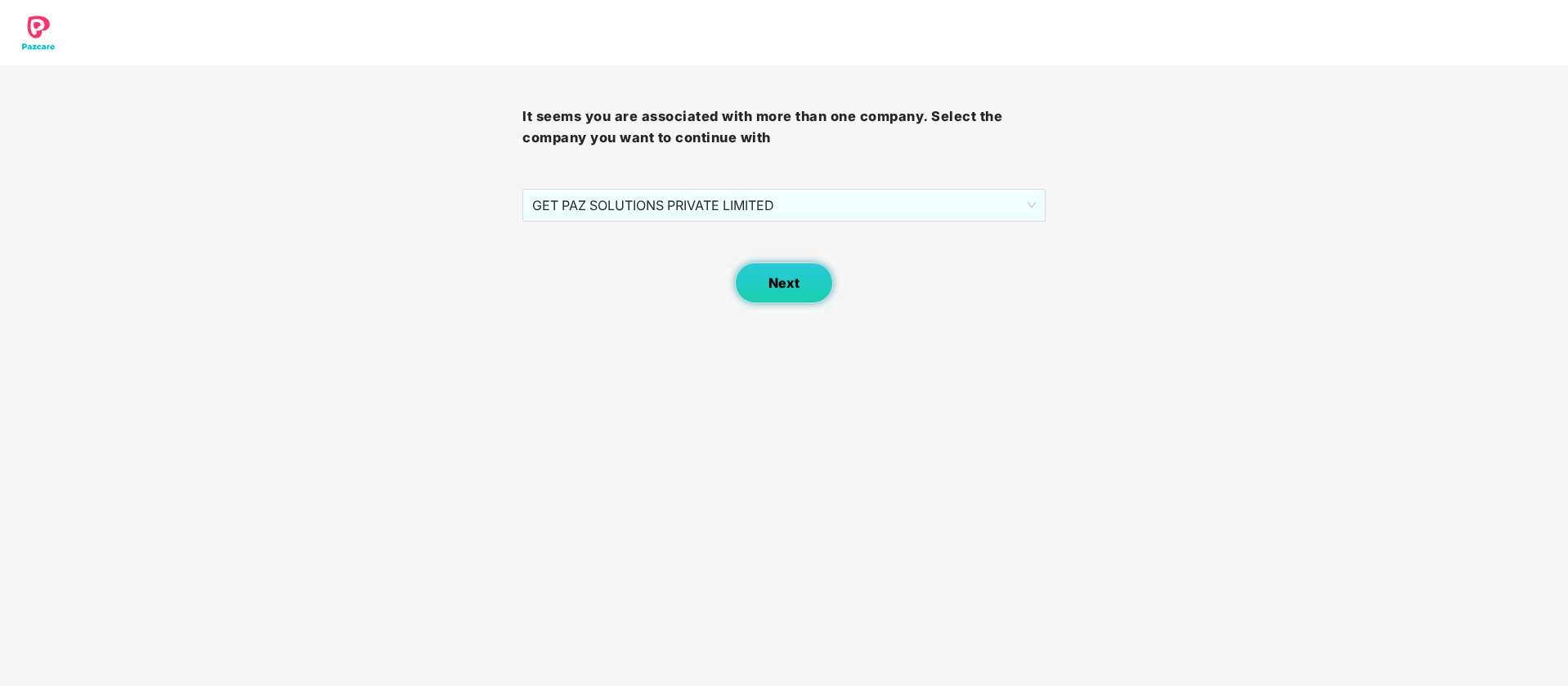
click at [788, 276] on span "Next" at bounding box center [784, 283] width 31 height 15
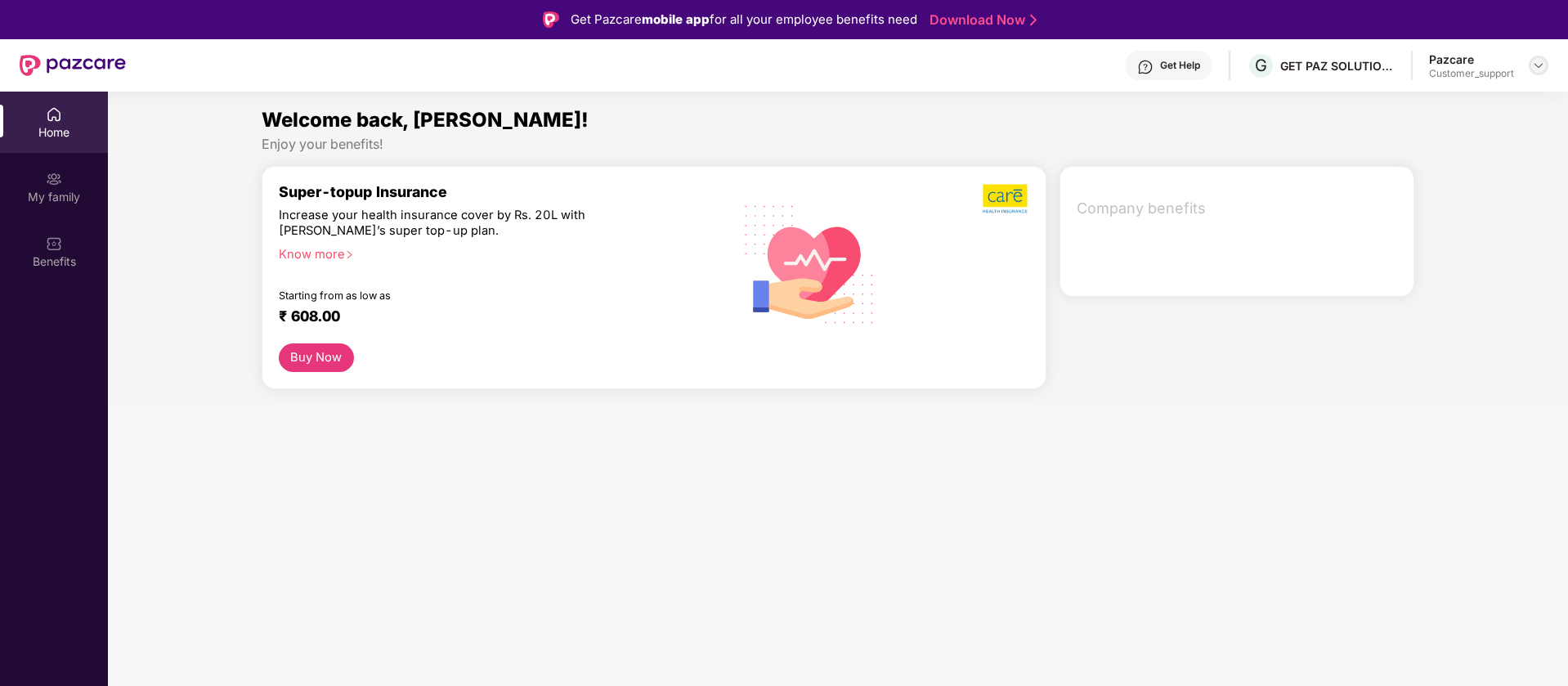
click at [1542, 66] on img at bounding box center [1538, 65] width 13 height 13
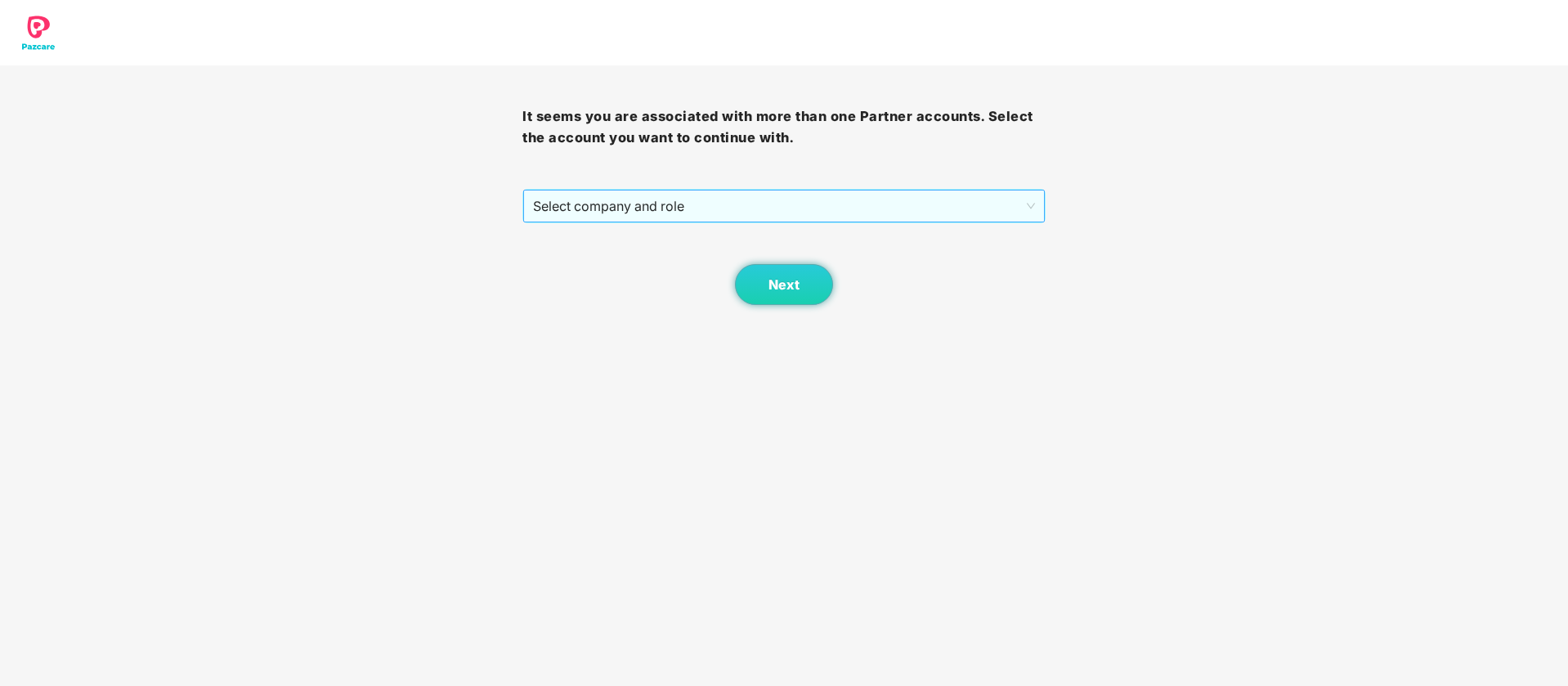
click at [650, 204] on span "Select company and role" at bounding box center [784, 206] width 501 height 31
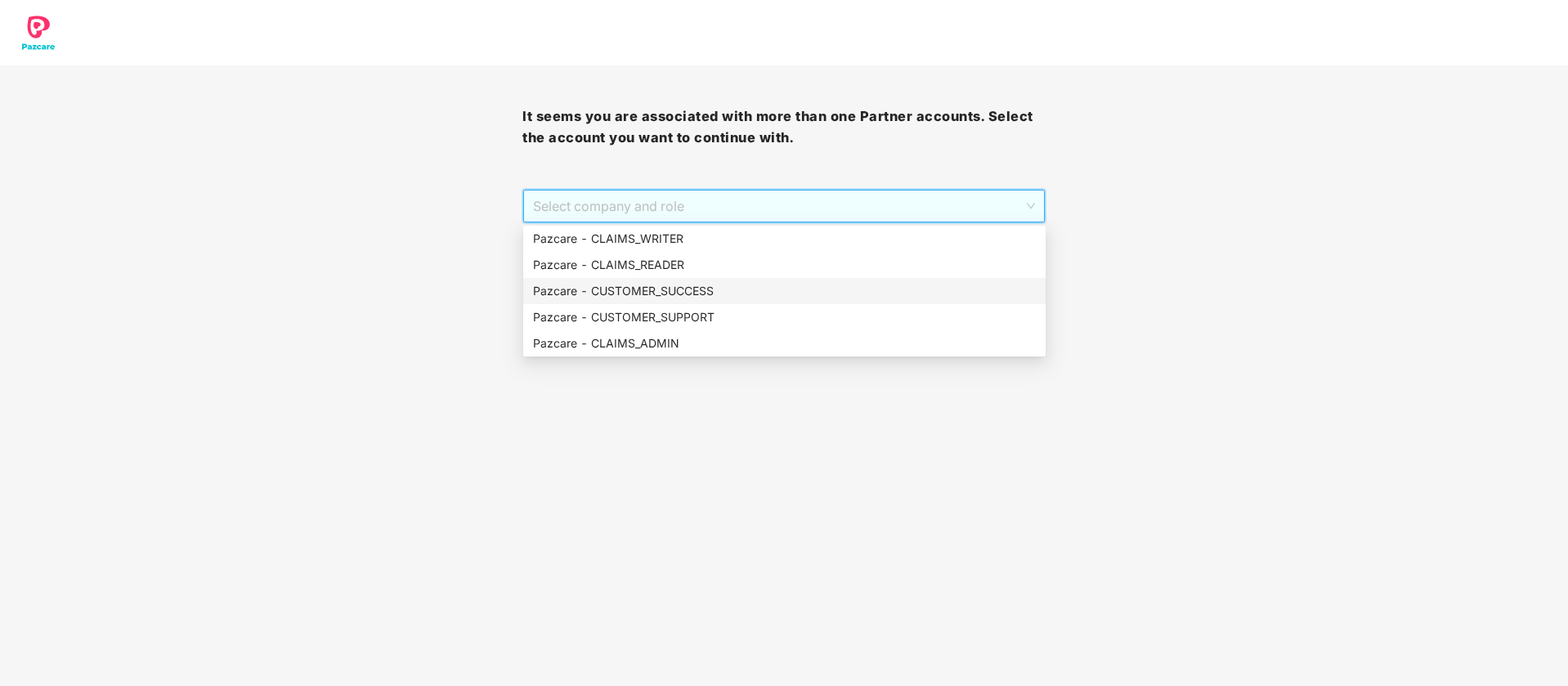
click at [680, 304] on div "Pazcare - CUSTOMER_SUPPORT" at bounding box center [784, 317] width 522 height 26
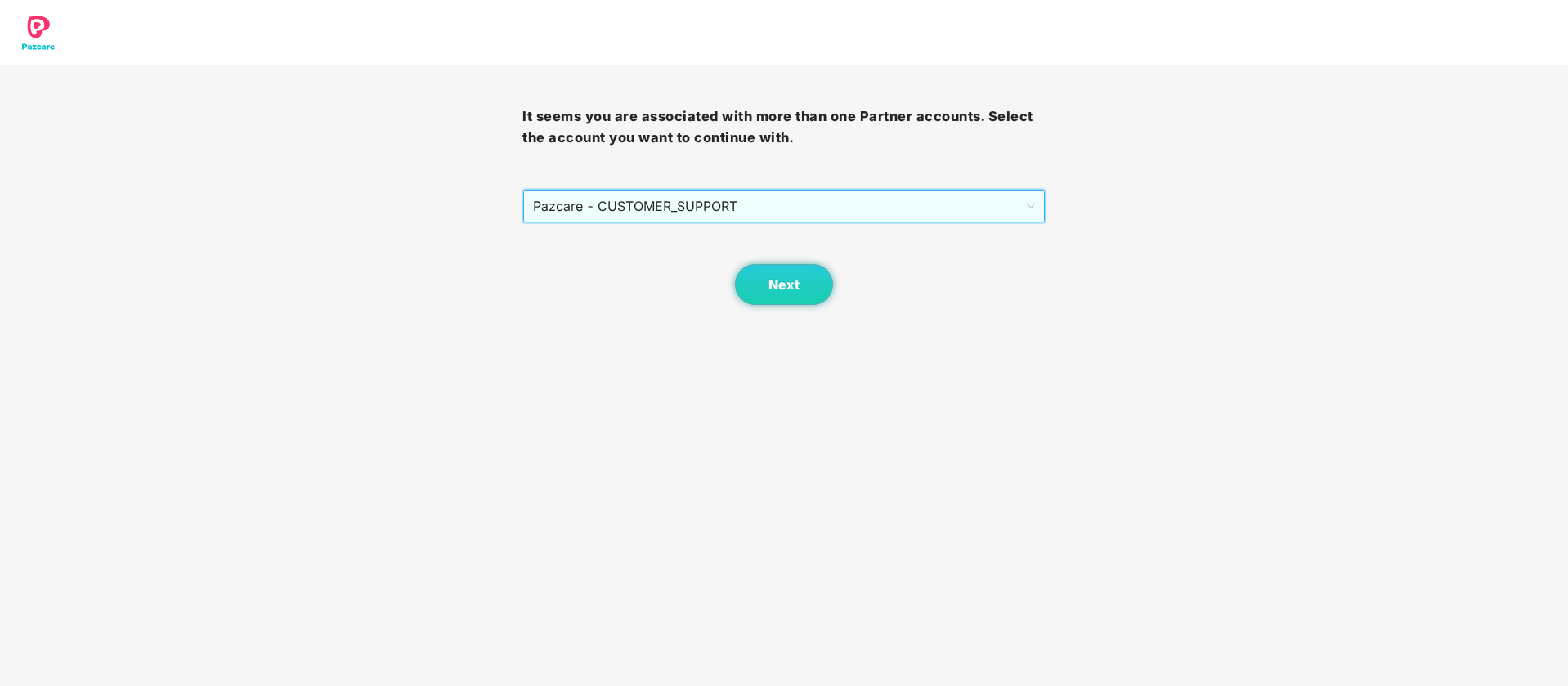
click at [799, 207] on span "Pazcare - CUSTOMER_SUPPORT" at bounding box center [784, 206] width 501 height 31
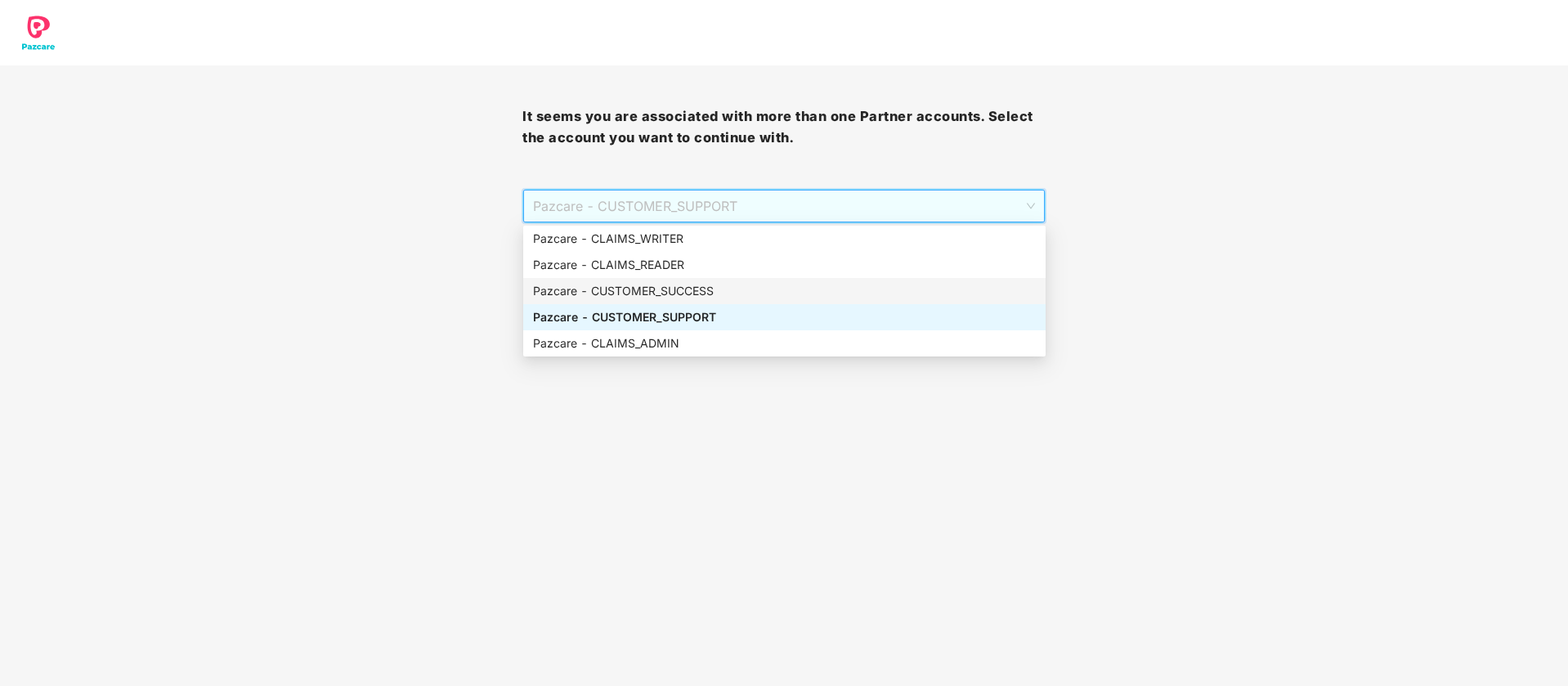
click at [729, 297] on div "Pazcare - CUSTOMER_SUCCESS" at bounding box center [784, 291] width 502 height 18
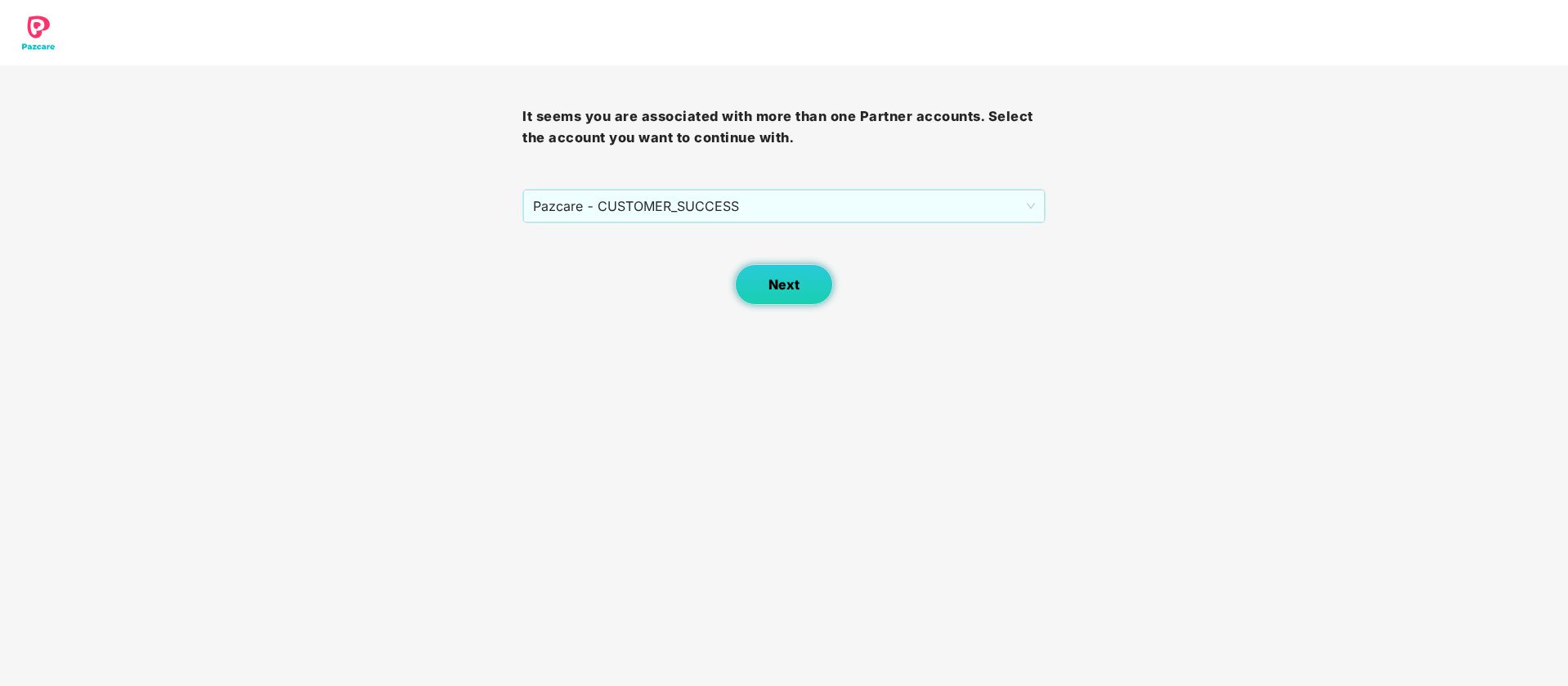
click at [777, 287] on span "Next" at bounding box center [784, 284] width 31 height 15
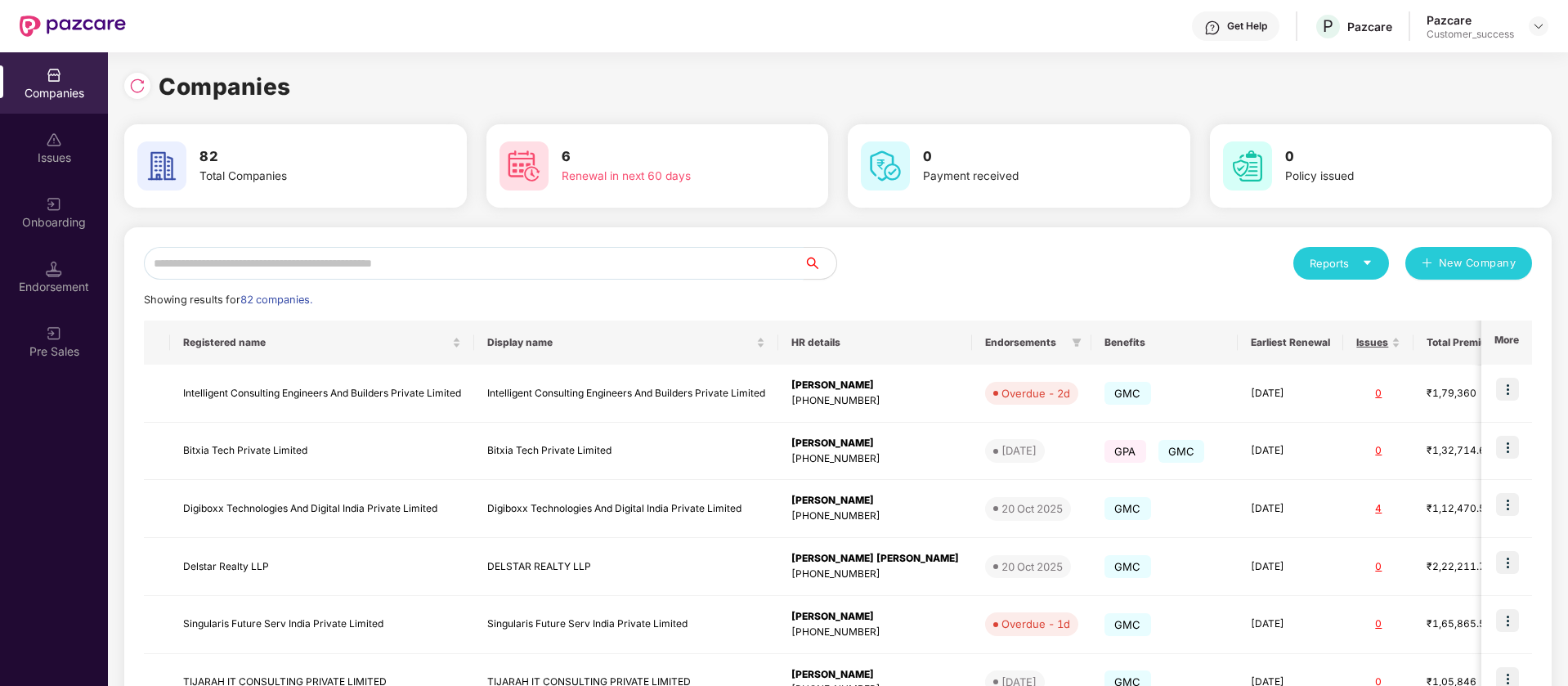
click at [468, 269] on input "text" at bounding box center [473, 263] width 660 height 33
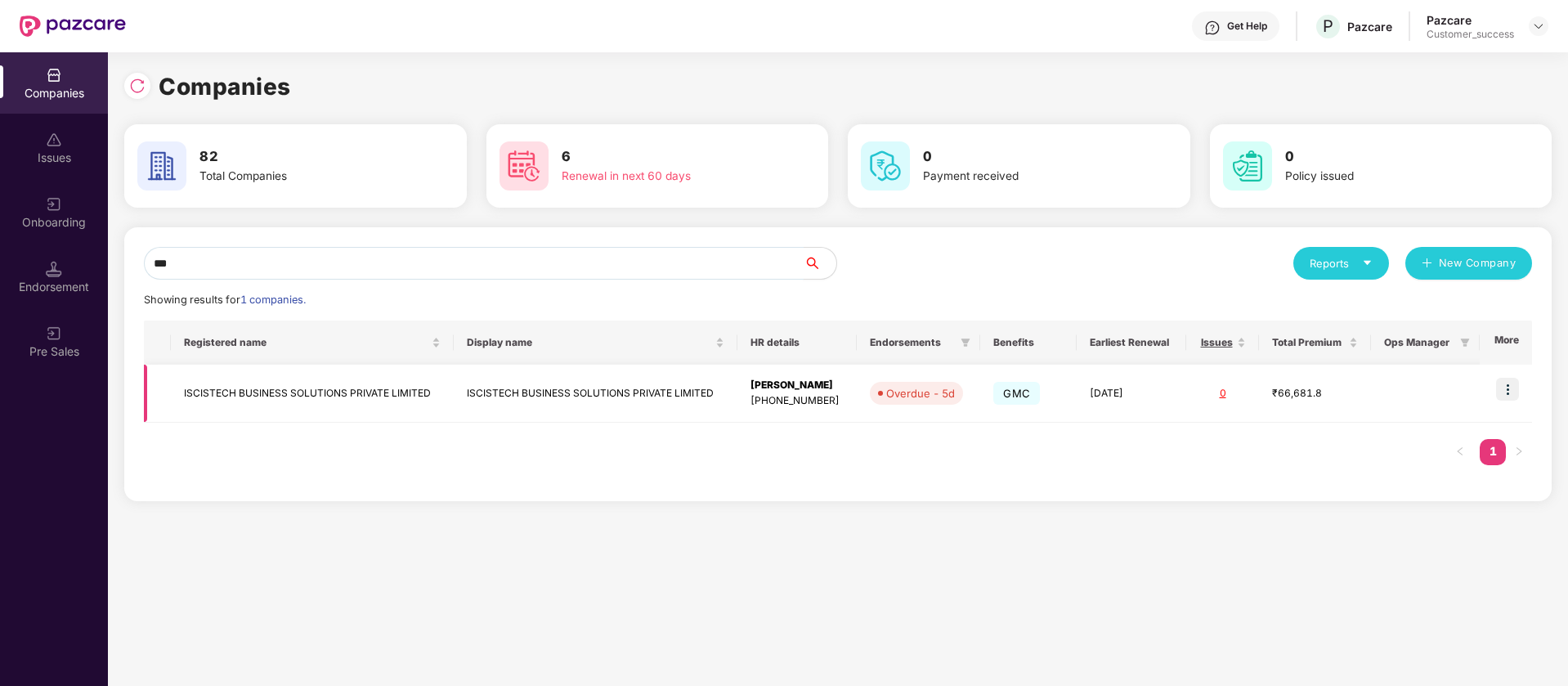
type input "***"
click at [1509, 387] on img at bounding box center [1506, 389] width 23 height 23
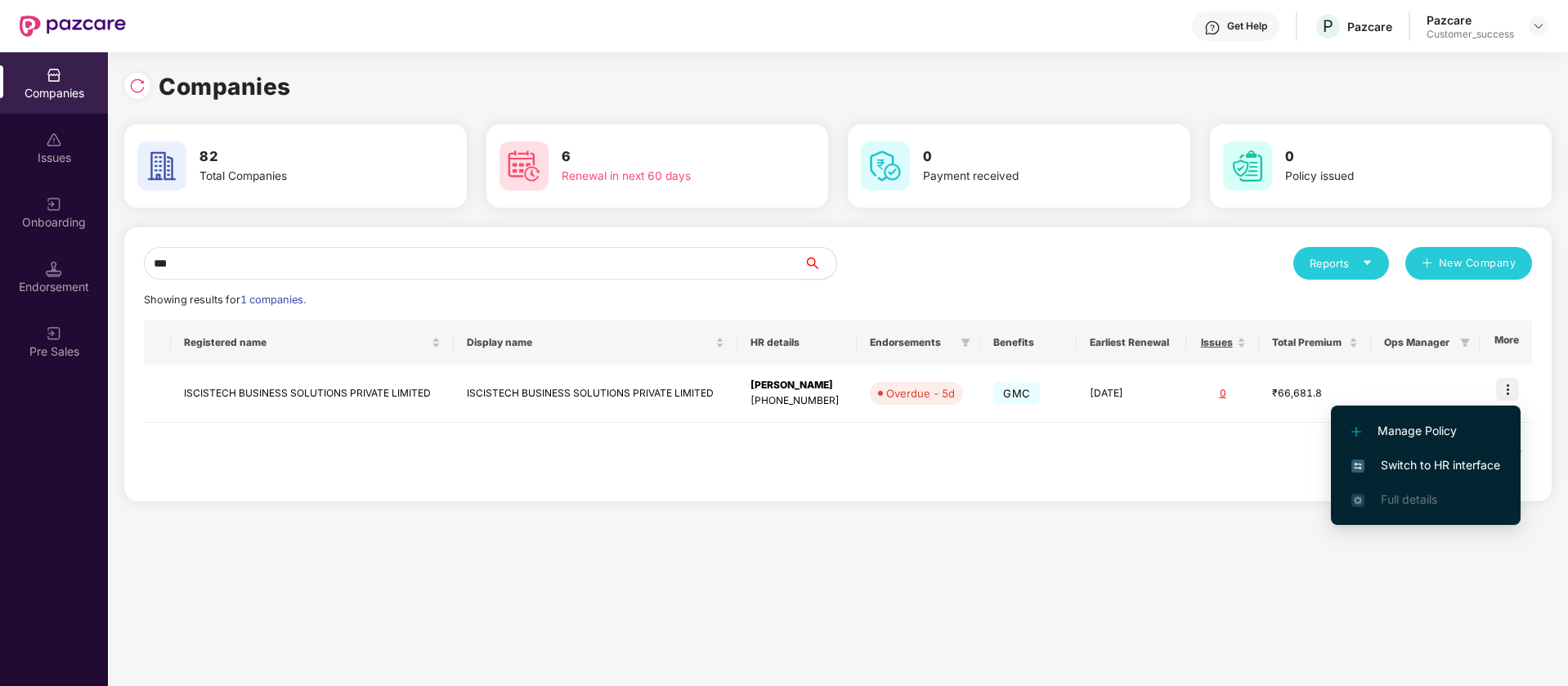
click at [1434, 463] on span "Switch to HR interface" at bounding box center [1425, 465] width 149 height 18
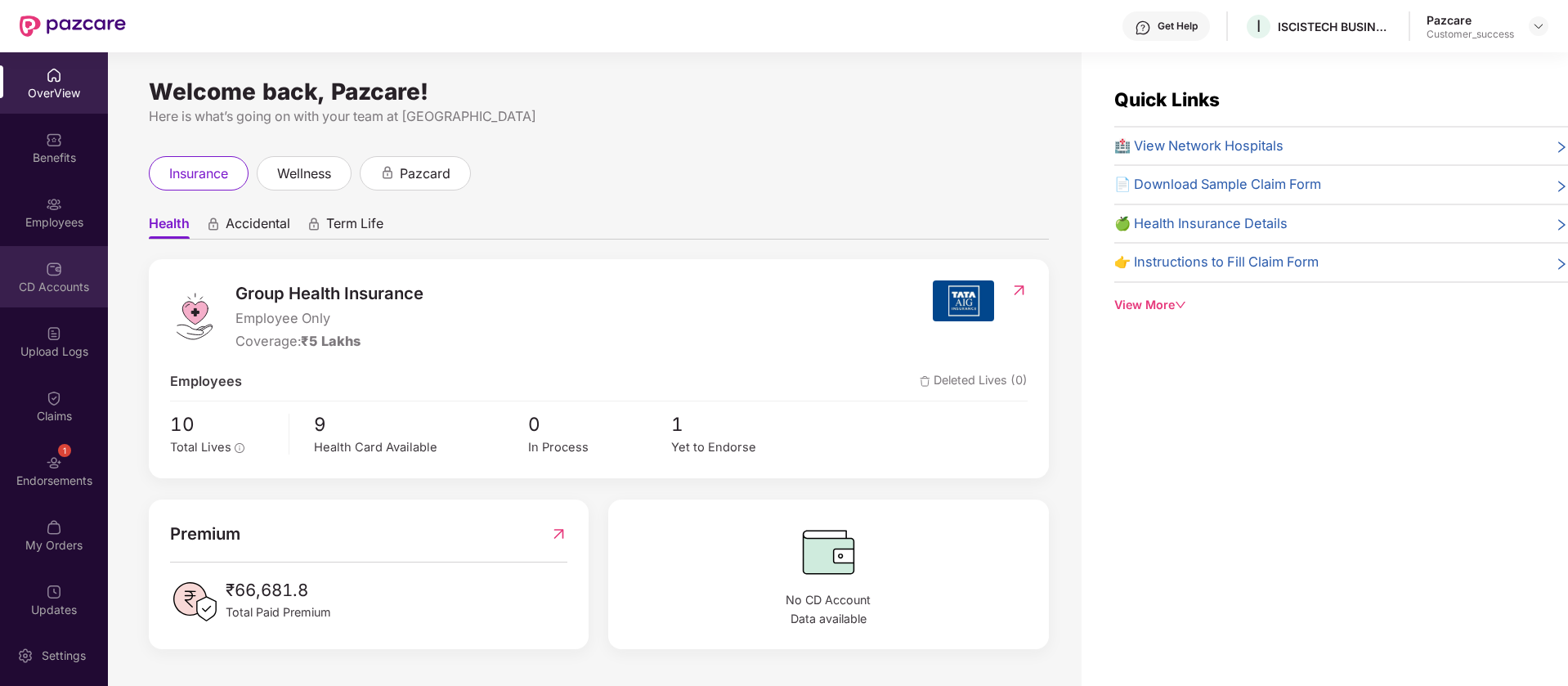
click at [48, 297] on div "CD Accounts" at bounding box center [54, 276] width 108 height 61
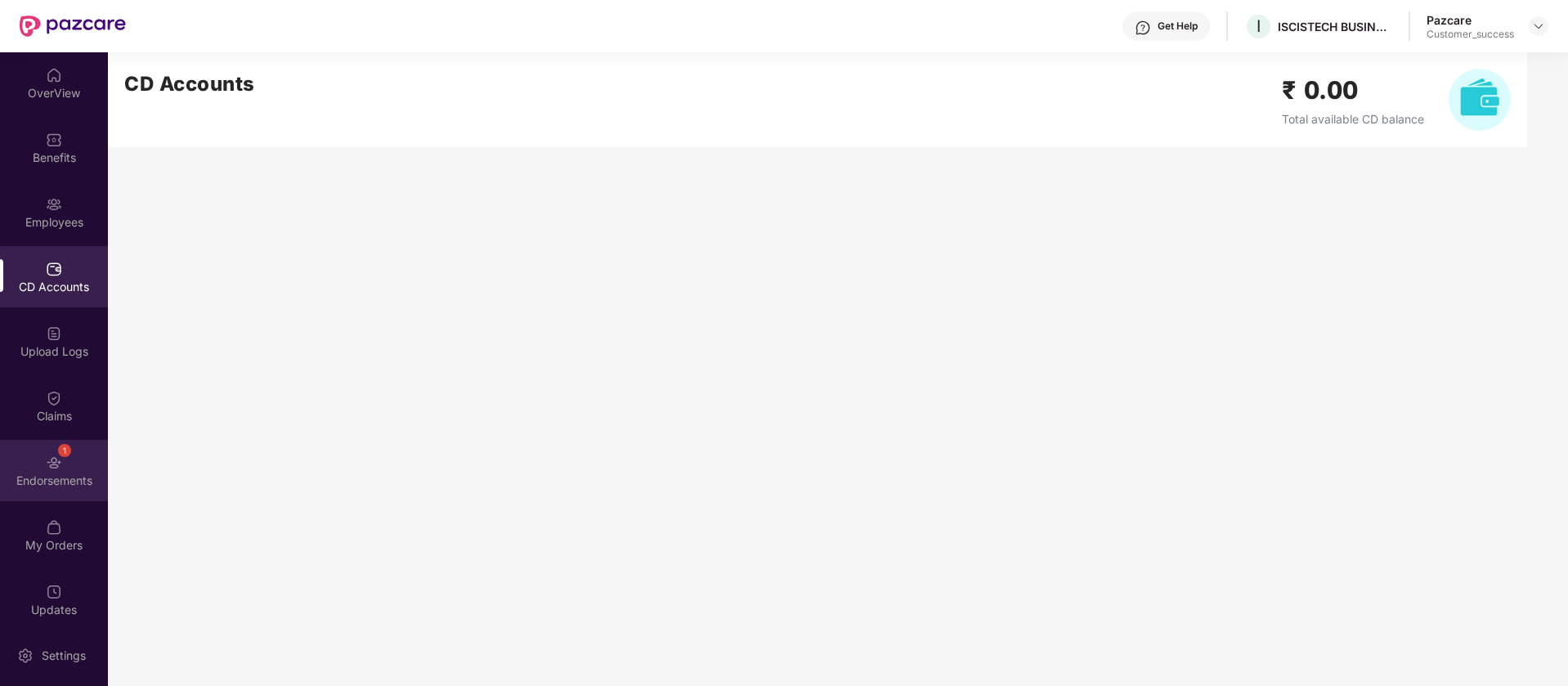
click at [82, 468] on div "1 Endorsements" at bounding box center [54, 470] width 108 height 61
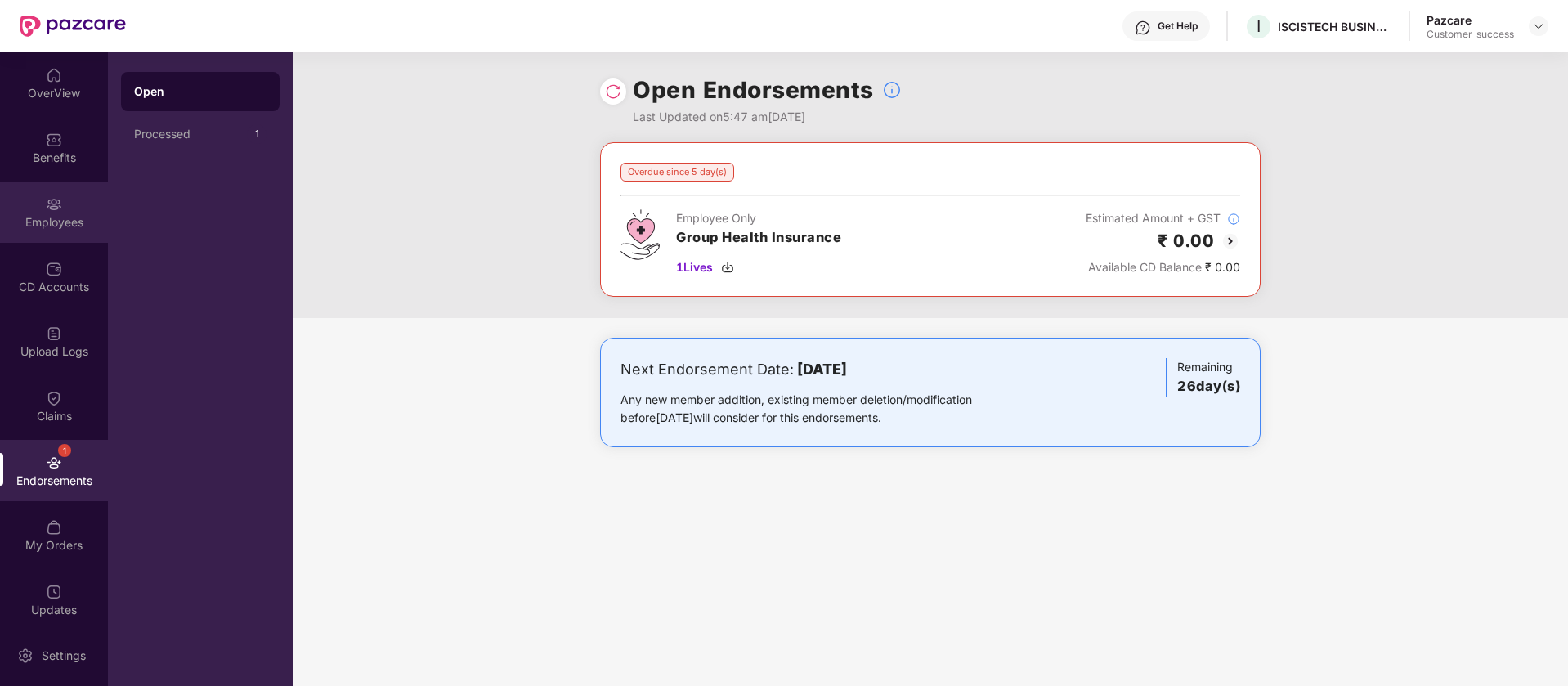
click at [61, 209] on div "Employees" at bounding box center [54, 212] width 108 height 61
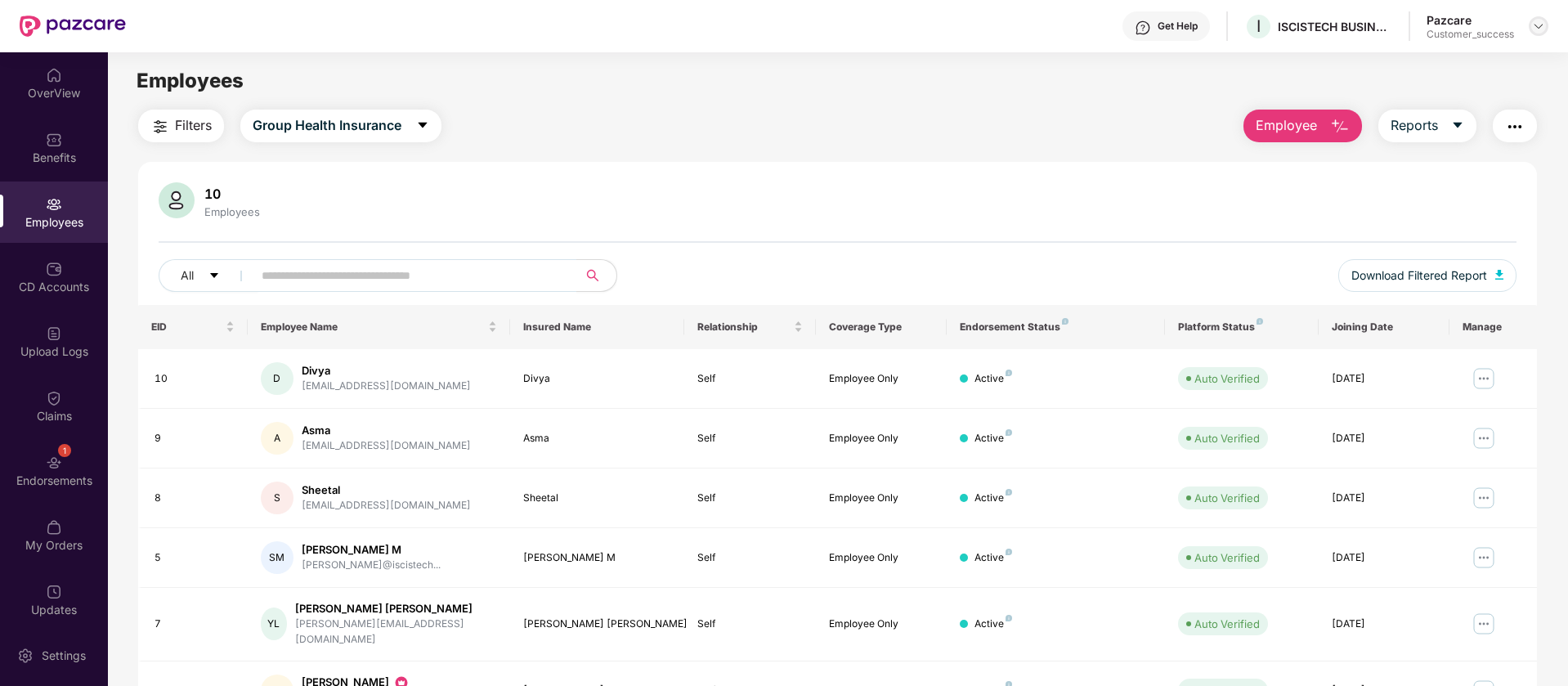
click at [1544, 25] on div at bounding box center [1538, 26] width 20 height 20
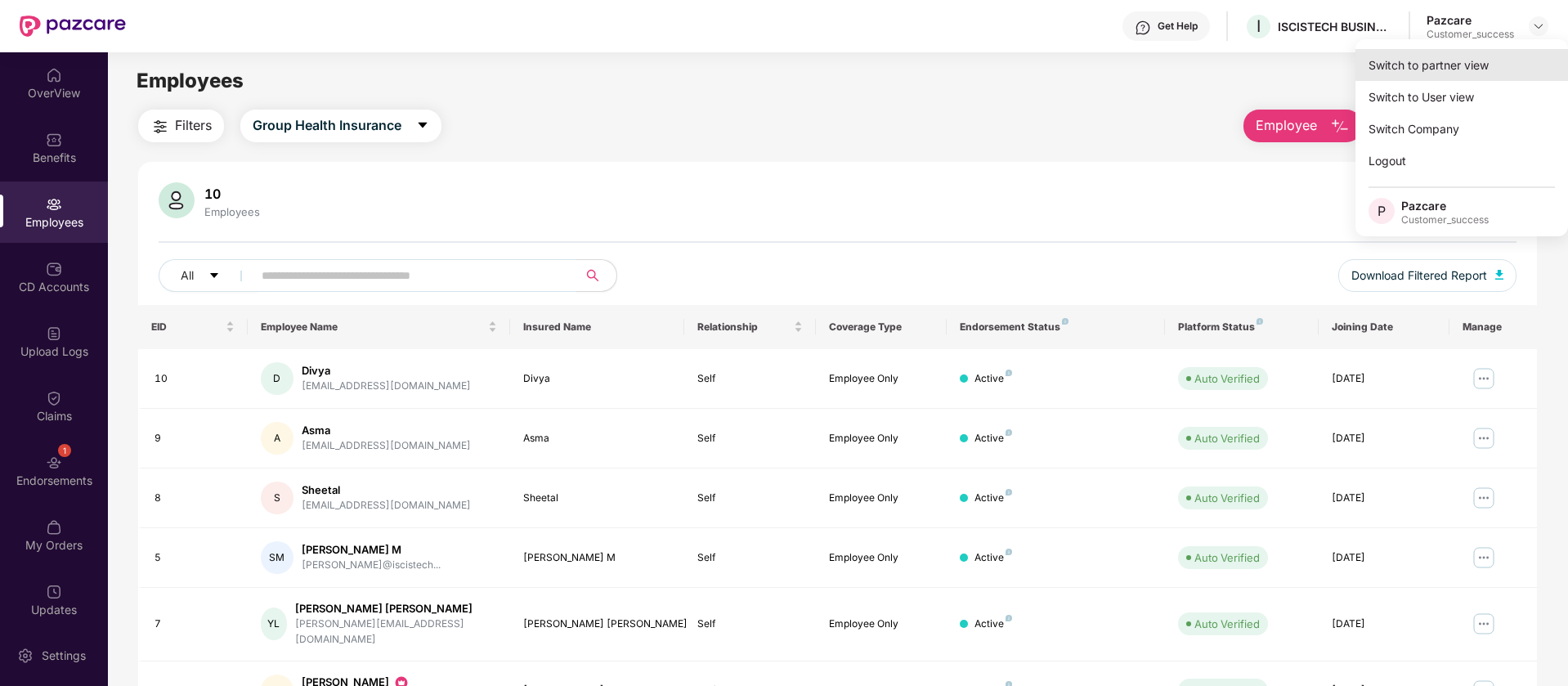
click at [1447, 66] on div "Switch to partner view" at bounding box center [1462, 65] width 213 height 32
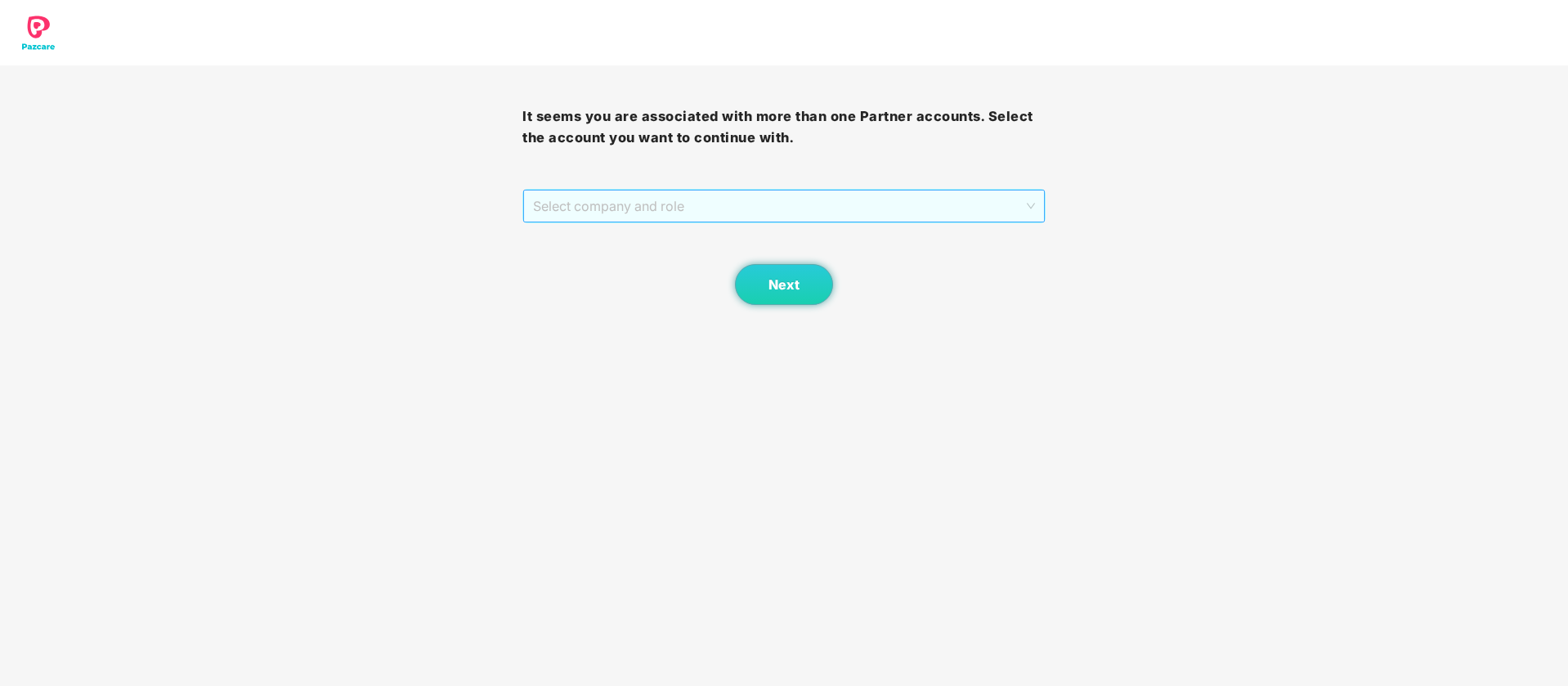
click at [854, 209] on span "Select company and role" at bounding box center [784, 206] width 501 height 31
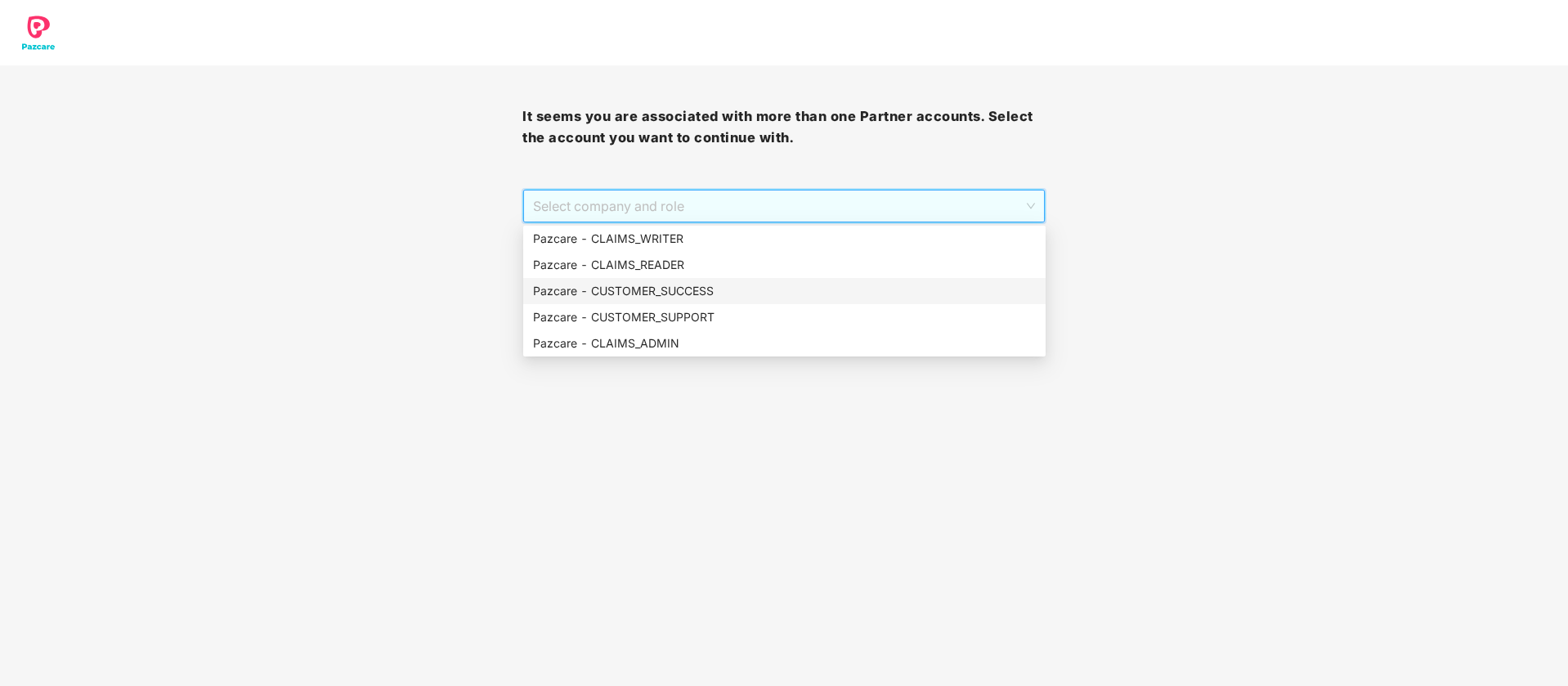
click at [735, 293] on div "Pazcare - CUSTOMER_SUCCESS" at bounding box center [784, 291] width 502 height 18
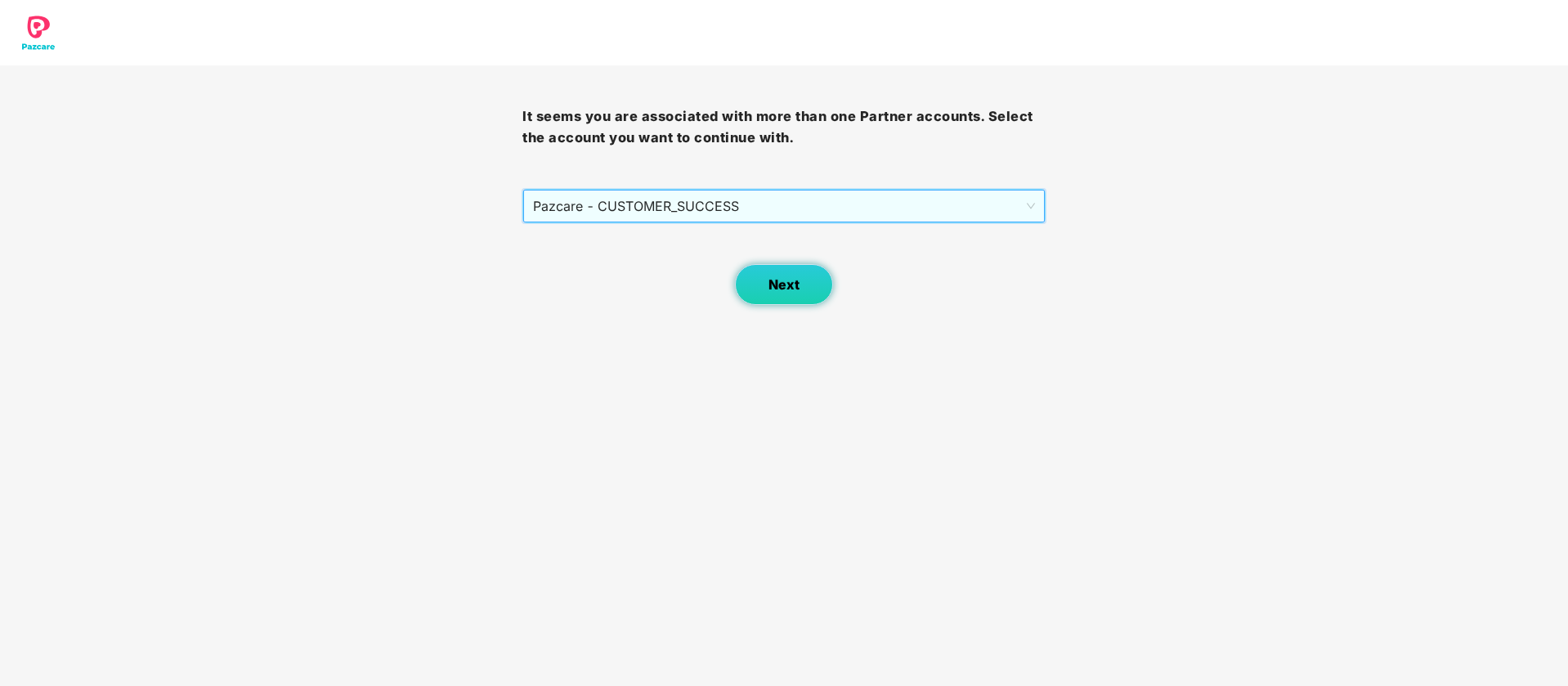
click at [805, 298] on button "Next" at bounding box center [784, 284] width 98 height 41
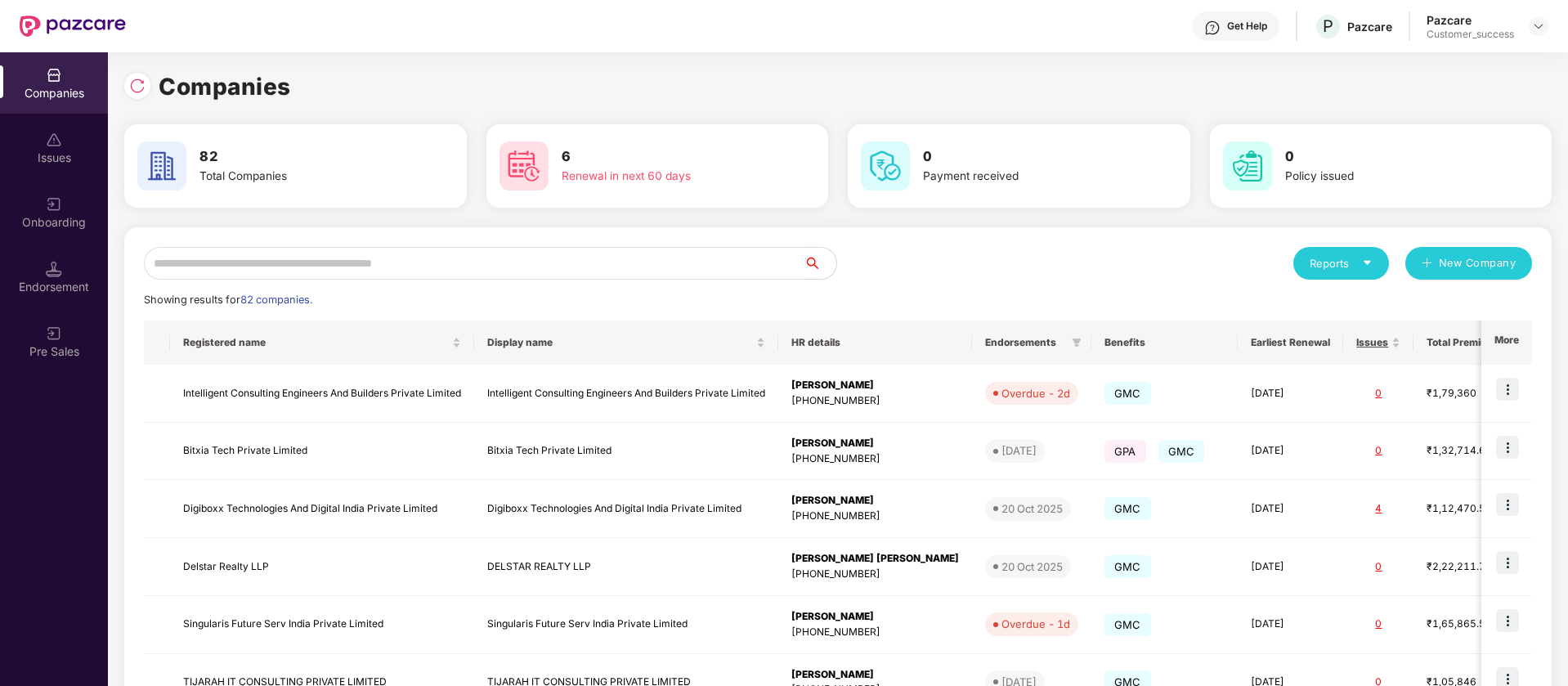
click at [442, 280] on div "Reports New Company Showing results for 82 companies. Registered name Display n…" at bounding box center [838, 624] width 1388 height 754
click at [444, 271] on input "text" at bounding box center [473, 263] width 660 height 33
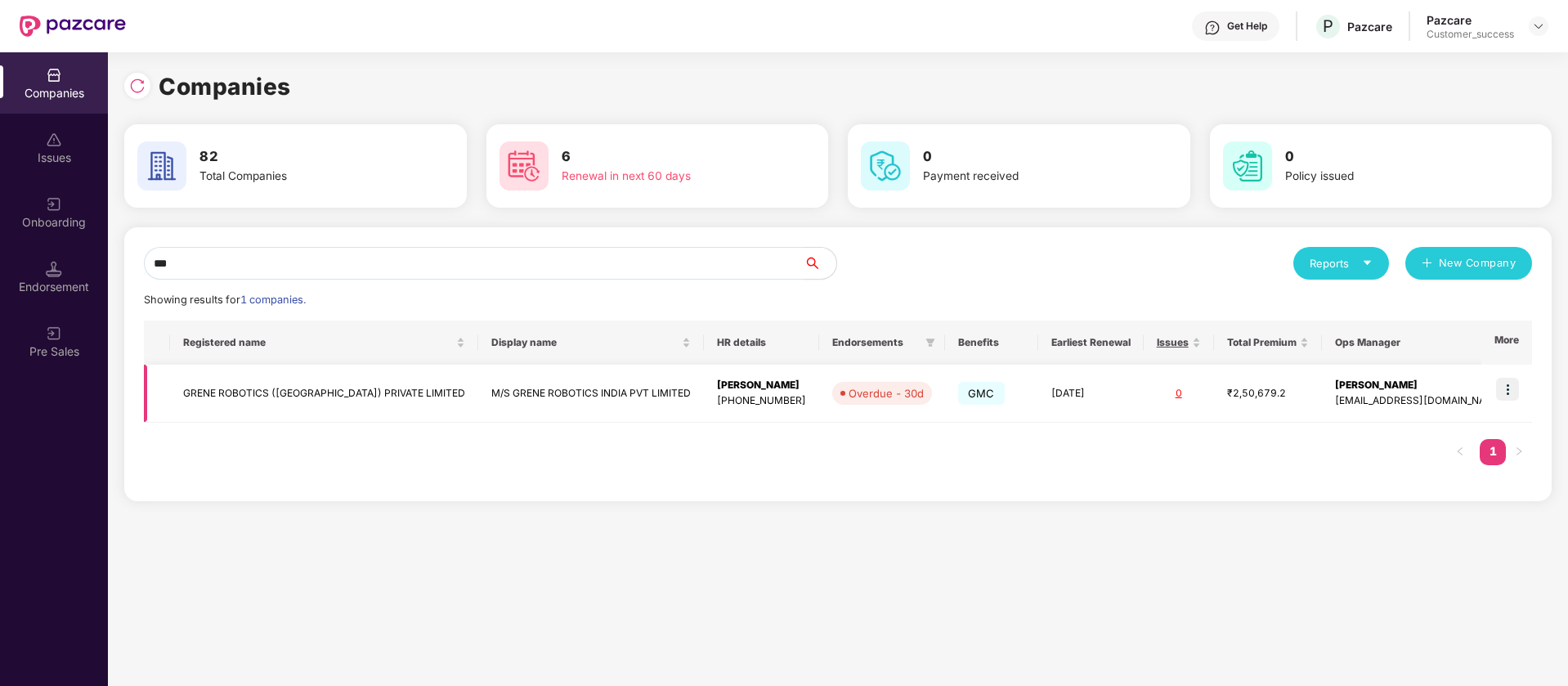
type input "***"
click at [1514, 382] on img at bounding box center [1506, 389] width 23 height 23
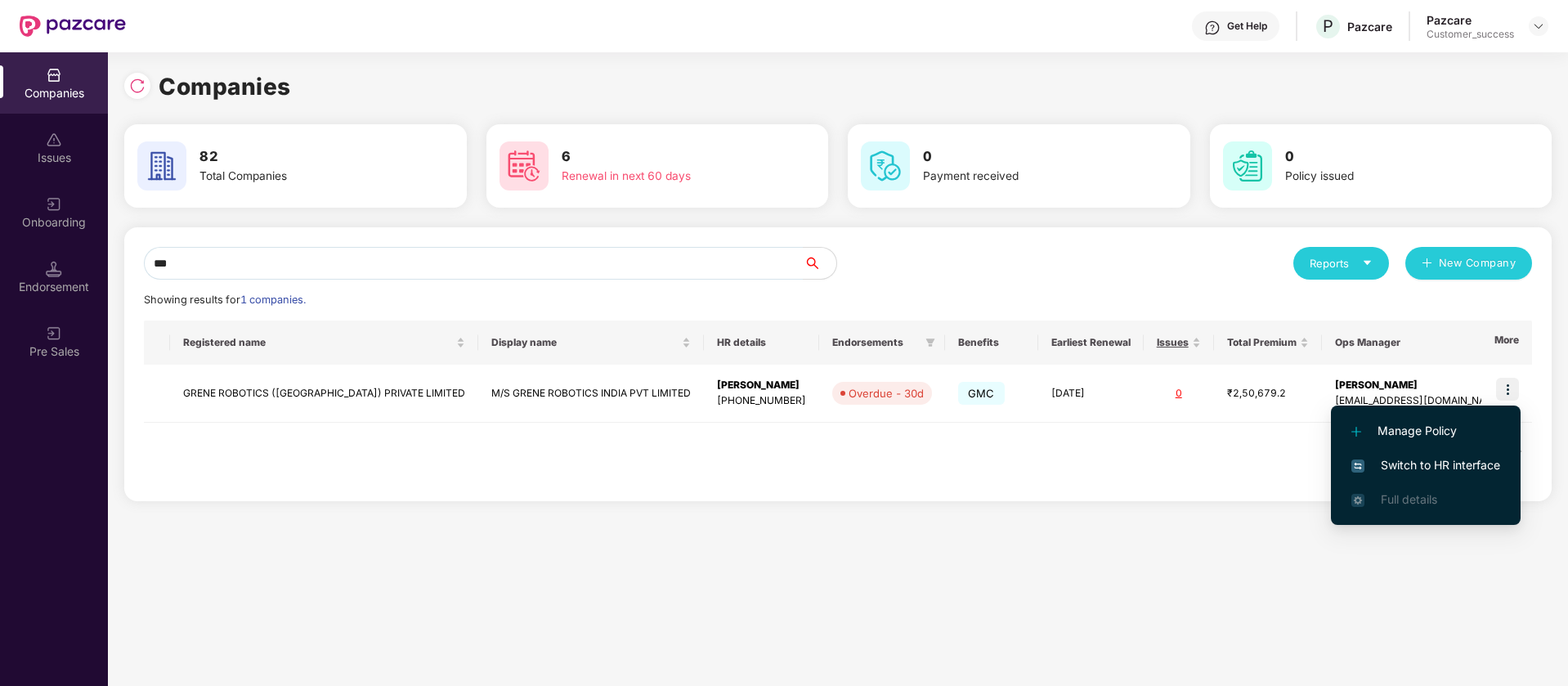
click at [1487, 469] on span "Switch to HR interface" at bounding box center [1425, 465] width 149 height 18
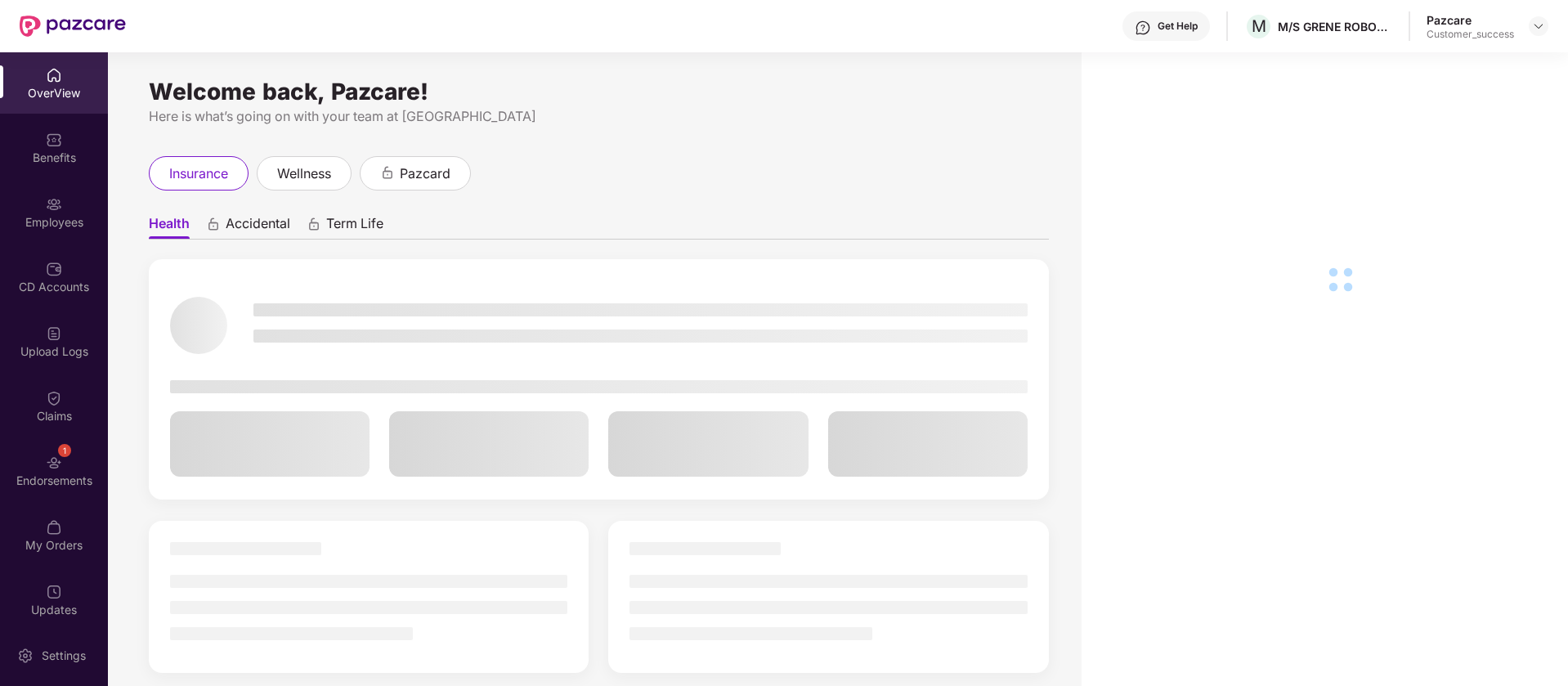
click at [59, 207] on img at bounding box center [54, 204] width 16 height 16
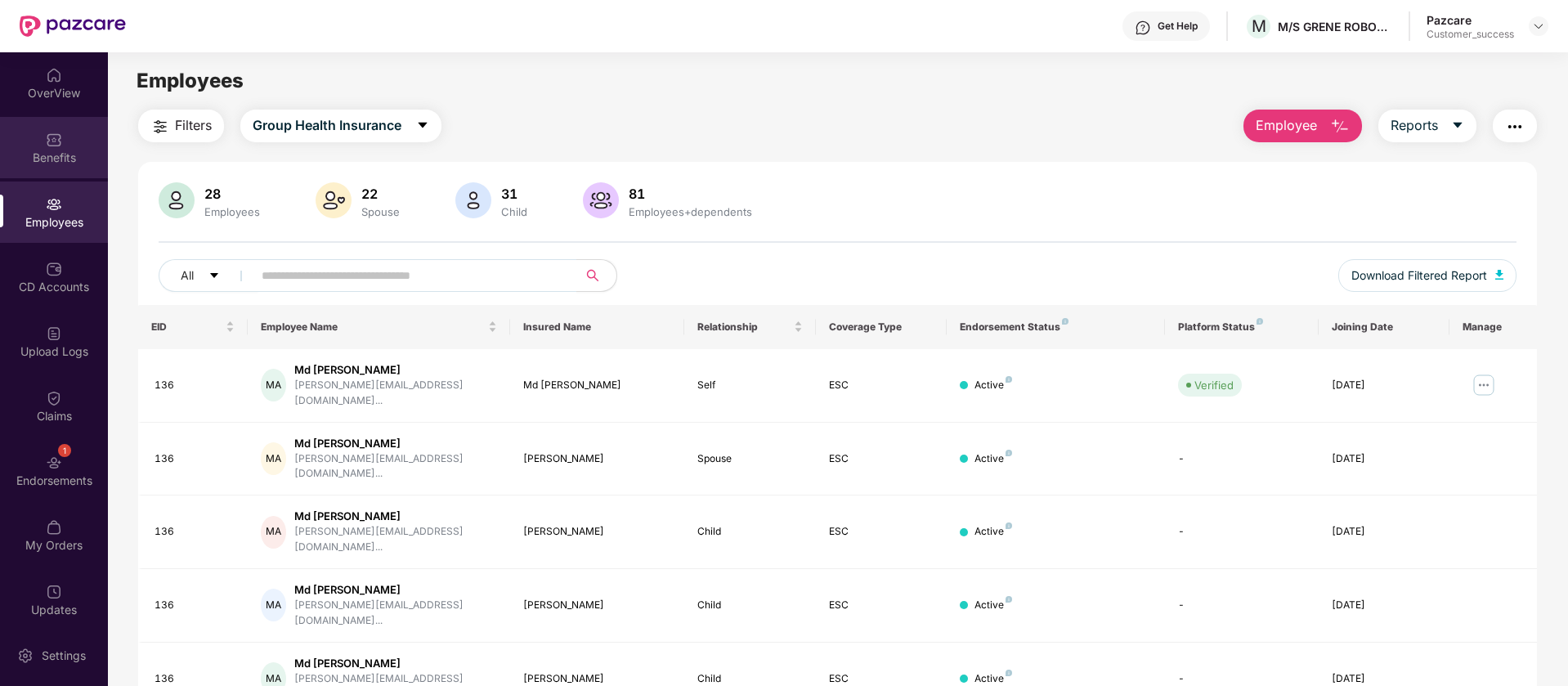
click at [61, 145] on div "Benefits" at bounding box center [54, 147] width 108 height 61
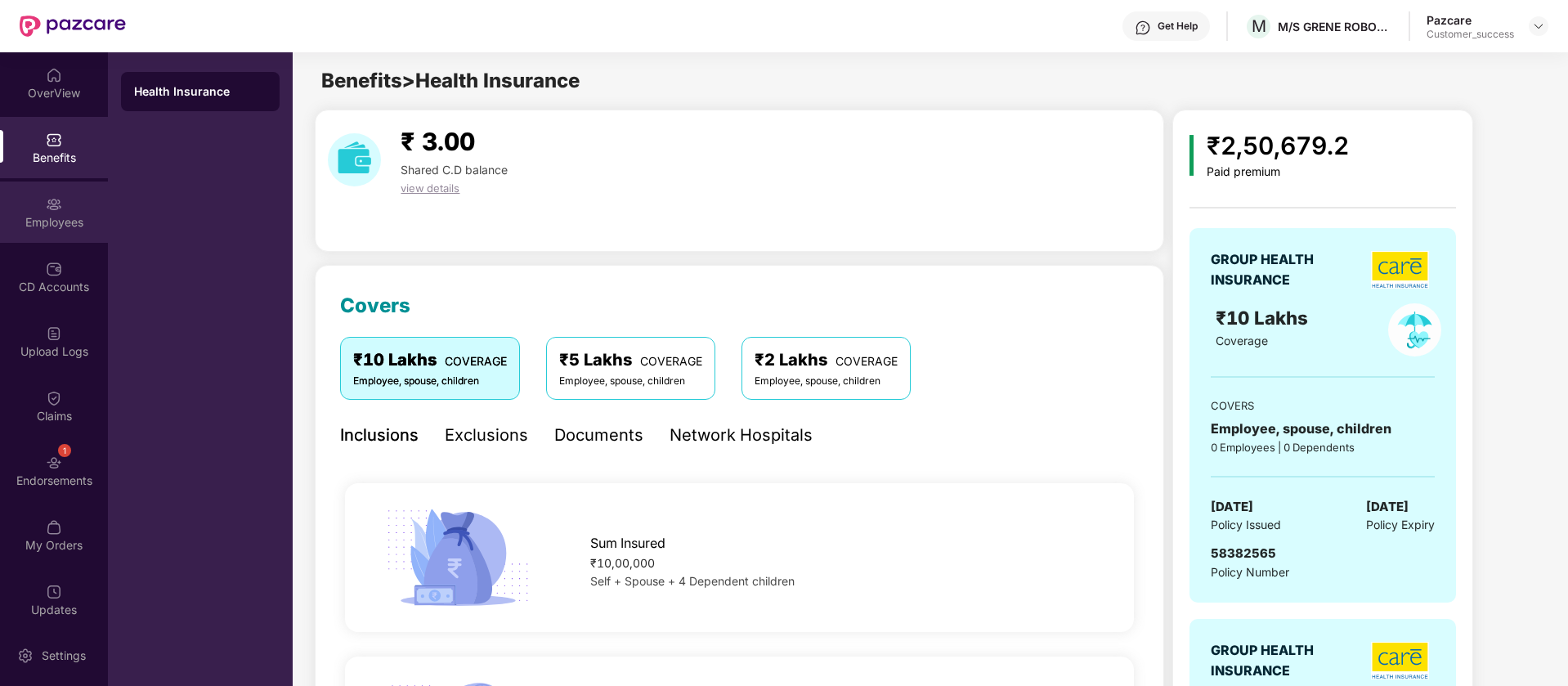
click at [69, 226] on div "Employees" at bounding box center [54, 223] width 108 height 16
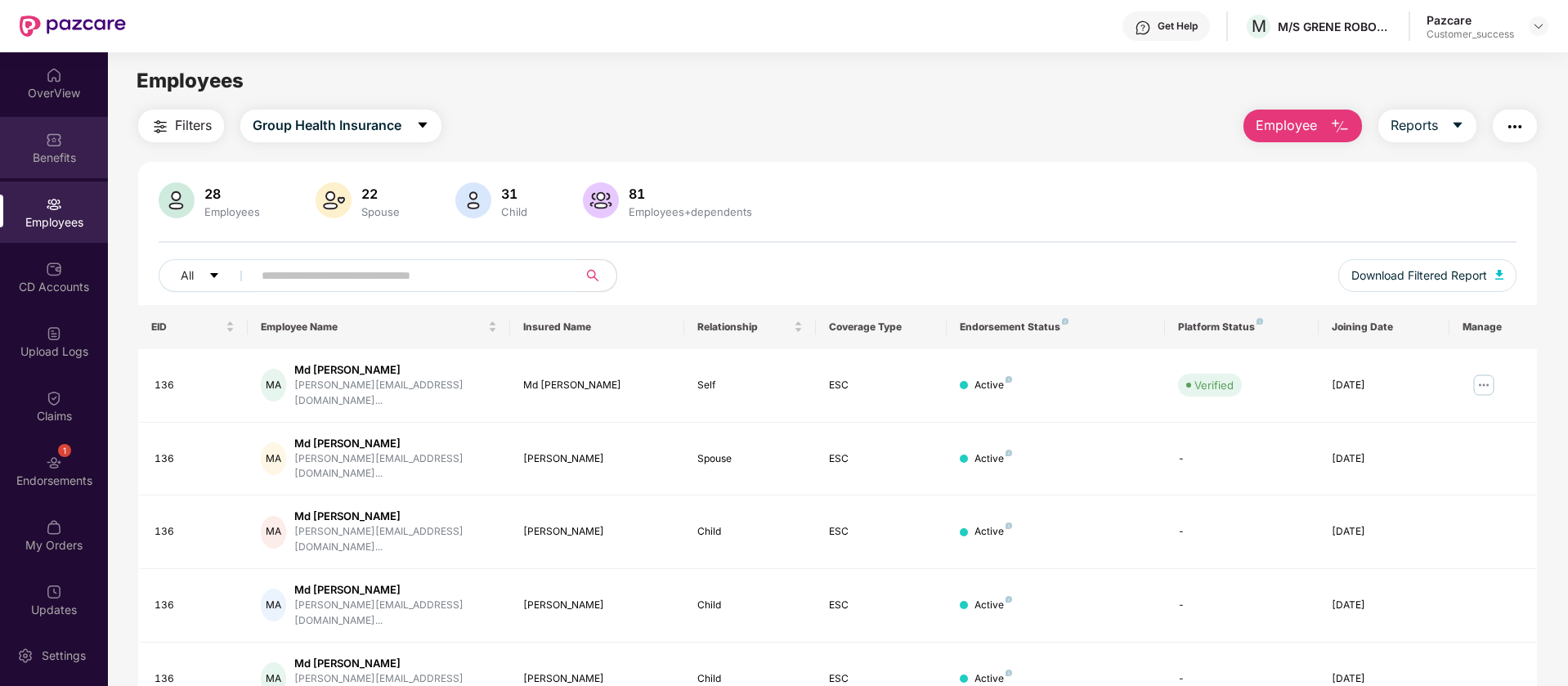
click at [77, 154] on div "Benefits" at bounding box center [54, 158] width 108 height 16
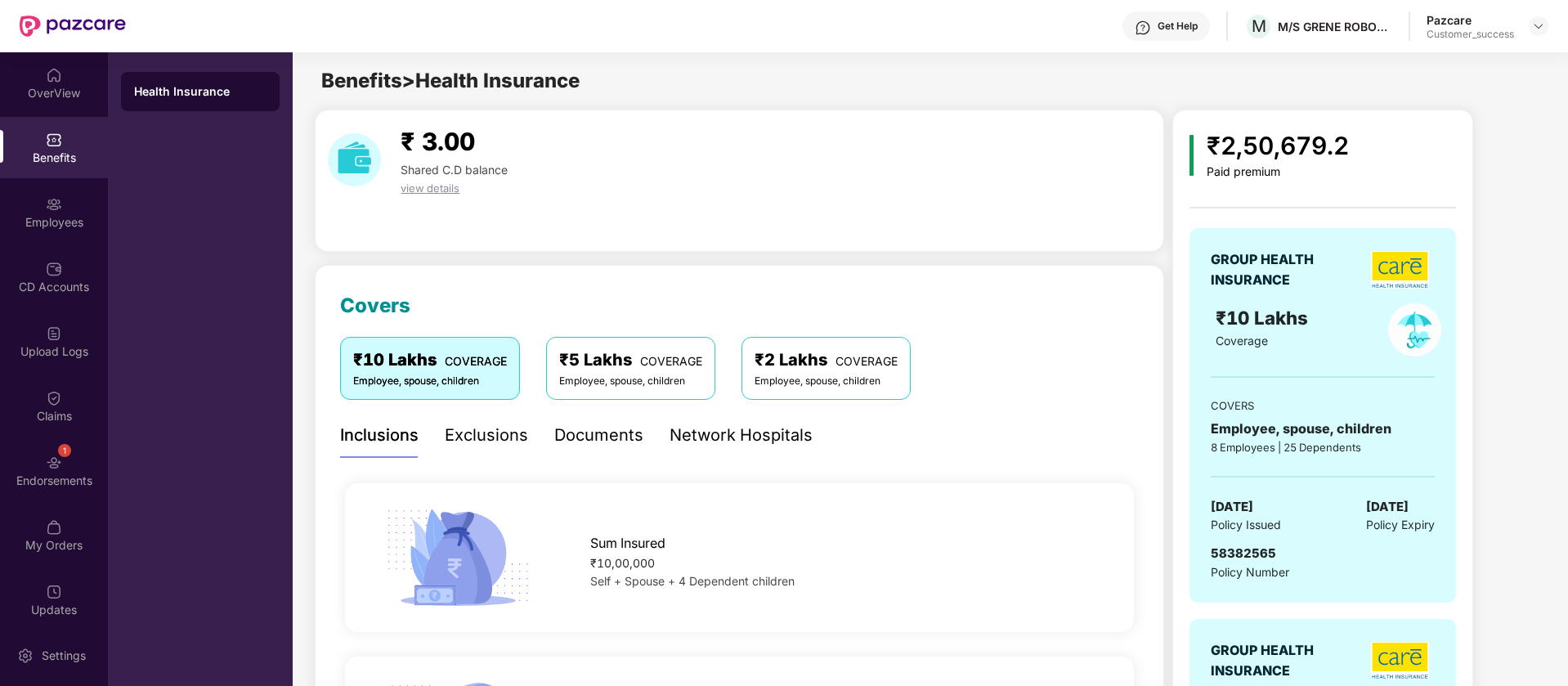
click at [734, 442] on div "Network Hospitals" at bounding box center [740, 435] width 143 height 25
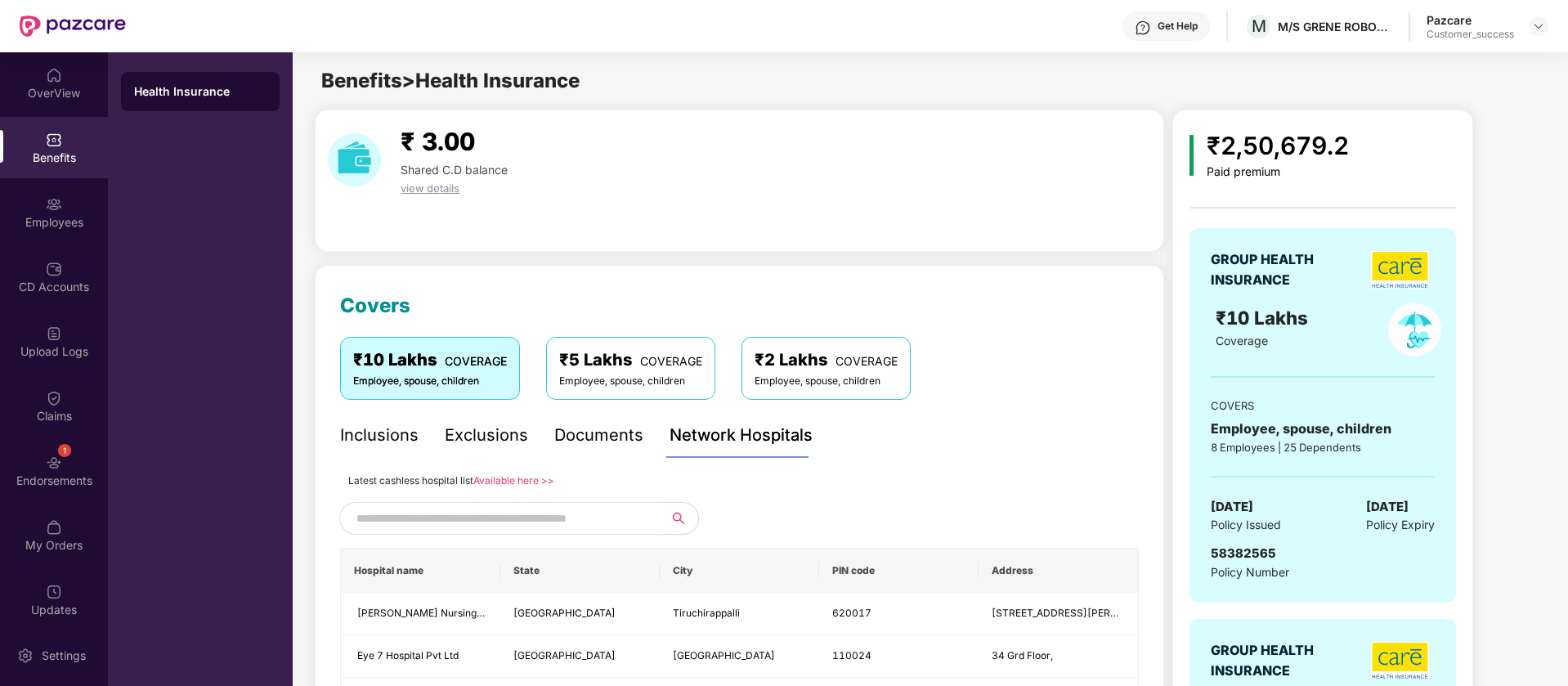
click at [527, 477] on link "Available here >>" at bounding box center [513, 480] width 81 height 12
click at [531, 479] on link "Available here >>" at bounding box center [513, 481] width 81 height 12
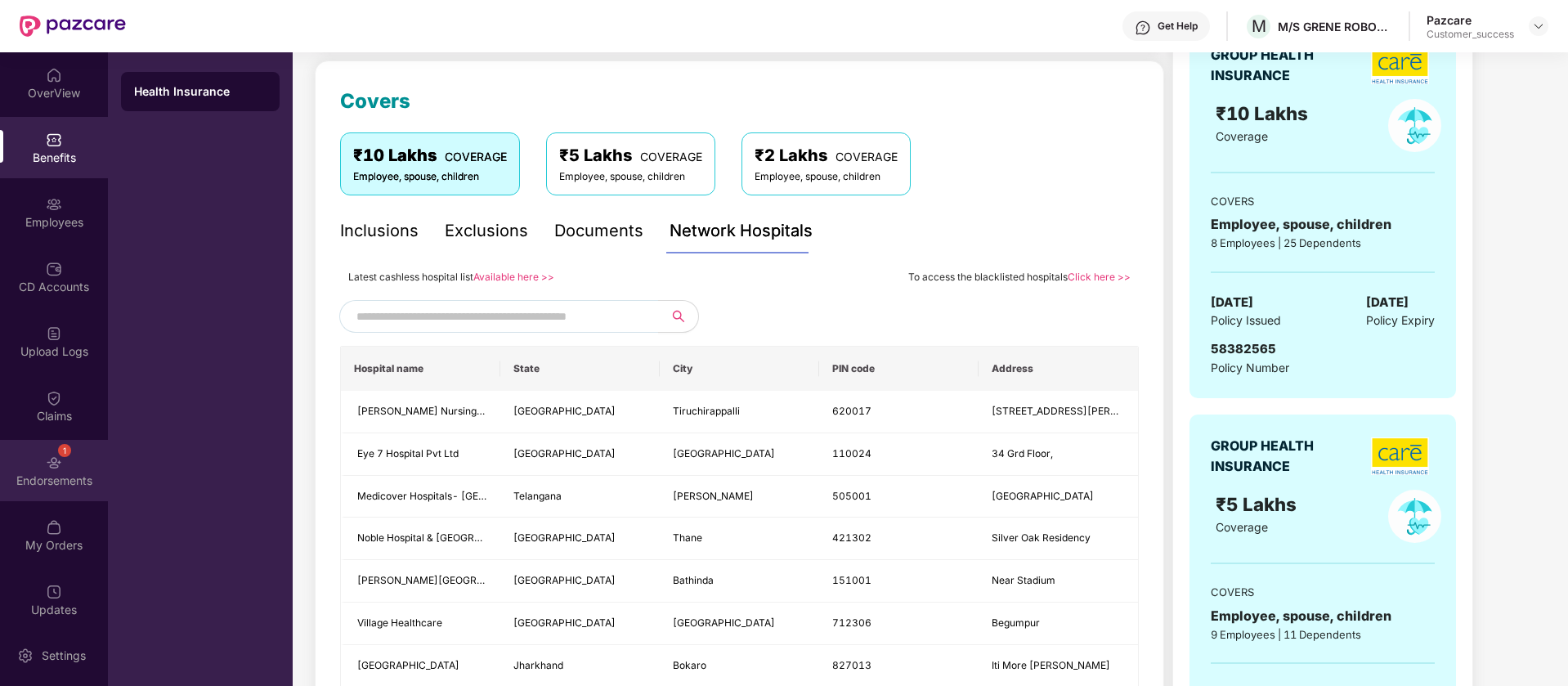
click at [42, 497] on div "1 Endorsements" at bounding box center [54, 470] width 108 height 61
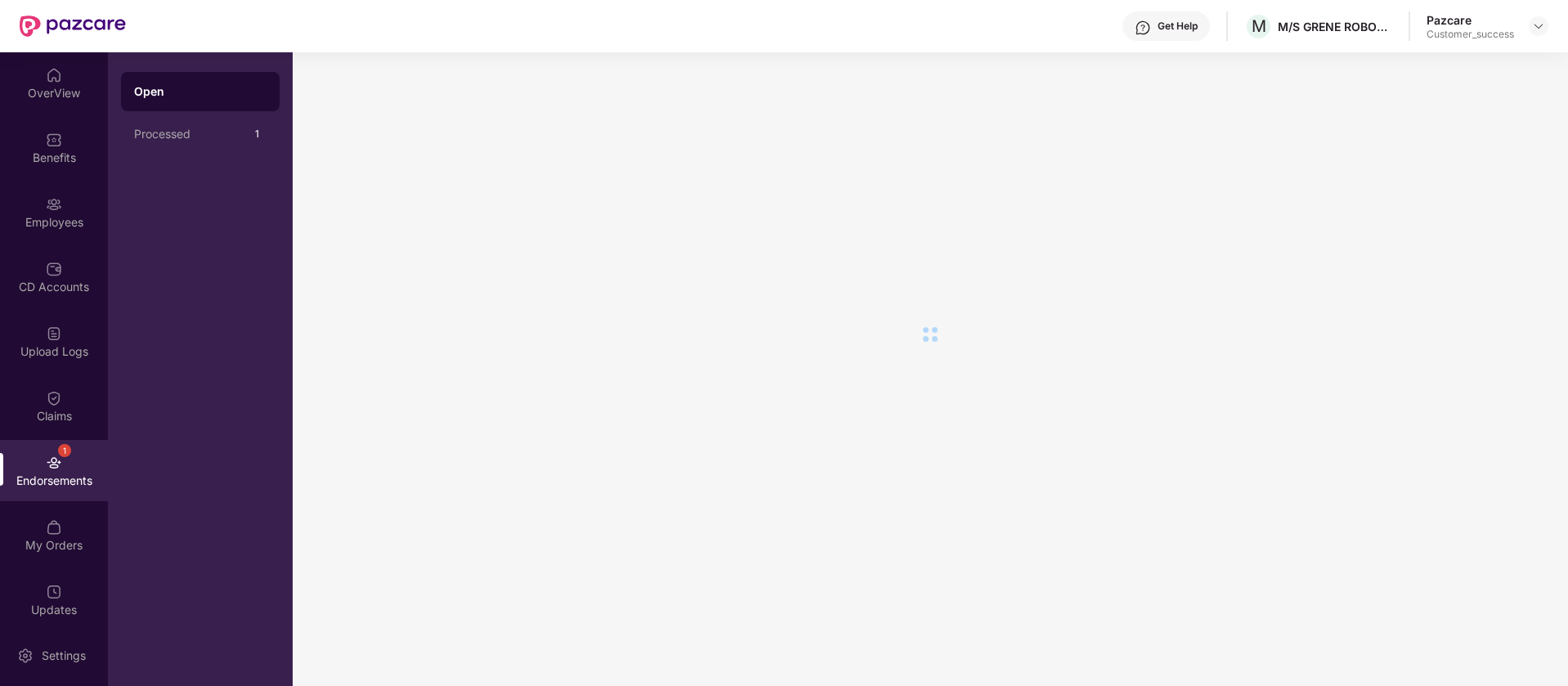
scroll to position [0, 0]
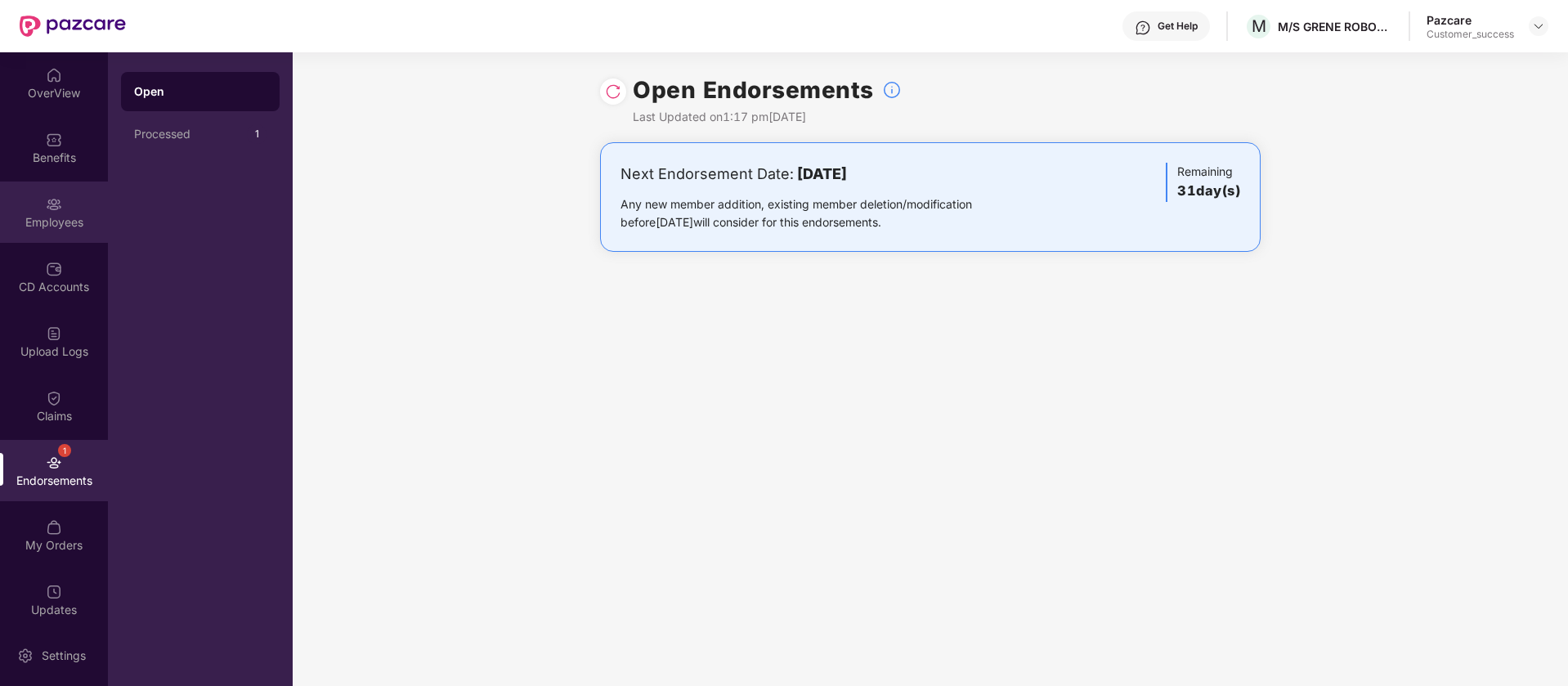
click at [75, 200] on div "Employees" at bounding box center [54, 212] width 108 height 61
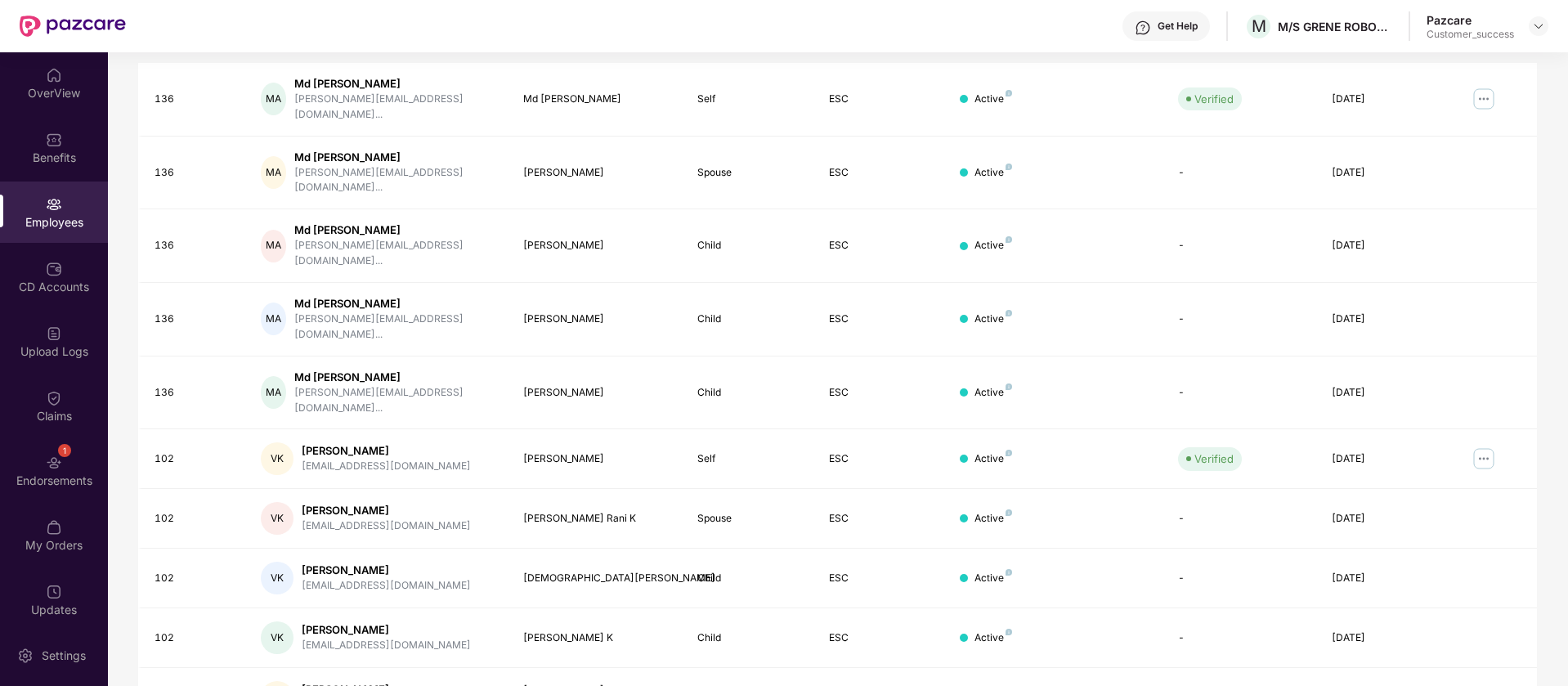
scroll to position [319, 0]
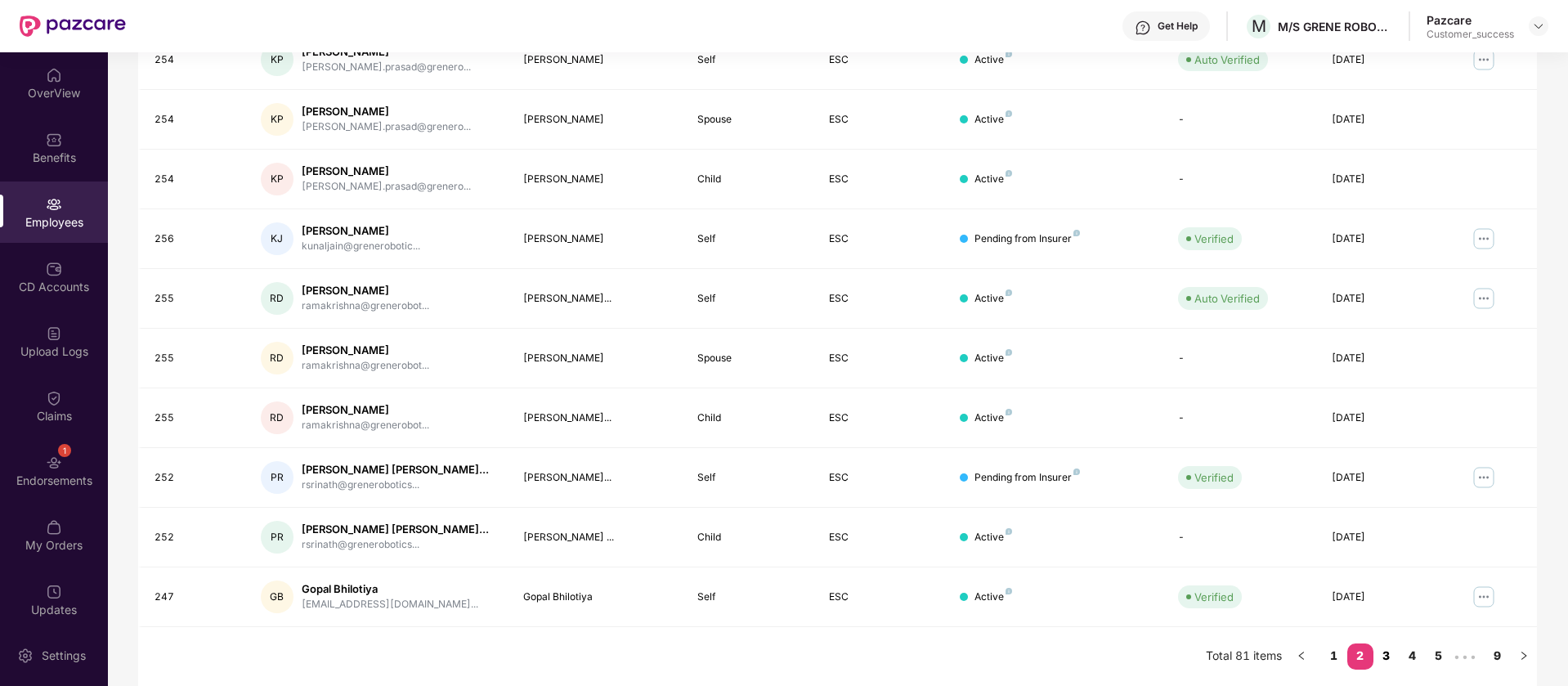
click at [1391, 655] on link "3" at bounding box center [1386, 655] width 26 height 25
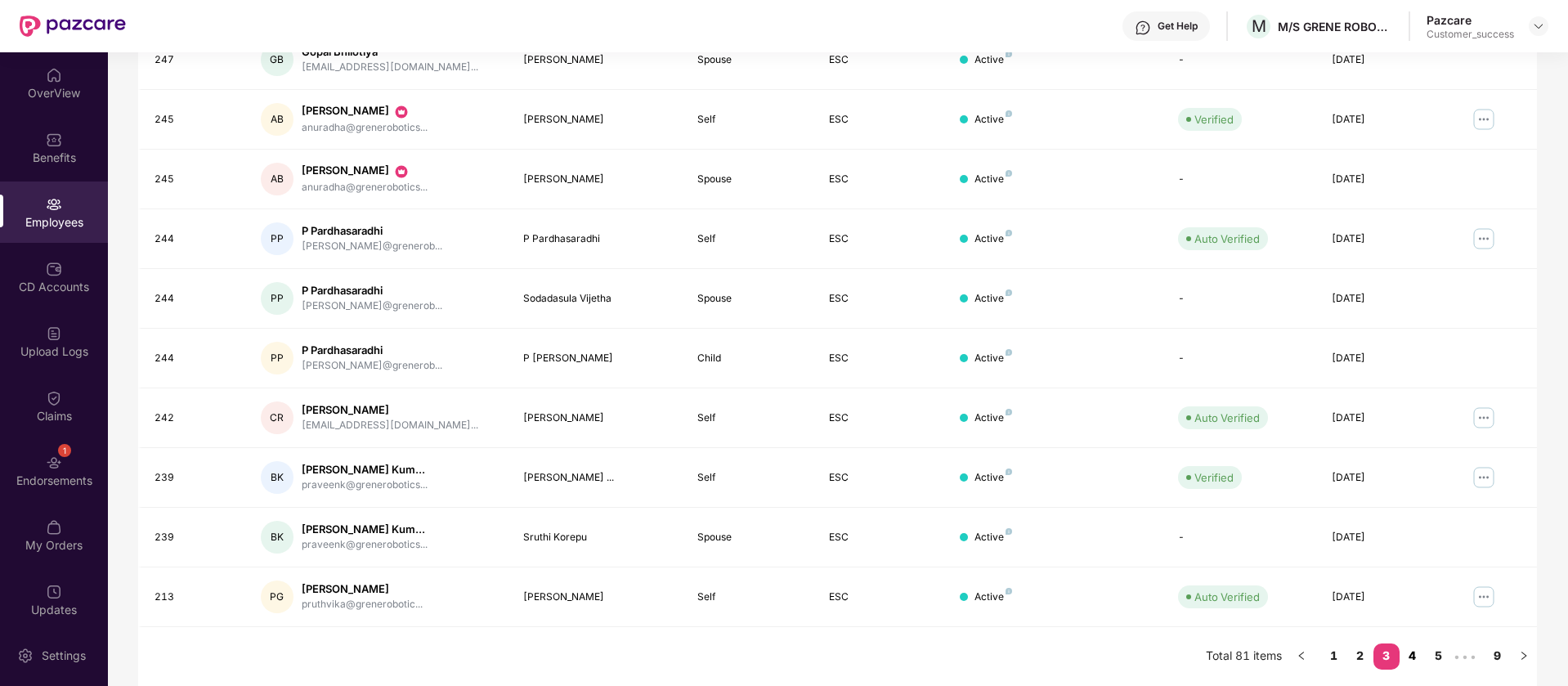
click at [1413, 656] on link "4" at bounding box center [1412, 655] width 26 height 25
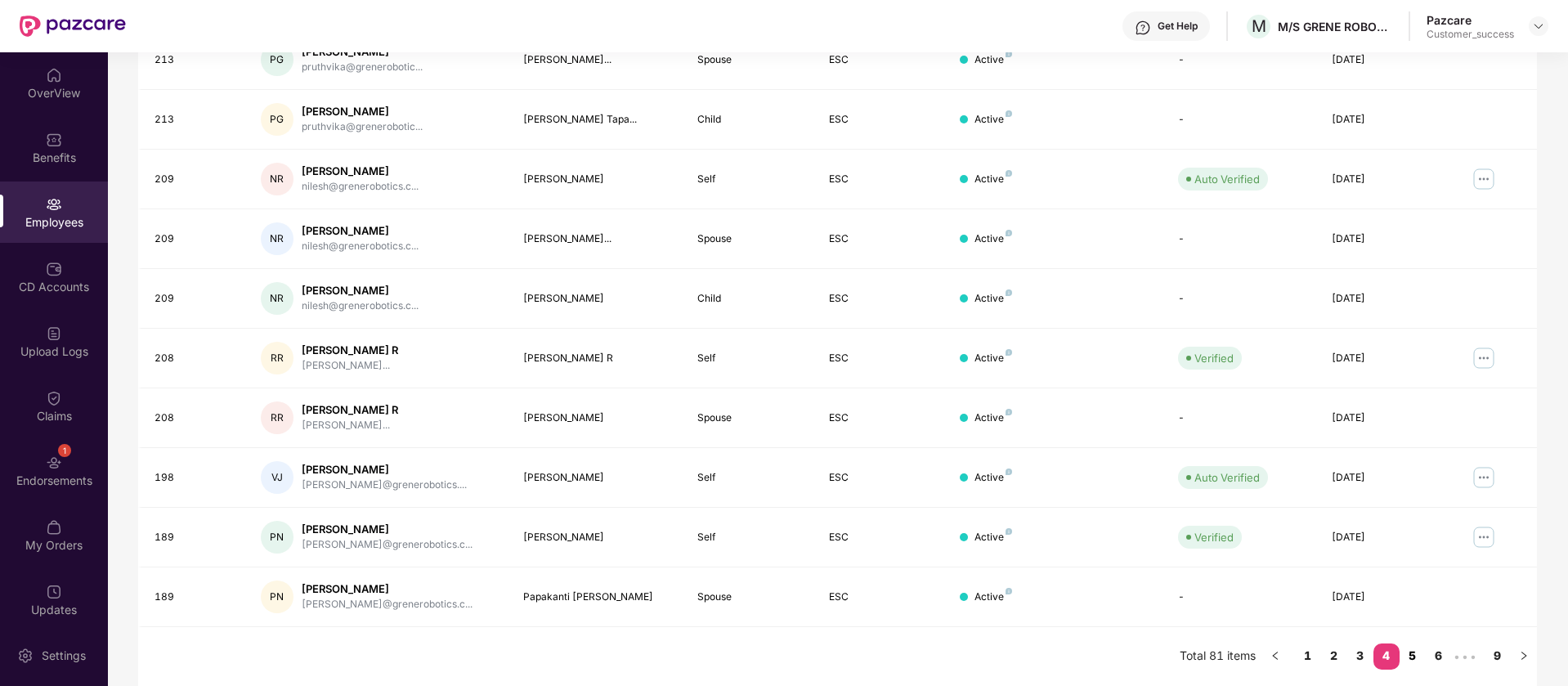
click at [1413, 656] on link "5" at bounding box center [1412, 655] width 26 height 25
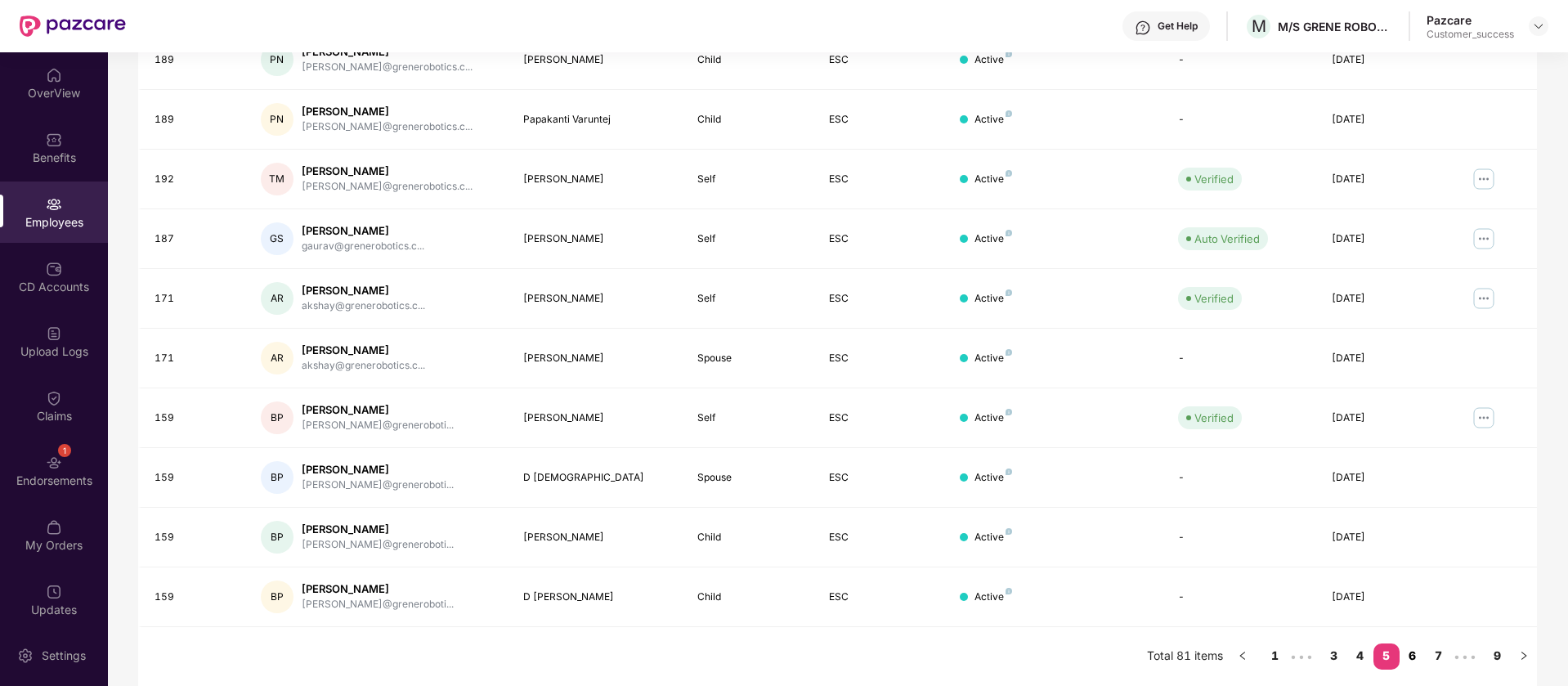
click at [1413, 656] on link "6" at bounding box center [1412, 655] width 26 height 25
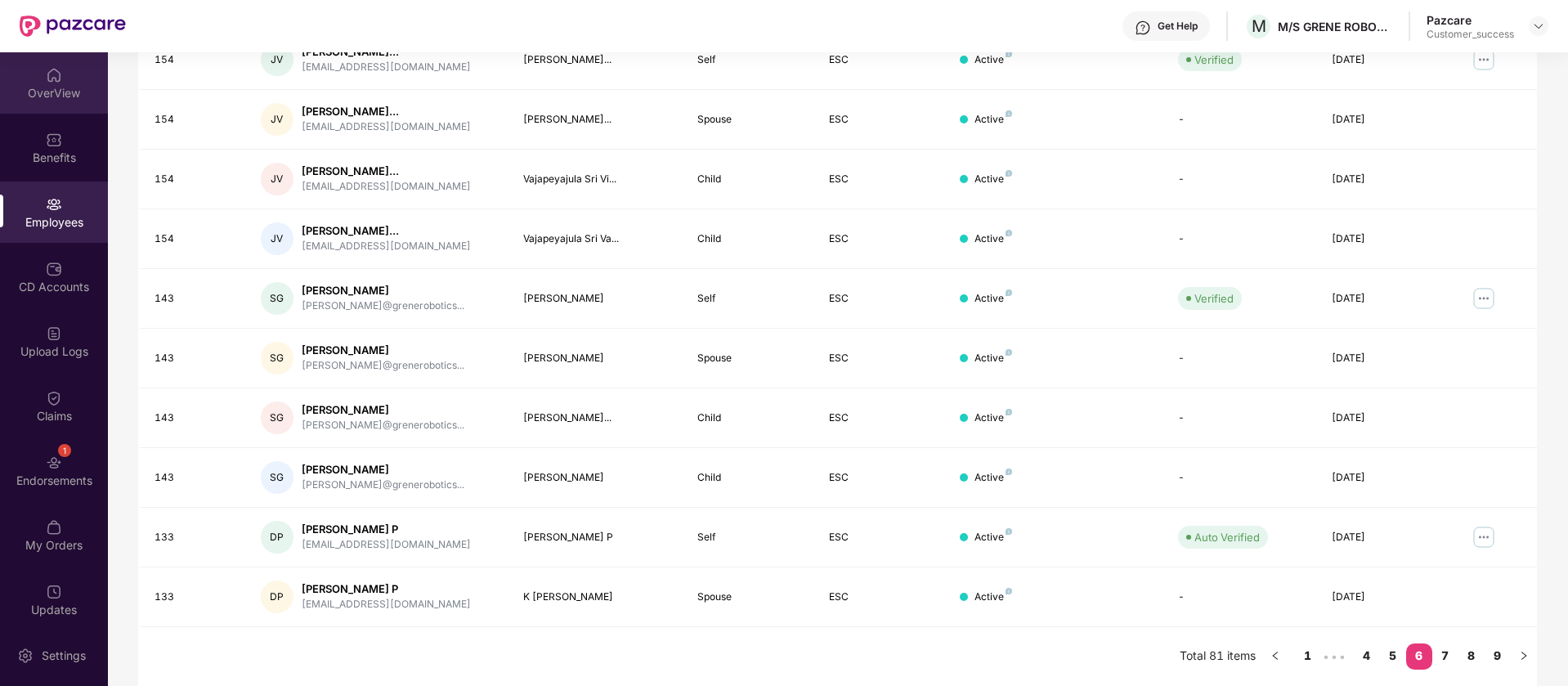
click at [1, 113] on div "OverView" at bounding box center [54, 83] width 108 height 61
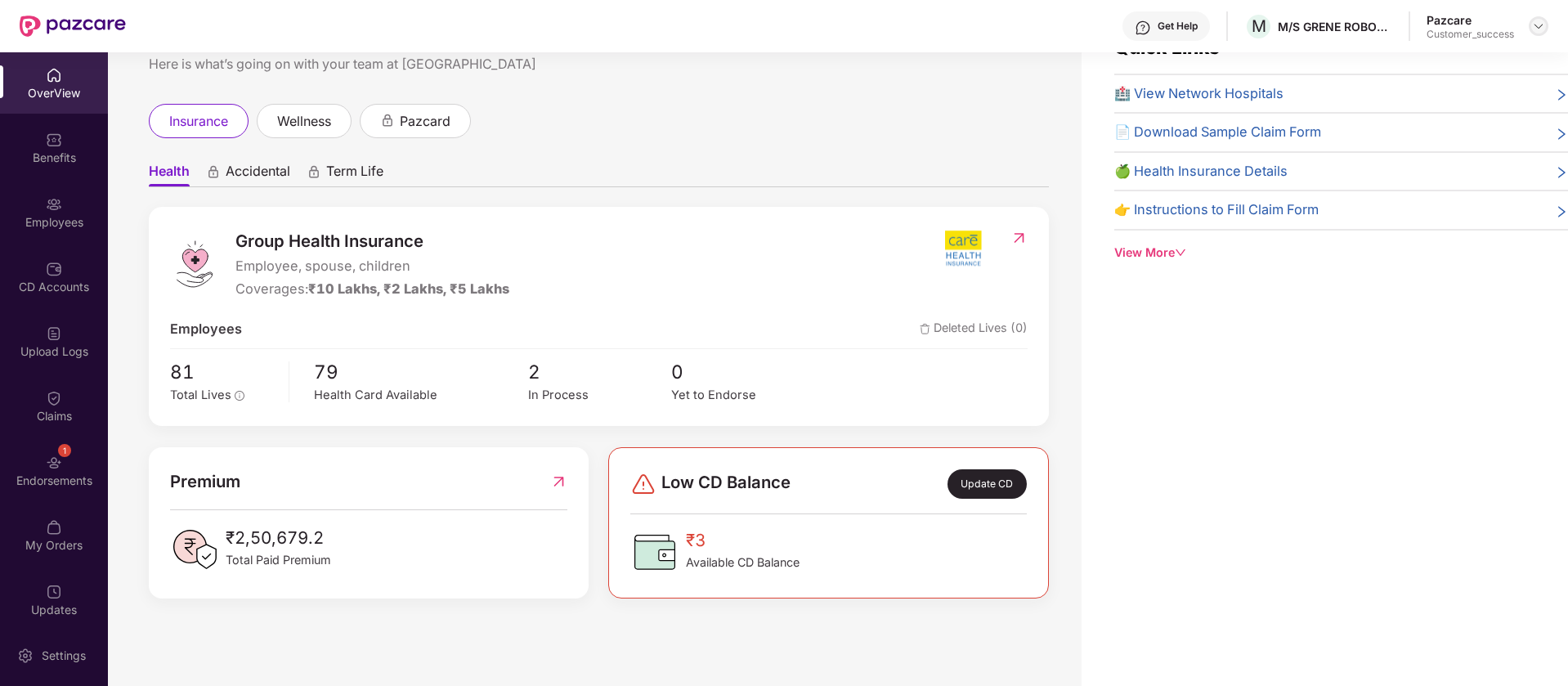
click at [1536, 27] on img at bounding box center [1538, 26] width 13 height 13
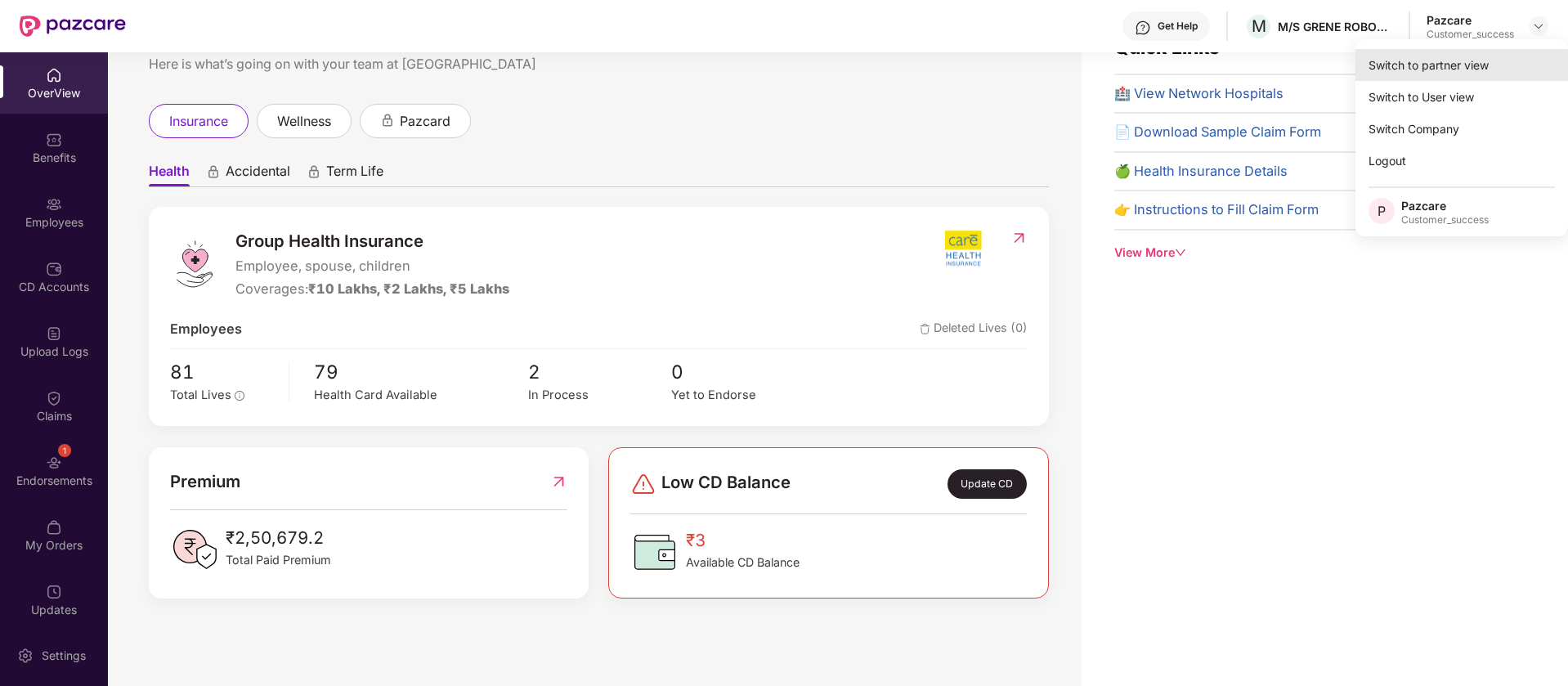
click at [1480, 77] on div "Switch to partner view" at bounding box center [1462, 65] width 213 height 32
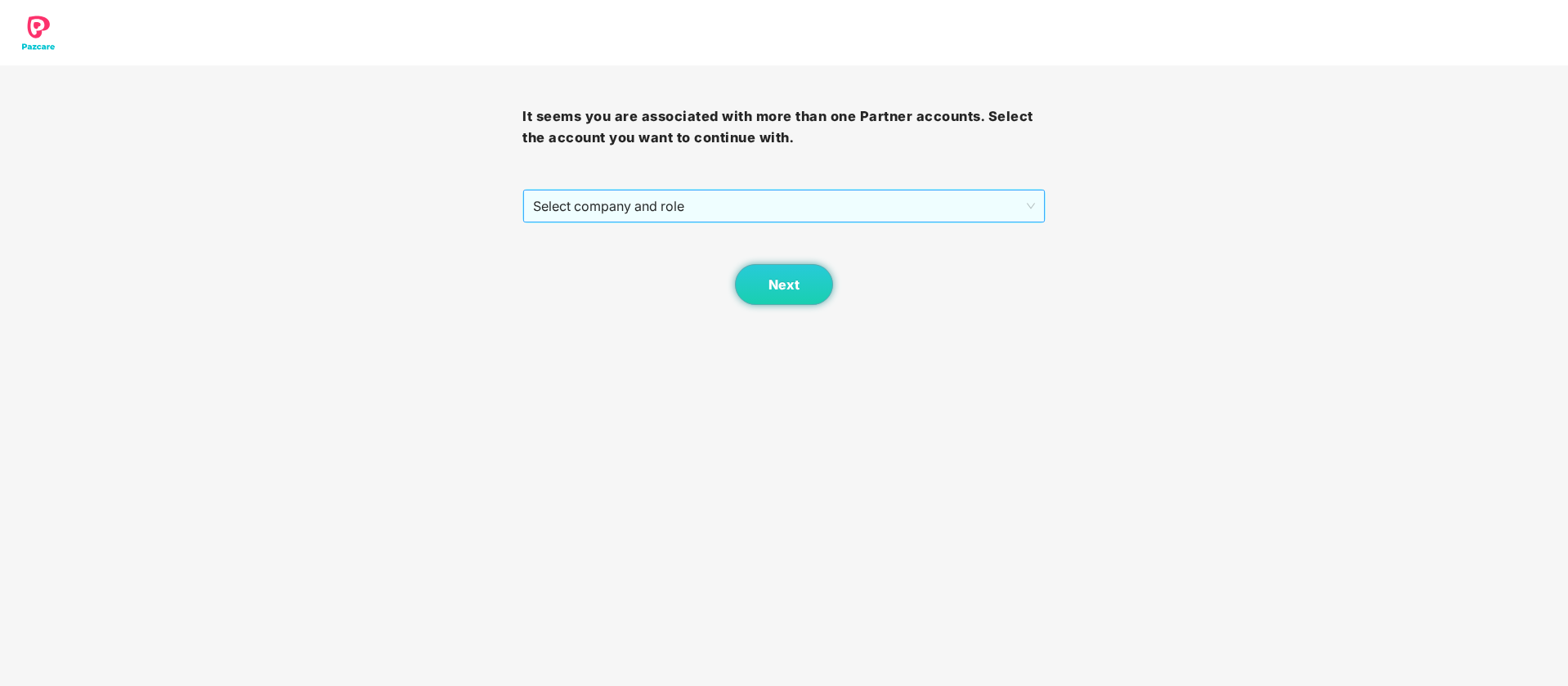
click at [723, 194] on span "Select company and role" at bounding box center [784, 206] width 501 height 31
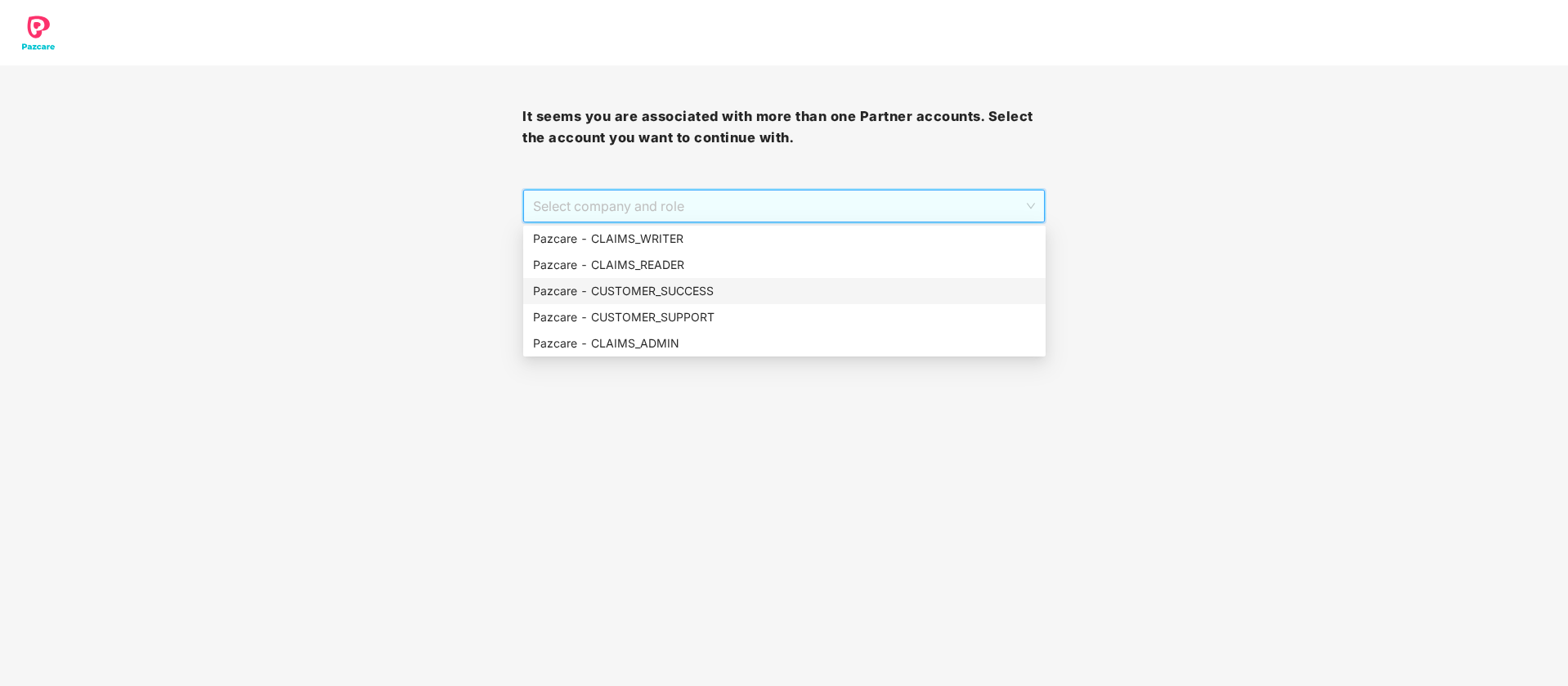
click at [651, 283] on div "Pazcare - CUSTOMER_SUCCESS" at bounding box center [784, 291] width 502 height 18
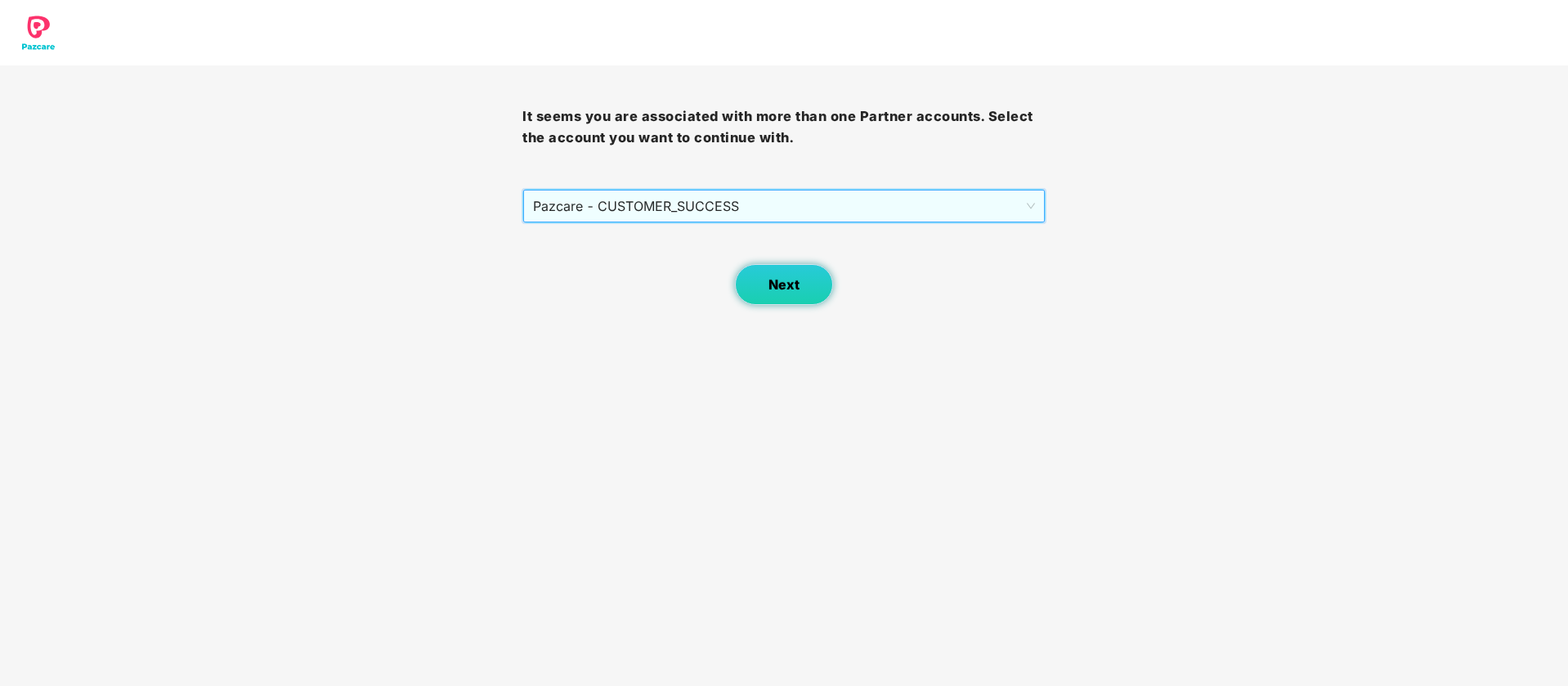
click at [776, 280] on span "Next" at bounding box center [784, 284] width 31 height 15
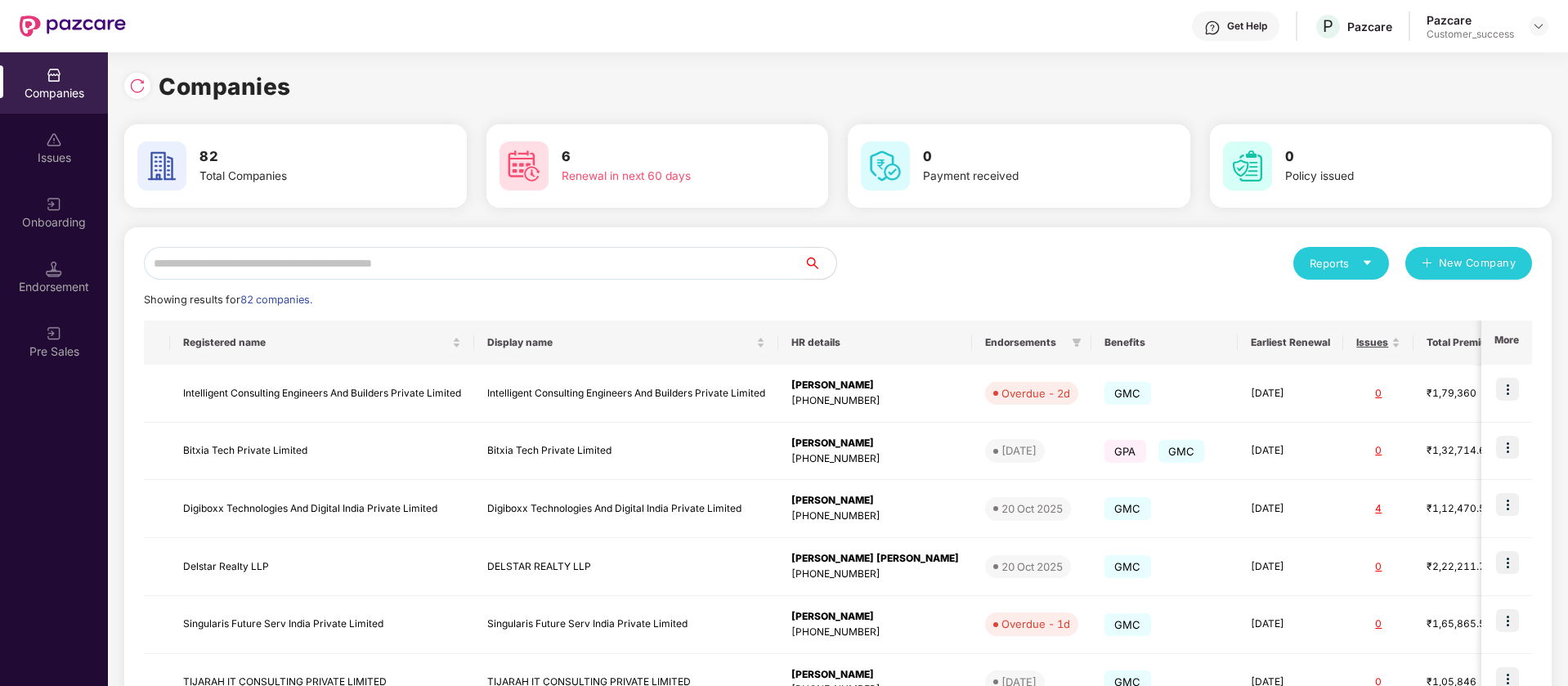
click at [357, 264] on input "text" at bounding box center [473, 263] width 660 height 33
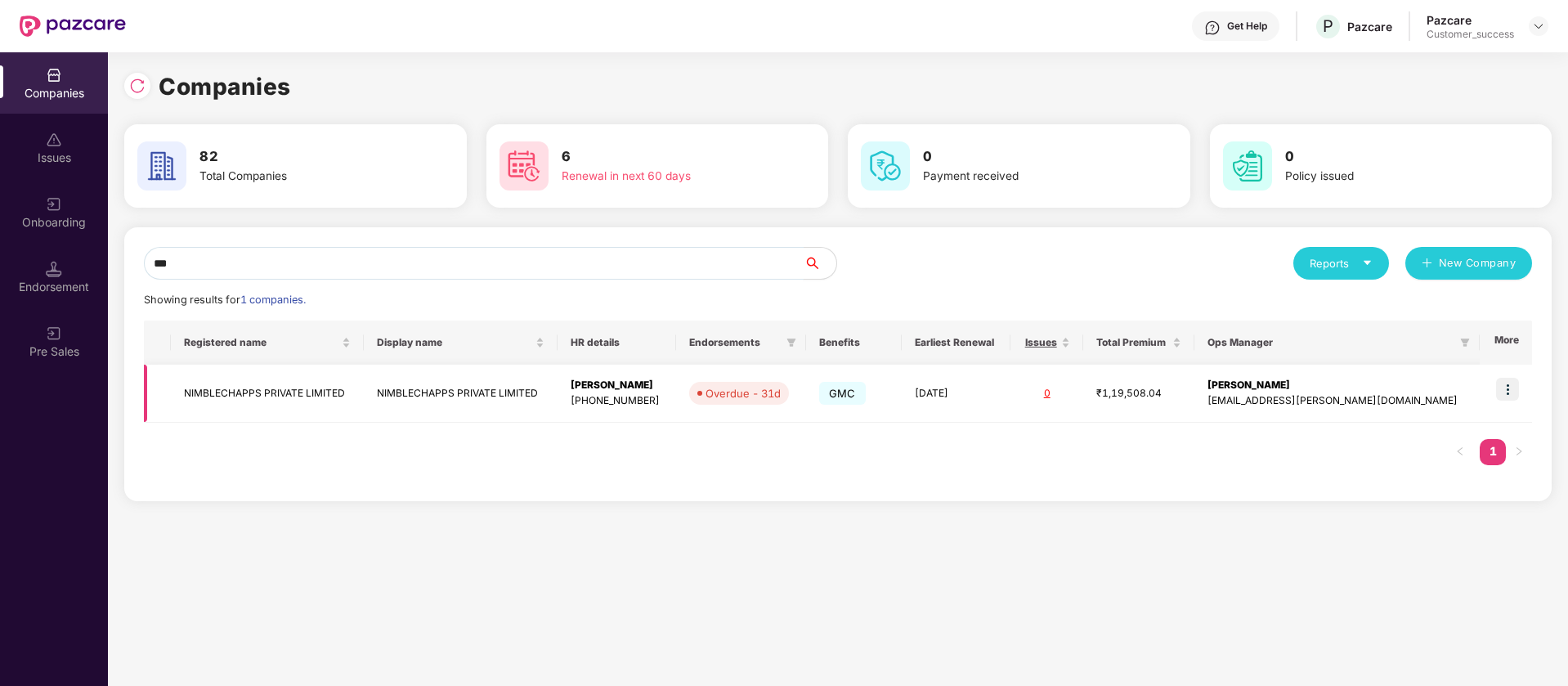
type input "***"
click at [1515, 390] on img at bounding box center [1506, 389] width 23 height 23
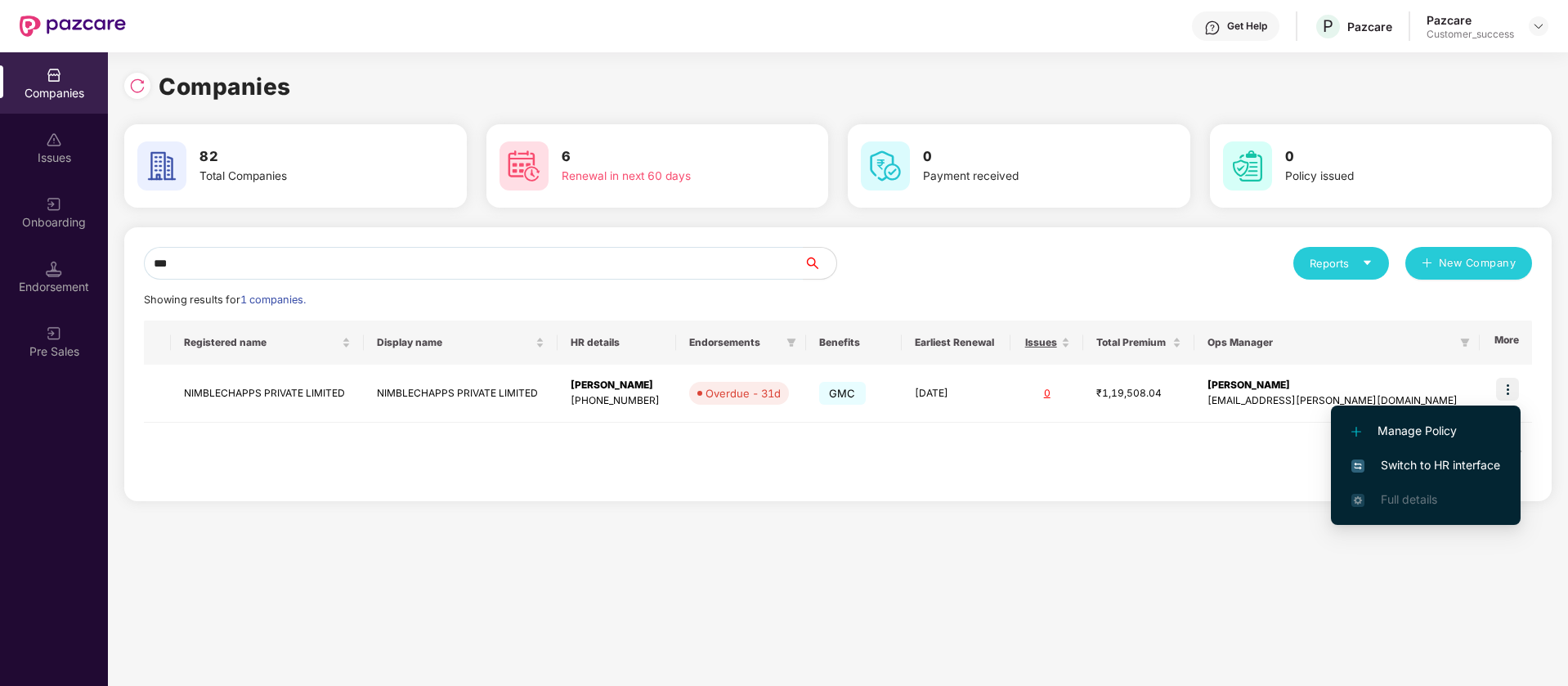
click at [1441, 462] on span "Switch to HR interface" at bounding box center [1425, 465] width 149 height 18
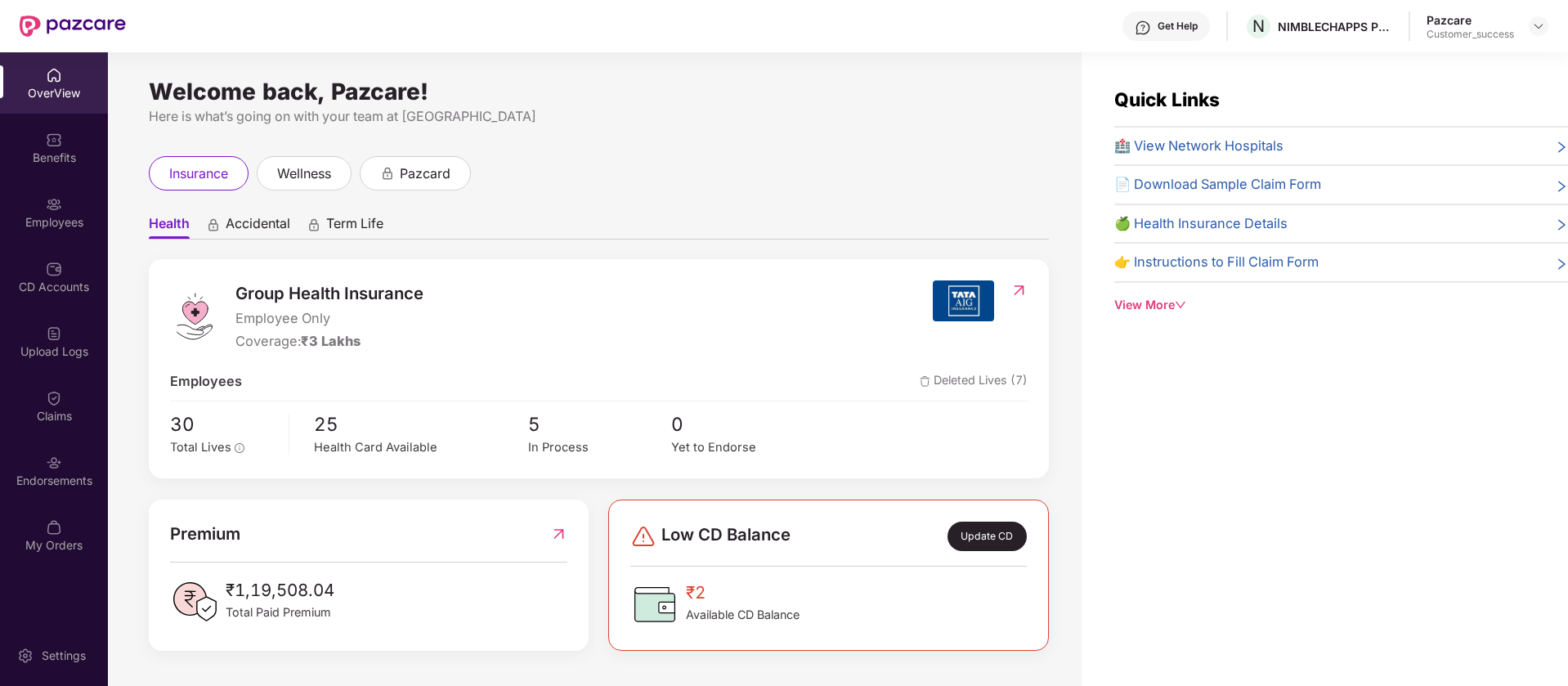
click at [69, 225] on div "Employees" at bounding box center [54, 223] width 108 height 16
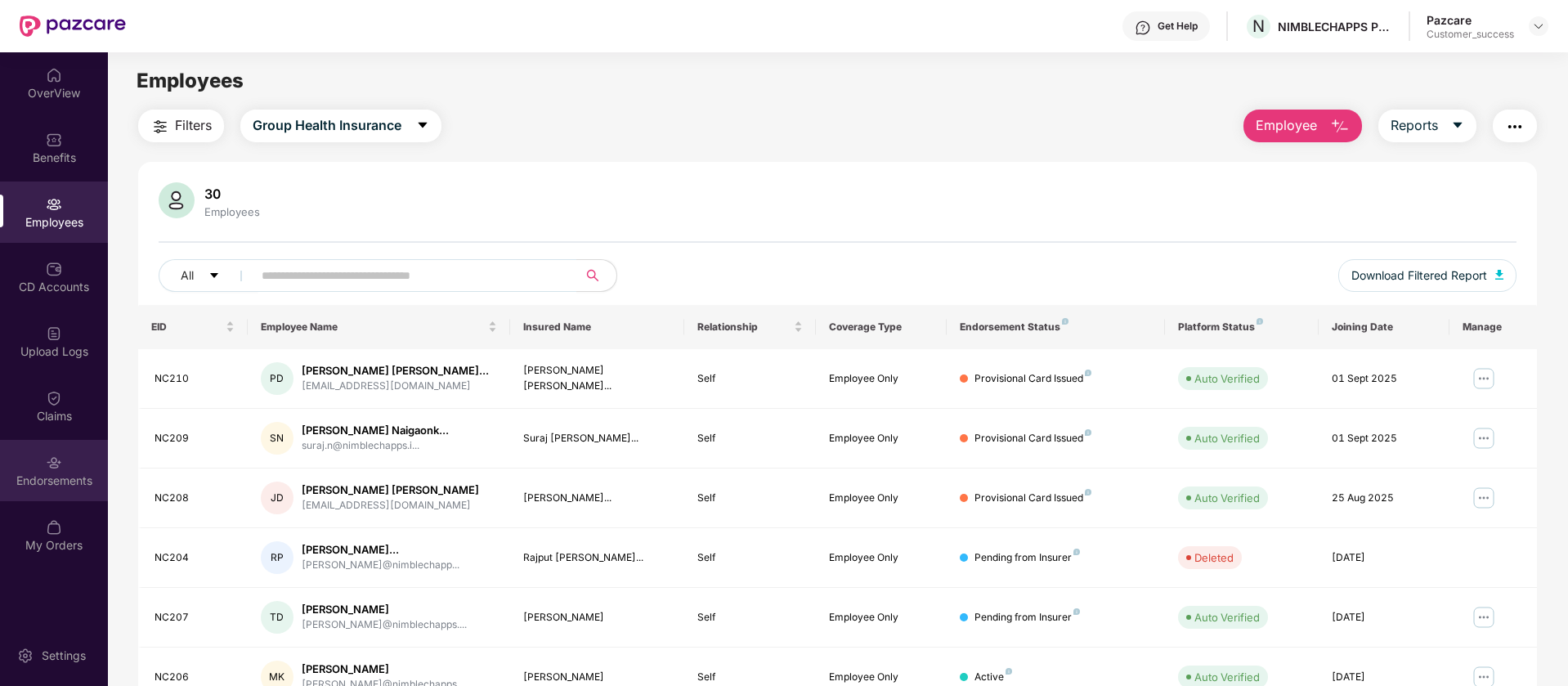
click at [73, 474] on div "Endorsements" at bounding box center [54, 481] width 108 height 16
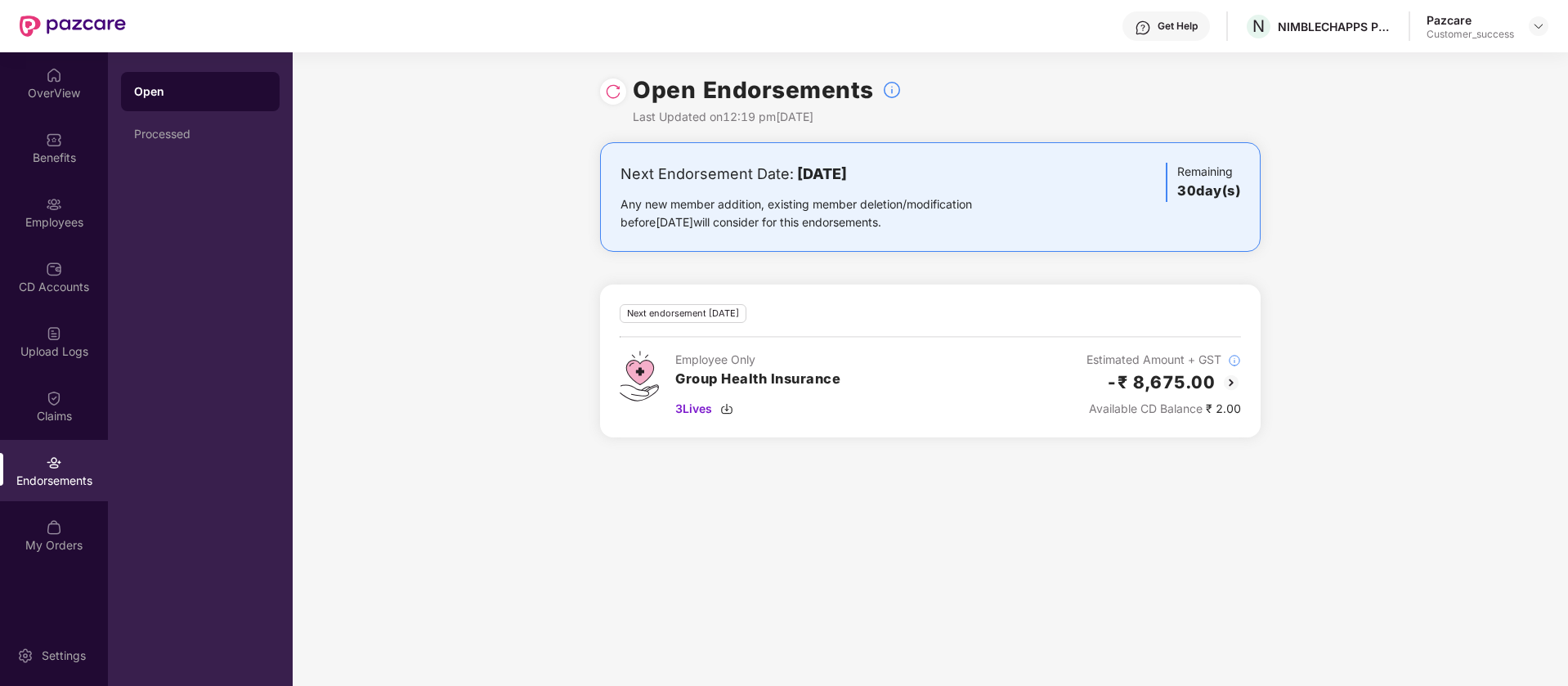
click at [614, 93] on img at bounding box center [613, 92] width 16 height 16
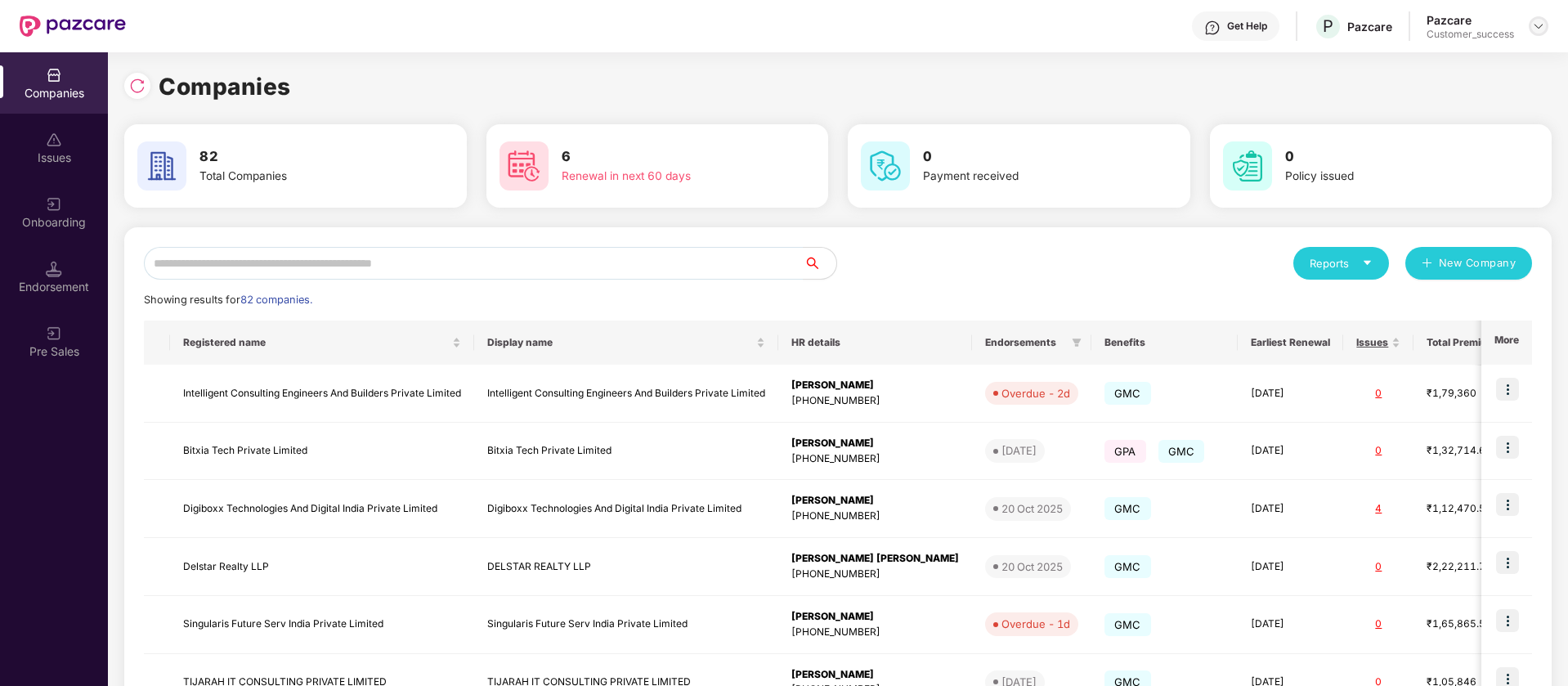
click at [1536, 20] on img at bounding box center [1538, 26] width 13 height 13
click at [1456, 95] on div "Switch Partner" at bounding box center [1464, 96] width 213 height 32
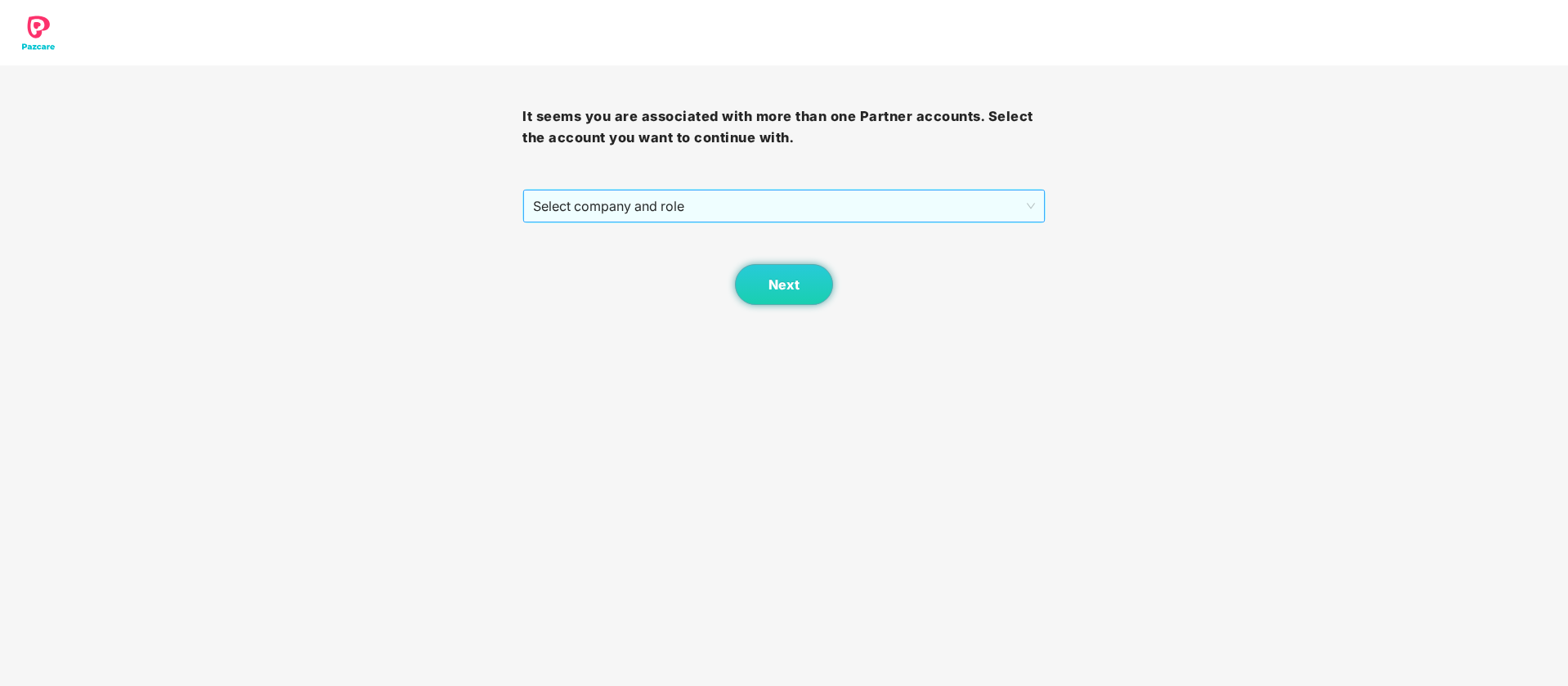
click at [719, 202] on span "Select company and role" at bounding box center [784, 206] width 501 height 31
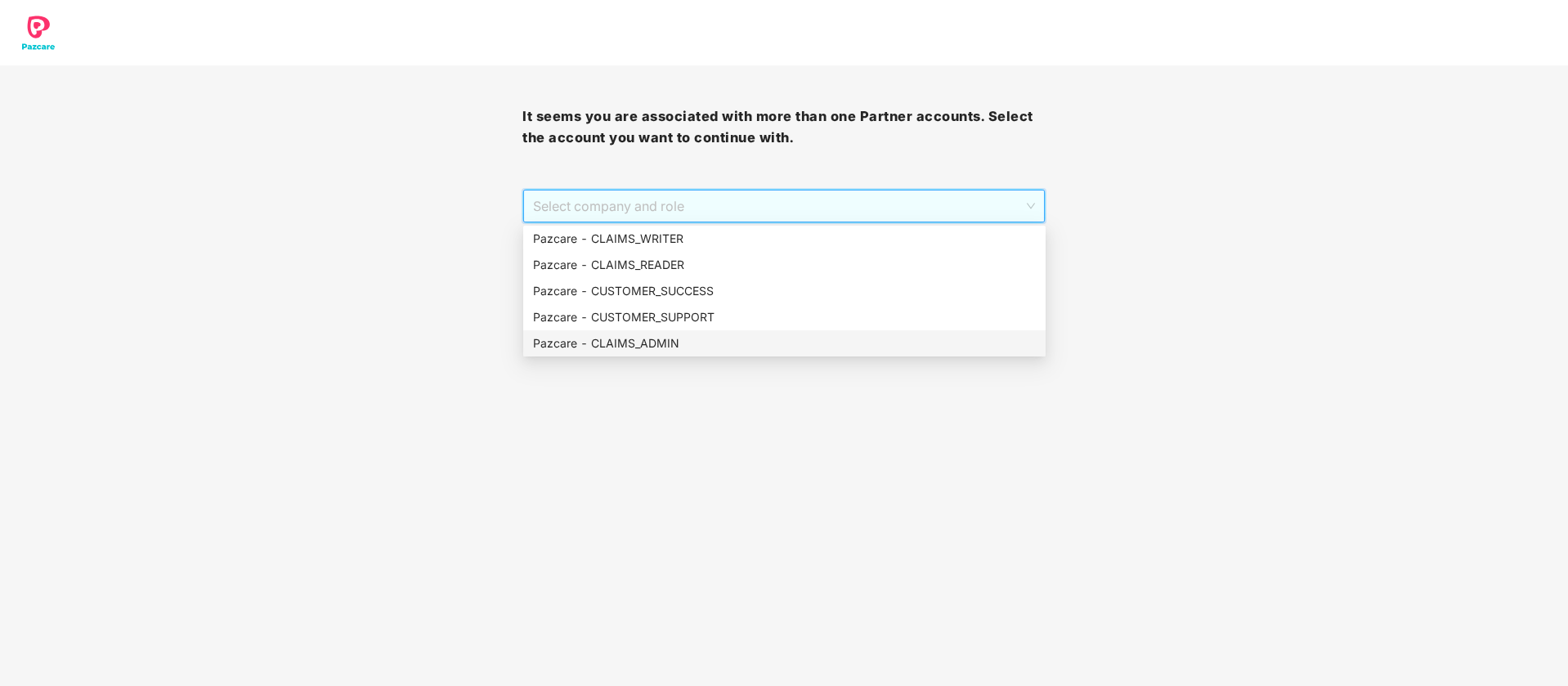
click at [689, 333] on div "Pazcare - CLAIMS_ADMIN" at bounding box center [784, 343] width 522 height 26
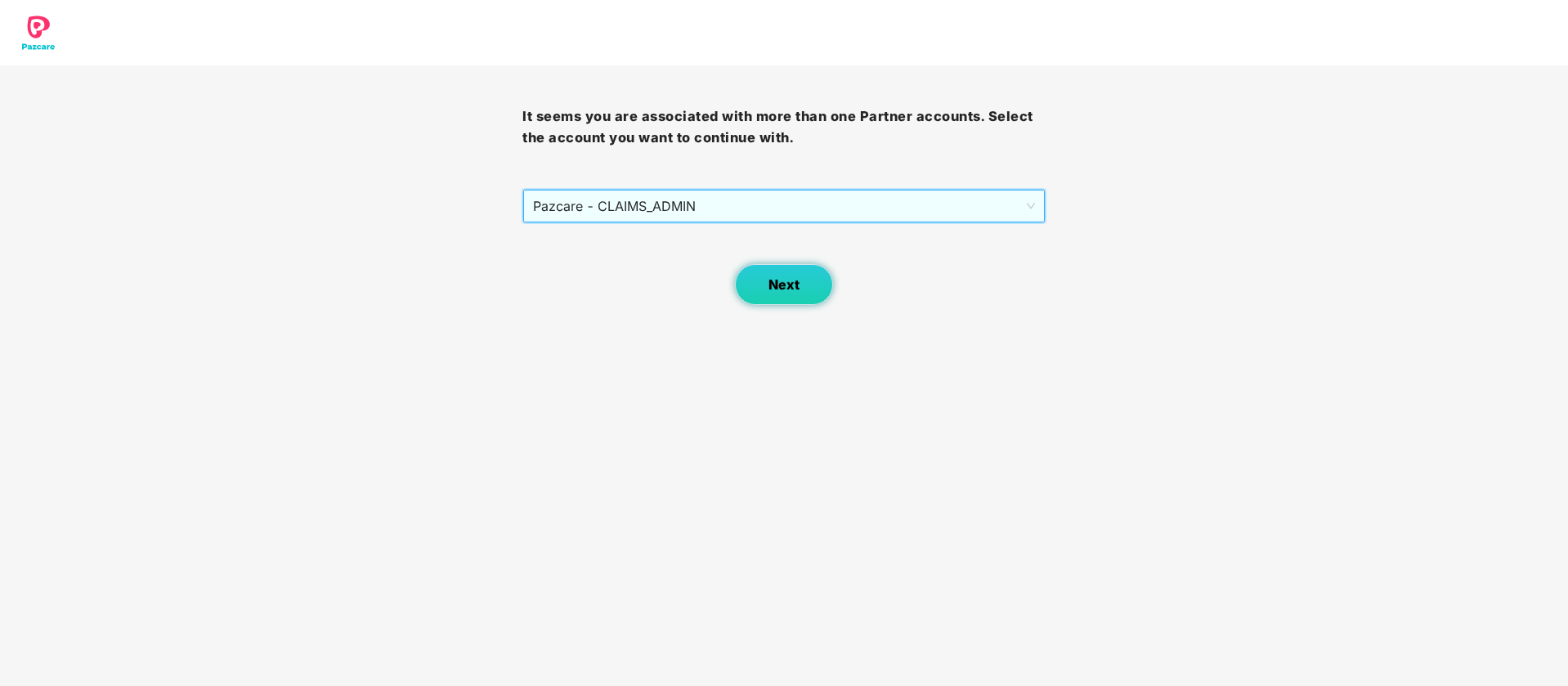
click at [788, 277] on span "Next" at bounding box center [784, 284] width 31 height 15
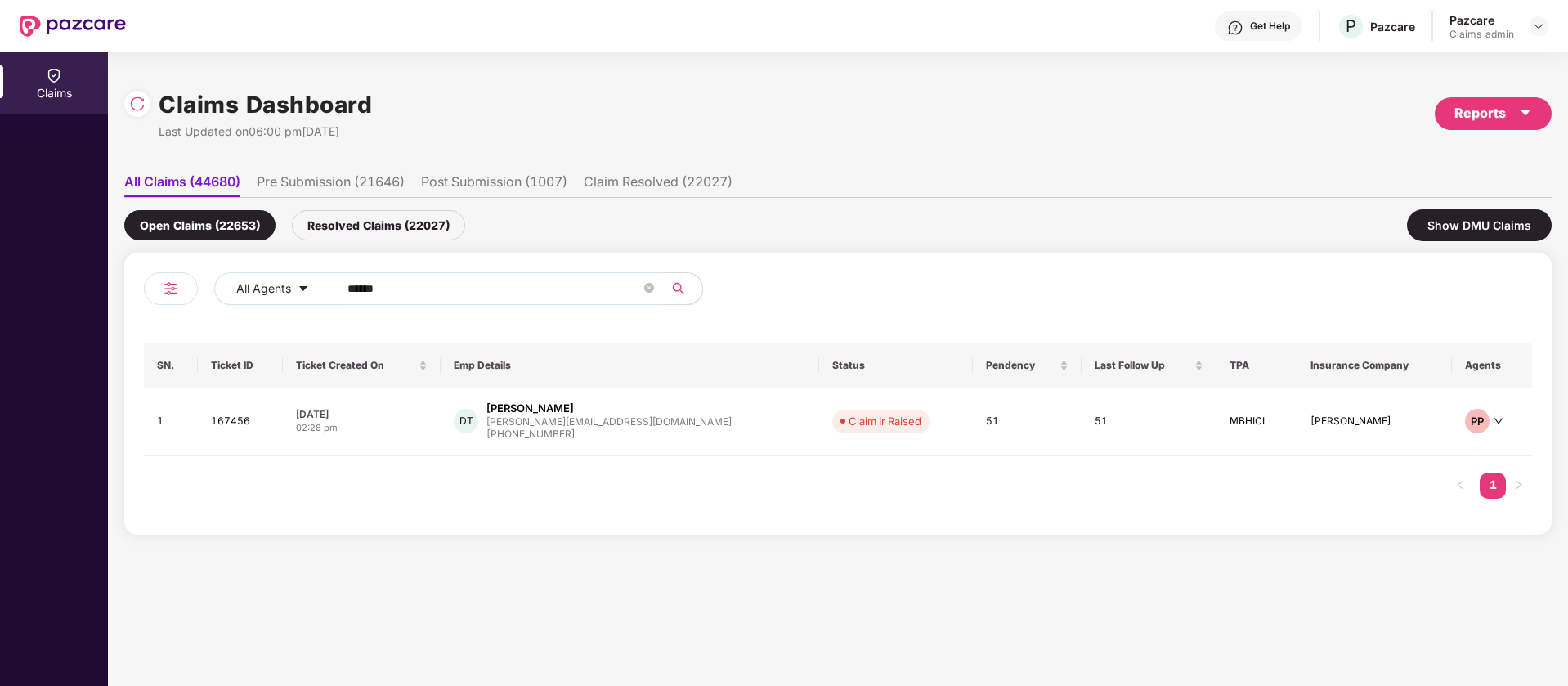
click at [513, 291] on input "******" at bounding box center [493, 288] width 293 height 25
paste input "text"
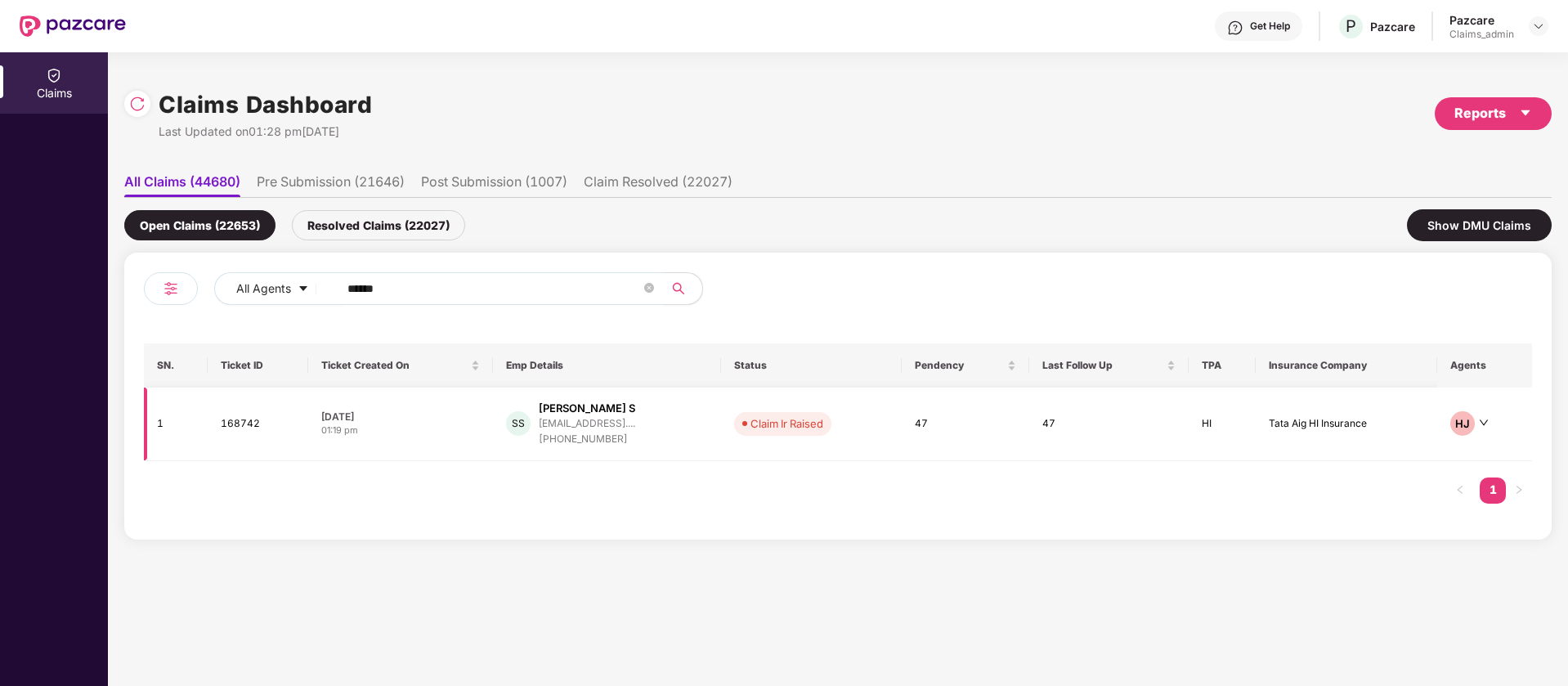
type input "******"
click at [831, 433] on span "Claim Ir Raised" at bounding box center [782, 423] width 97 height 23
